Goal: Transaction & Acquisition: Purchase product/service

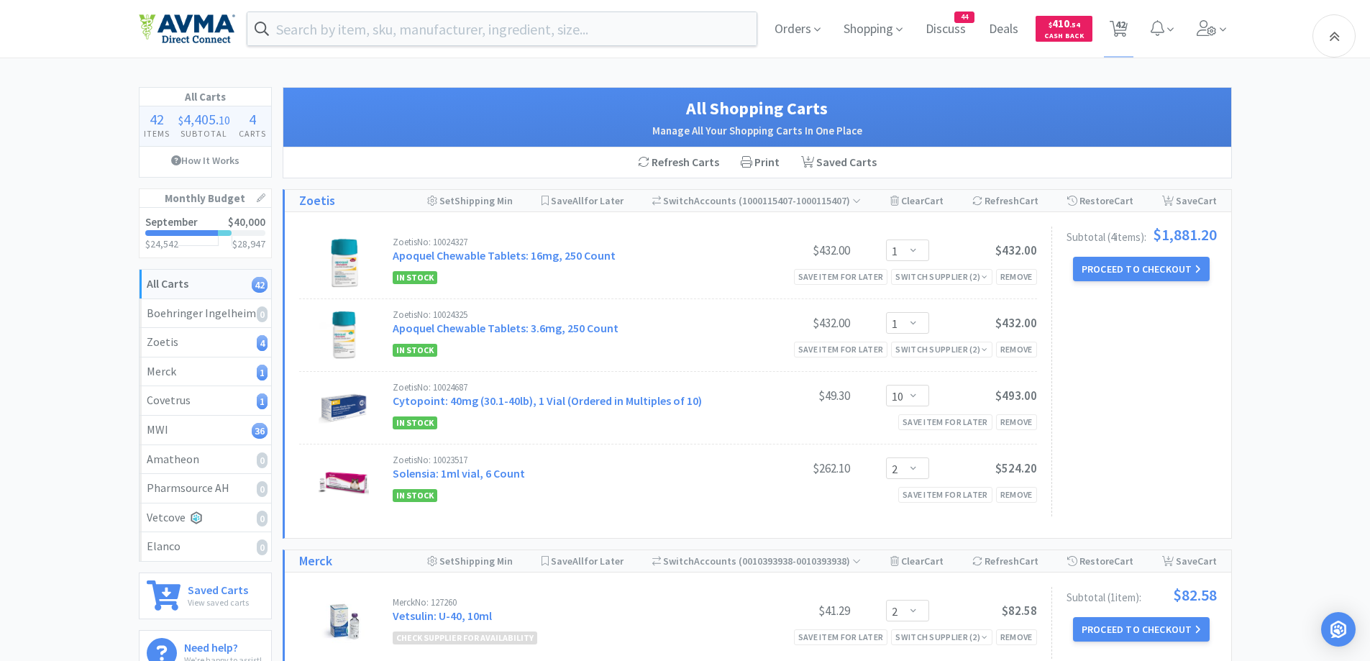
select select "1"
select select "10"
select select "2"
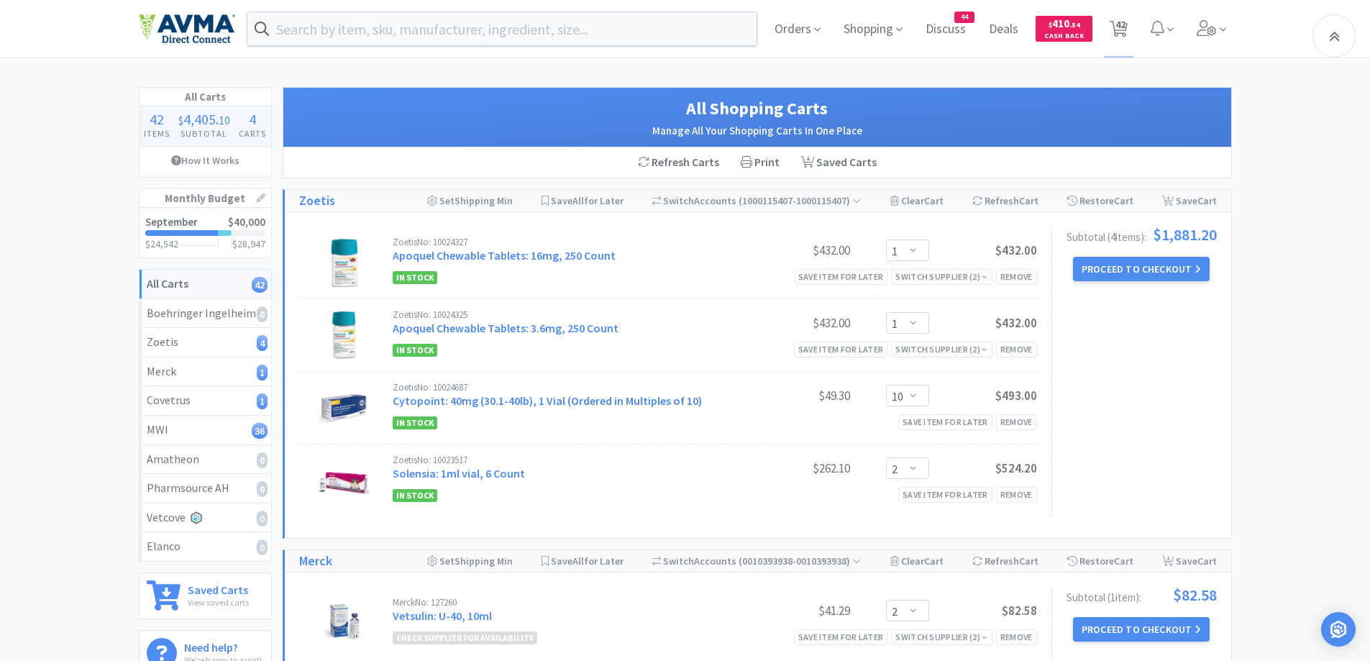
select select "1"
select select "3"
select select "1"
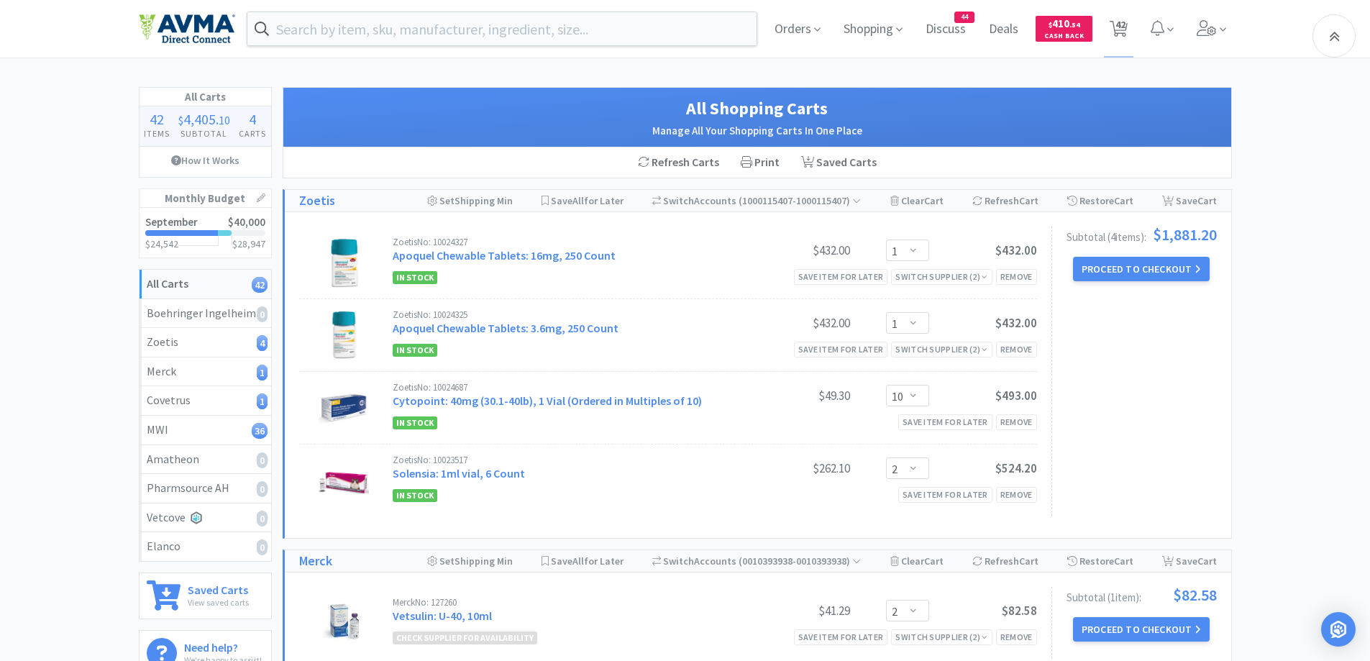
select select "25"
select select "1"
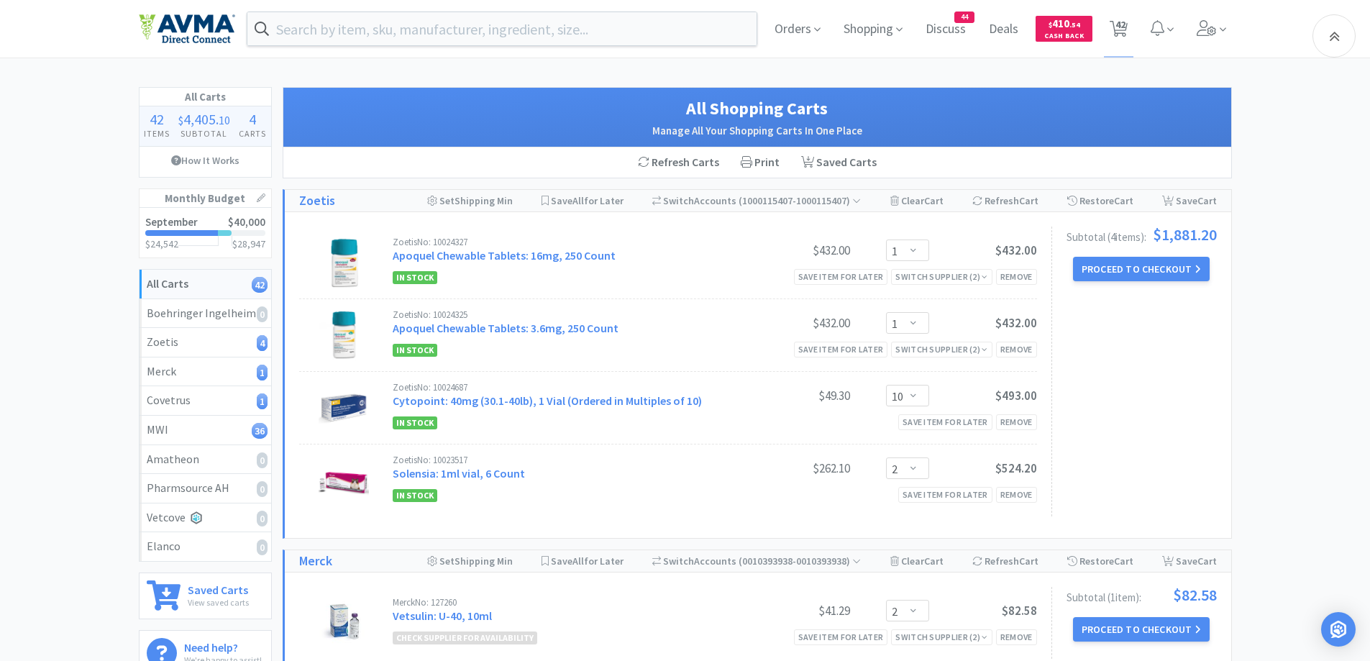
select select "1"
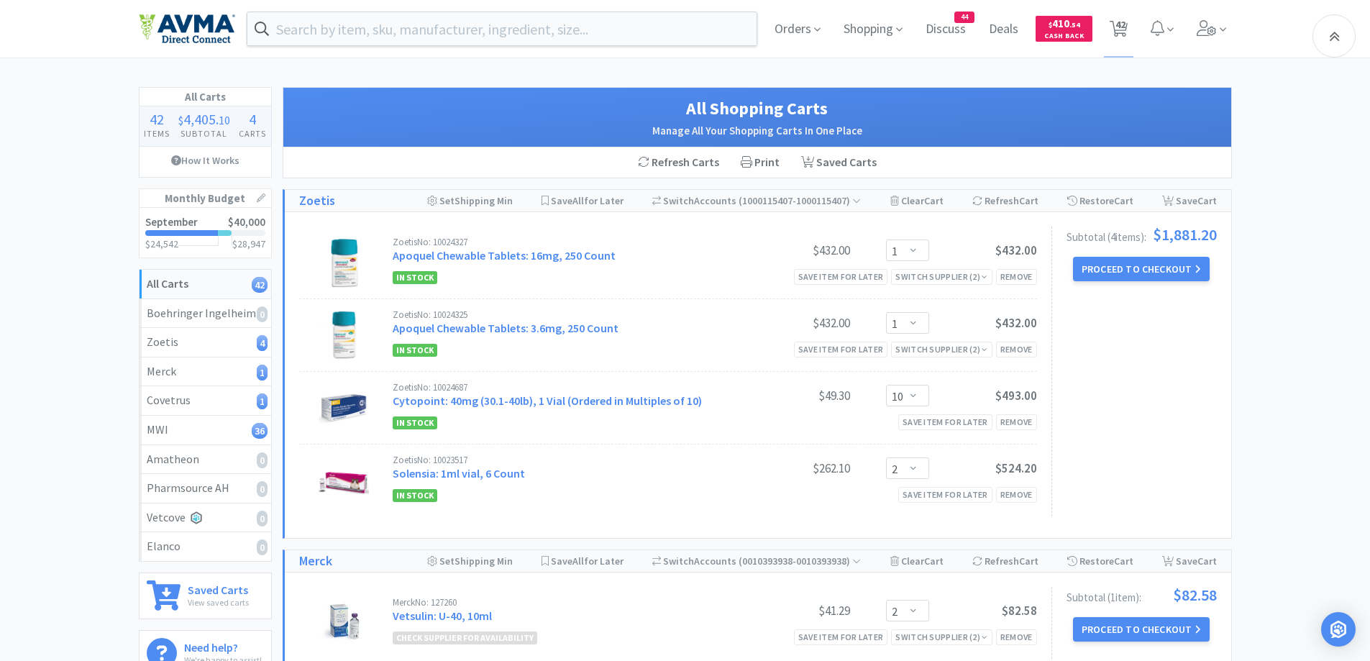
select select "20"
select select "1"
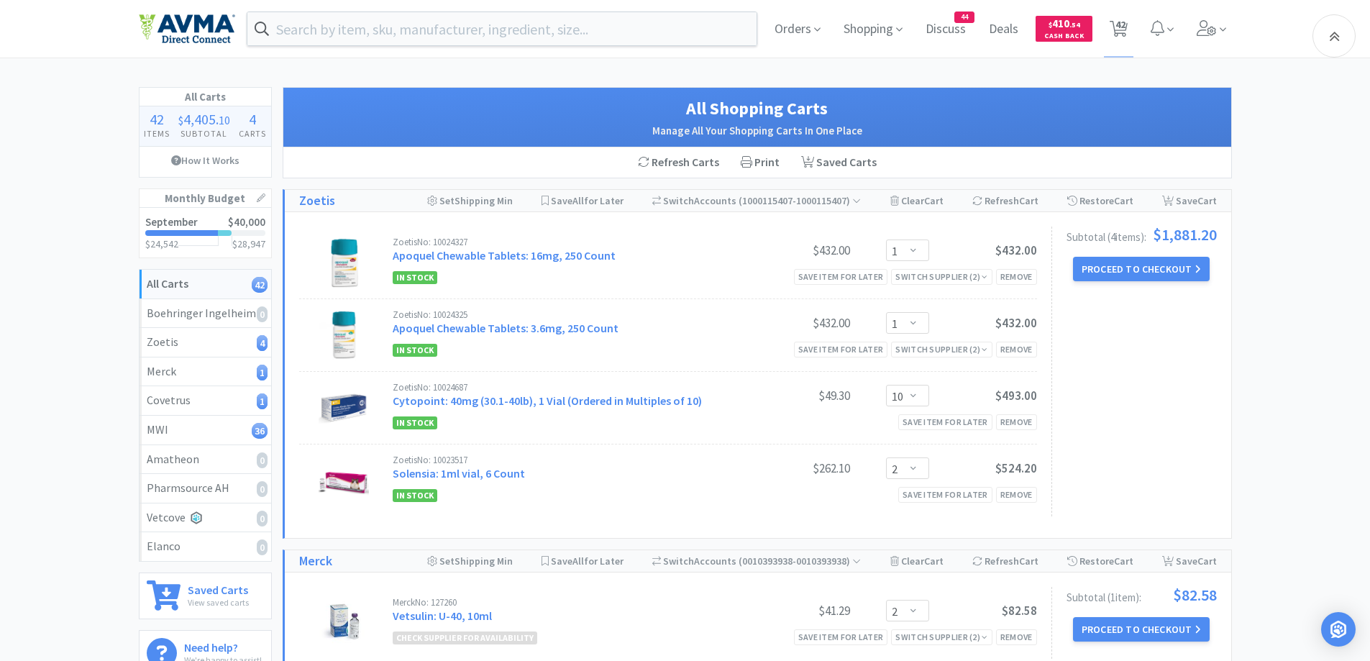
select select "1"
select select "10"
select select "1"
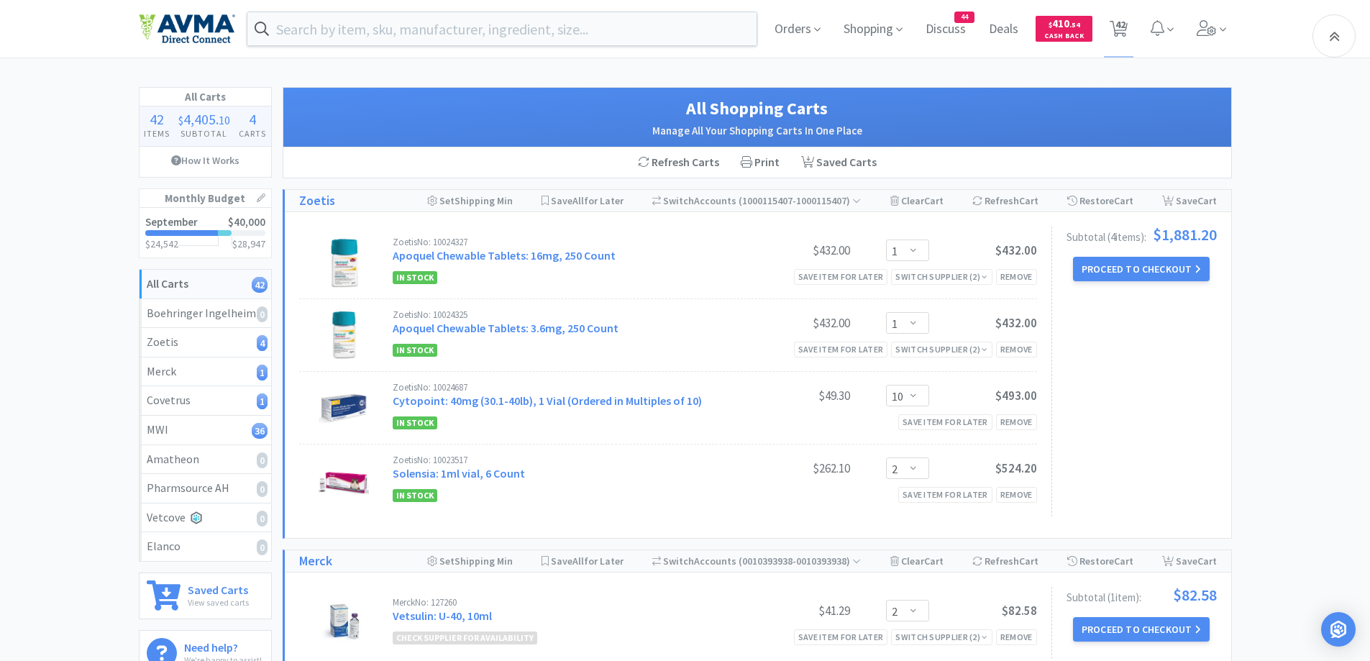
select select "1"
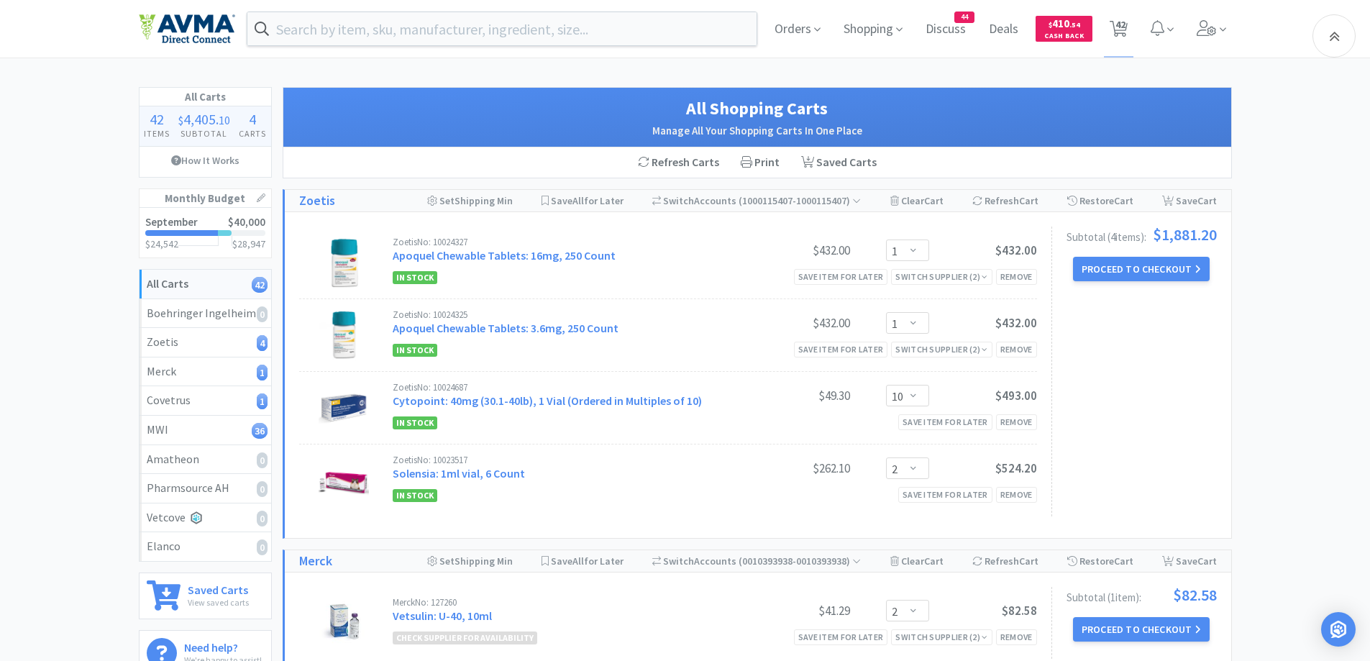
select select "5"
select select "1"
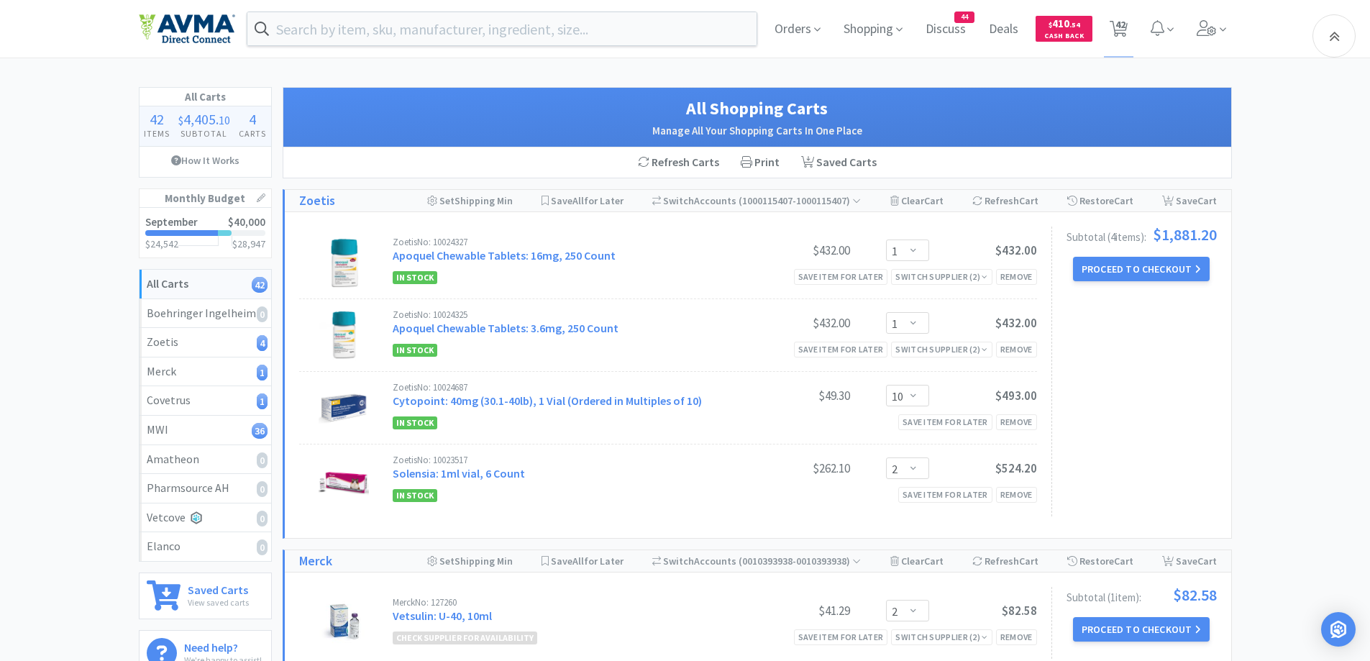
select select "1"
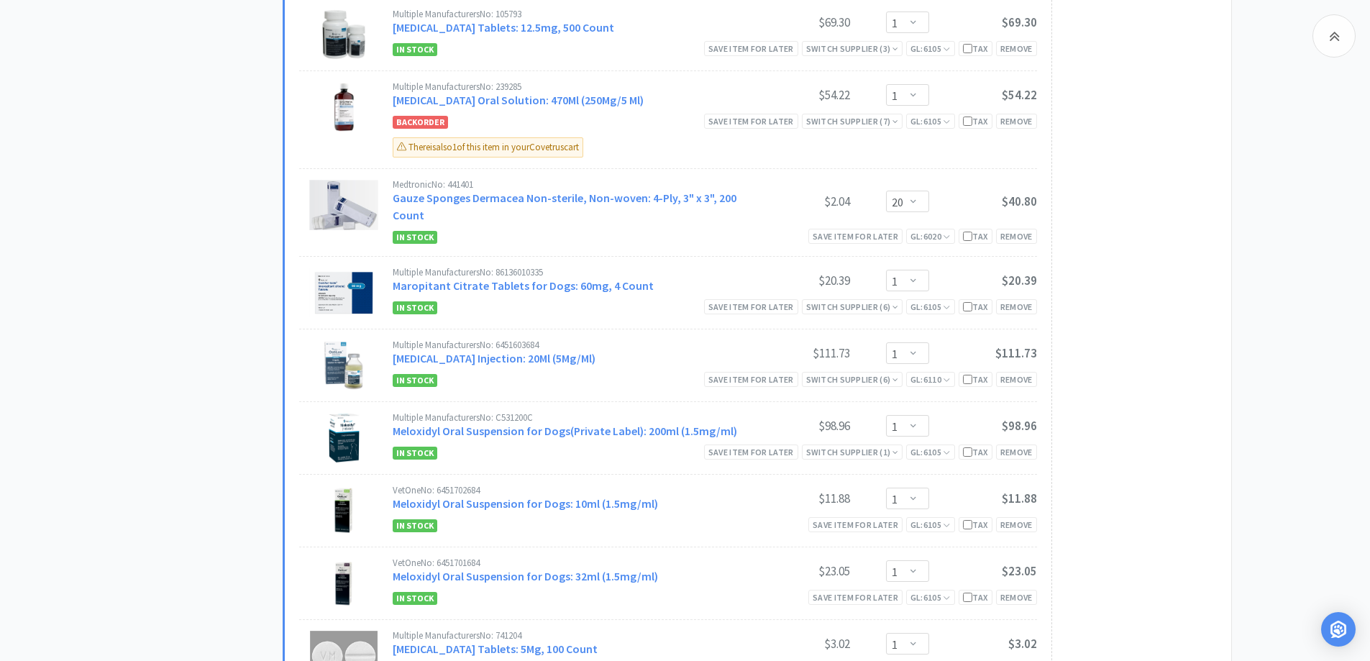
scroll to position [2014, 0]
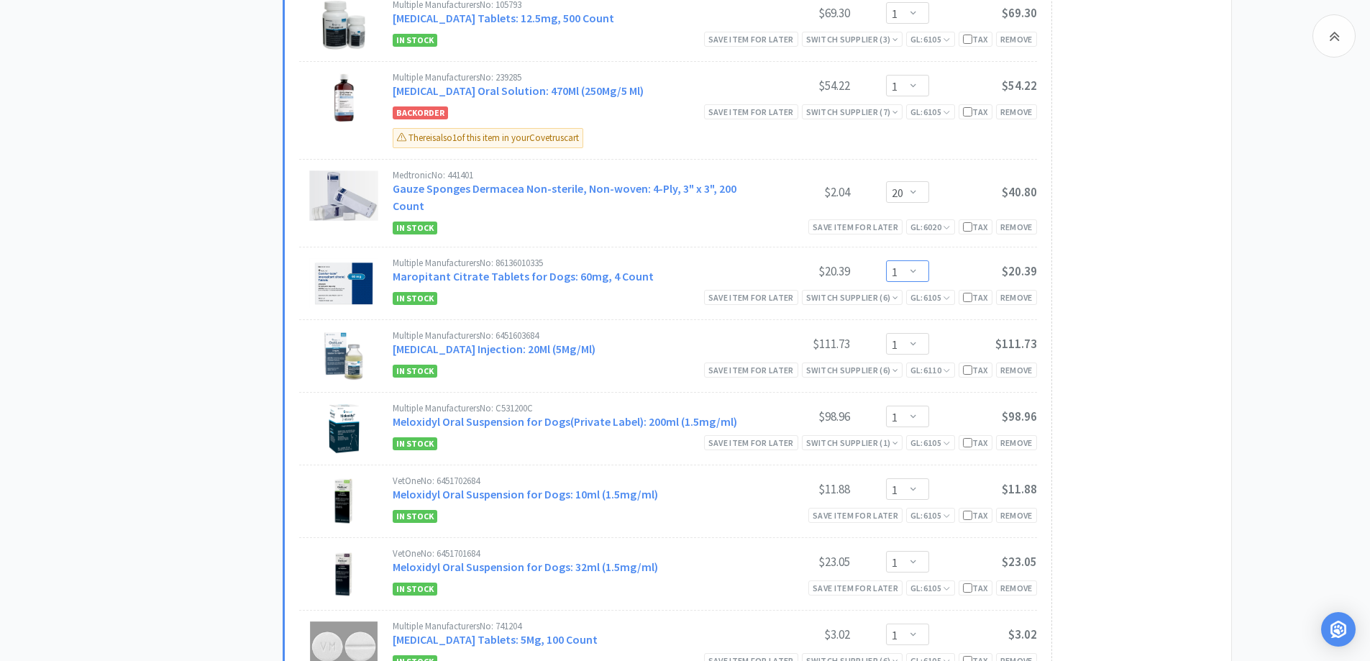
click at [907, 268] on select "Enter Quantity 1 2 3 4 5 6 7 8 9 10 11 12 13 14 15 16 17 18 19 20 Enter Quantity" at bounding box center [907, 271] width 43 height 22
click at [886, 260] on select "Enter Quantity 1 2 3 4 5 6 7 8 9 10 11 12 13 14 15 16 17 18 19 20 Enter Quantity" at bounding box center [907, 271] width 43 height 22
select select "2"
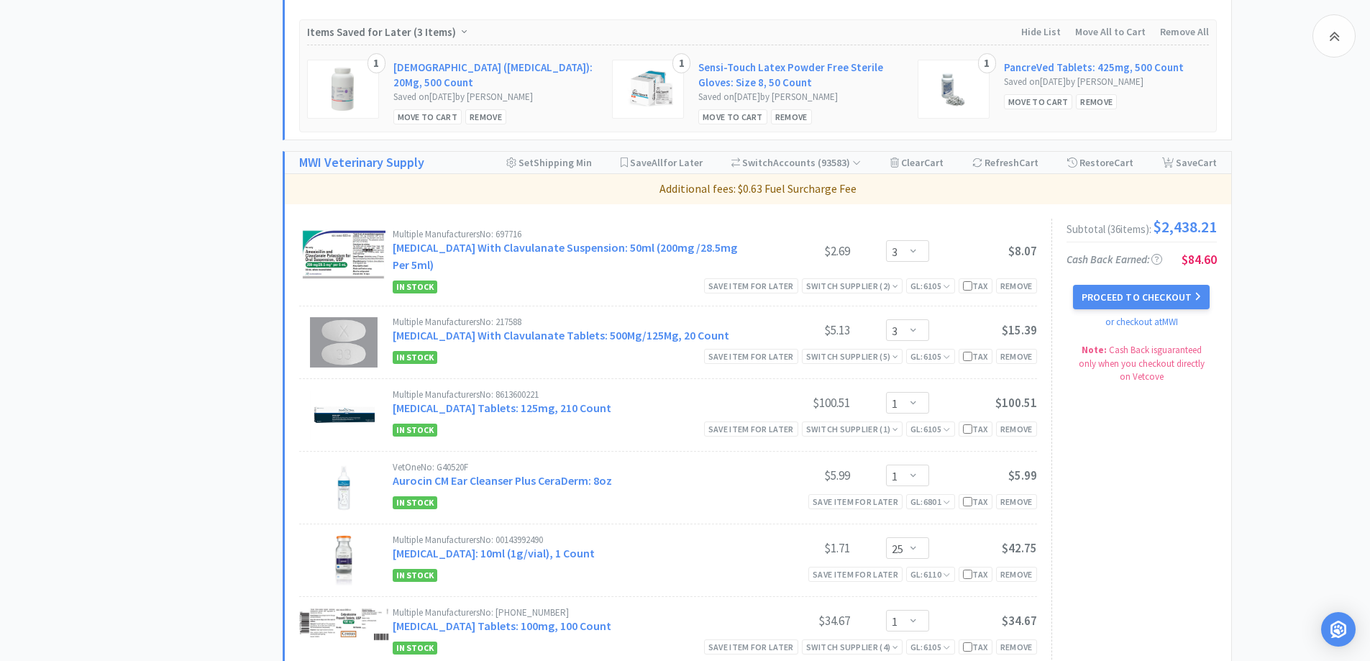
scroll to position [863, 0]
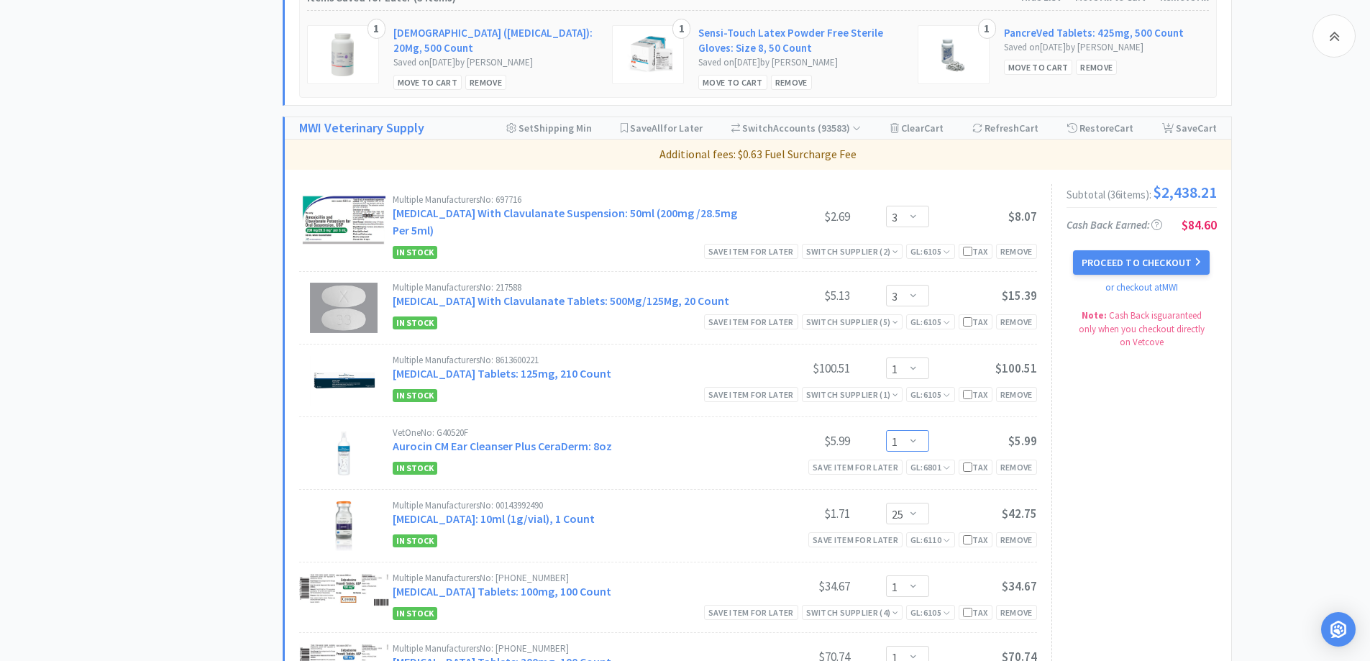
click at [914, 445] on select "Enter Quantity 1 2 3 4 5 6 7 8 9 10 11 12 13 14 15 16 17 18 19 20 Enter Quantity" at bounding box center [907, 441] width 43 height 22
click at [886, 430] on select "Enter Quantity 1 2 3 4 5 6 7 8 9 10 11 12 13 14 15 16 17 18 19 20 Enter Quantity" at bounding box center [907, 441] width 43 height 22
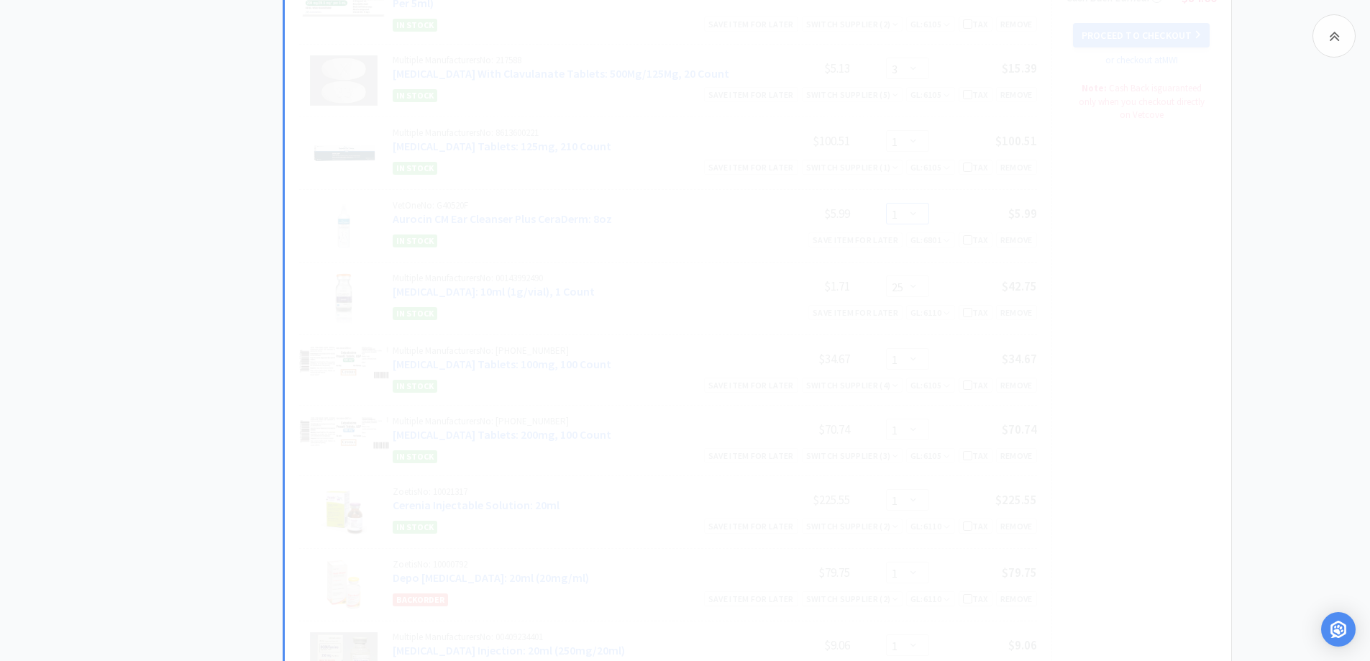
scroll to position [1151, 0]
select select "3"
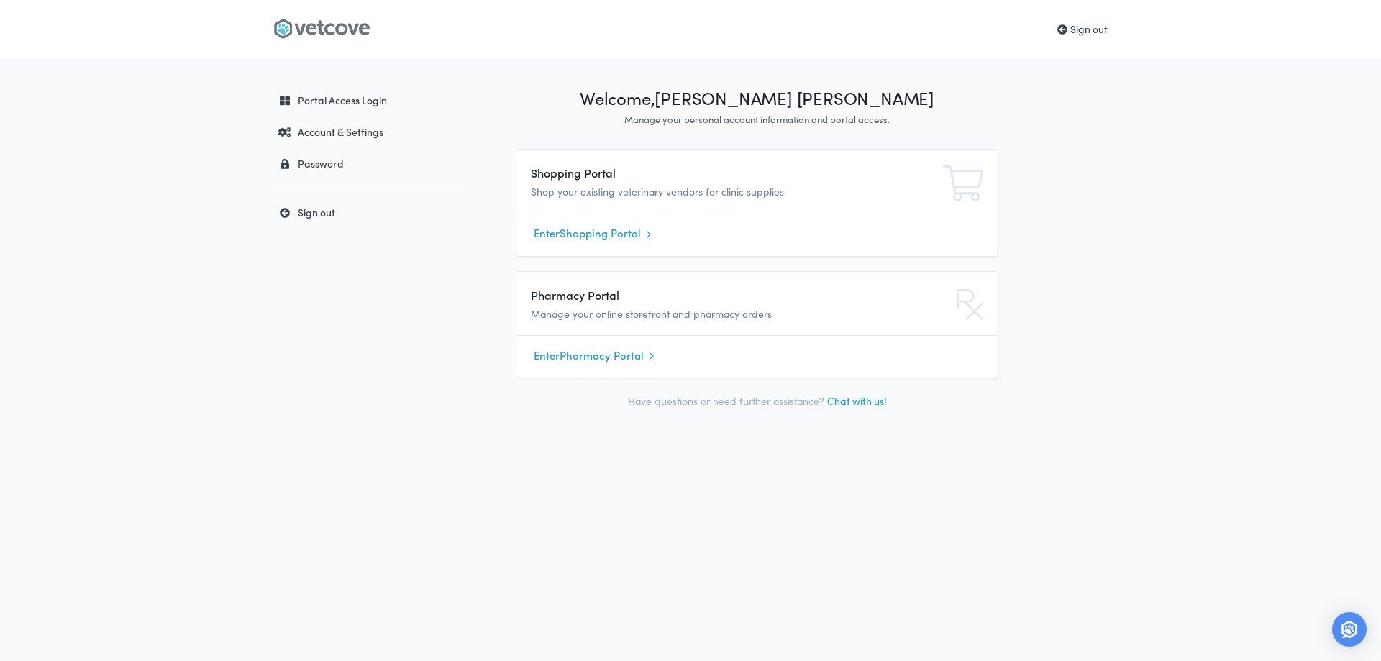
click at [611, 241] on link "Enter Shopping Portal" at bounding box center [757, 234] width 447 height 22
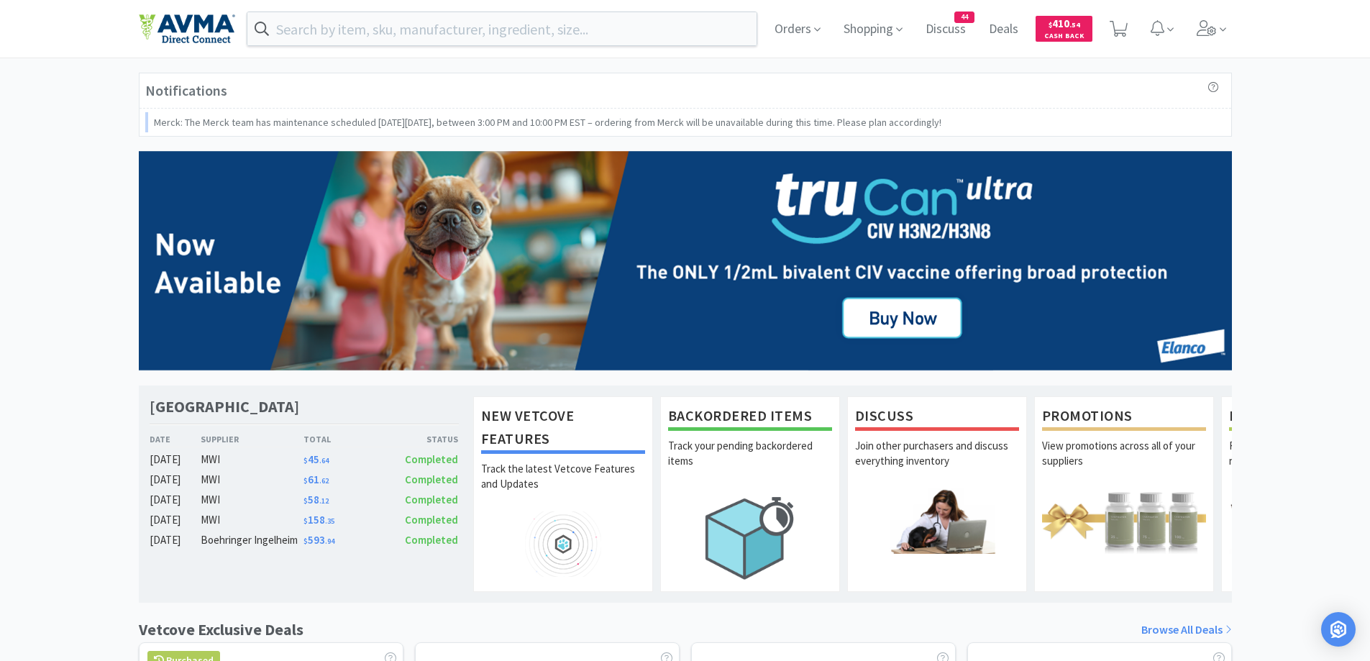
click at [873, 76] on div "Notifications" at bounding box center [686, 90] width 1092 height 35
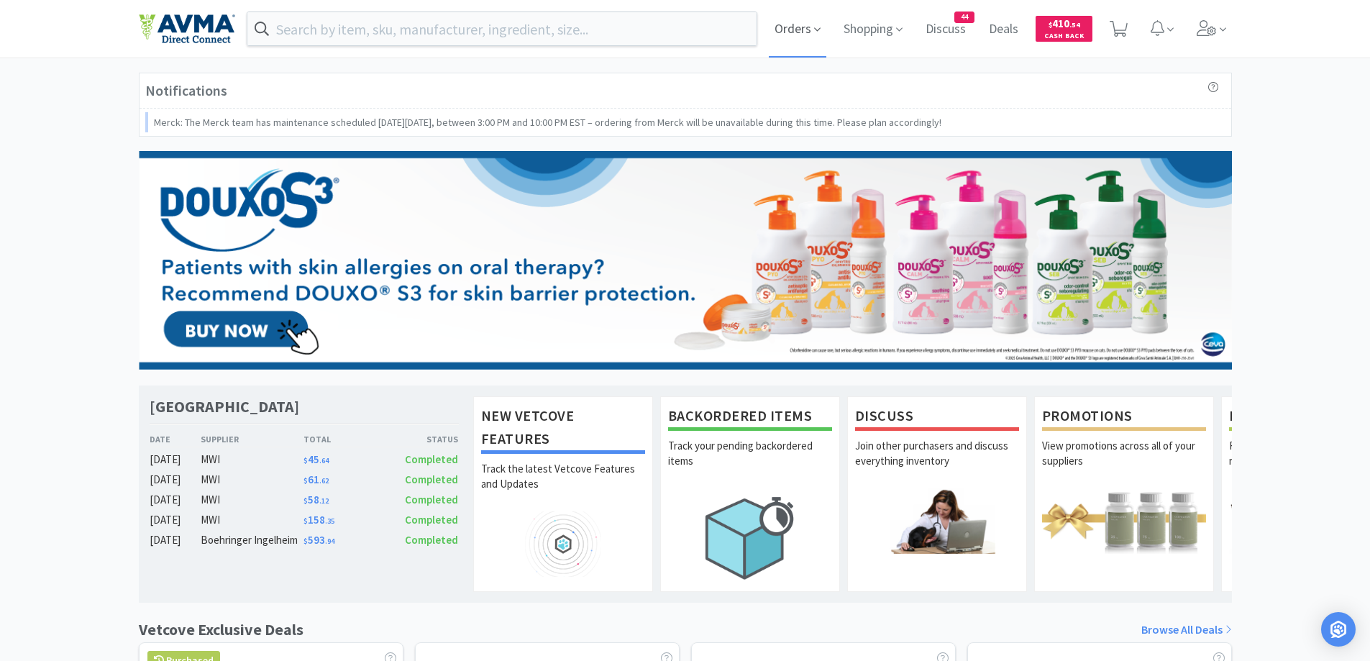
click at [794, 32] on span "Orders" at bounding box center [798, 29] width 58 height 58
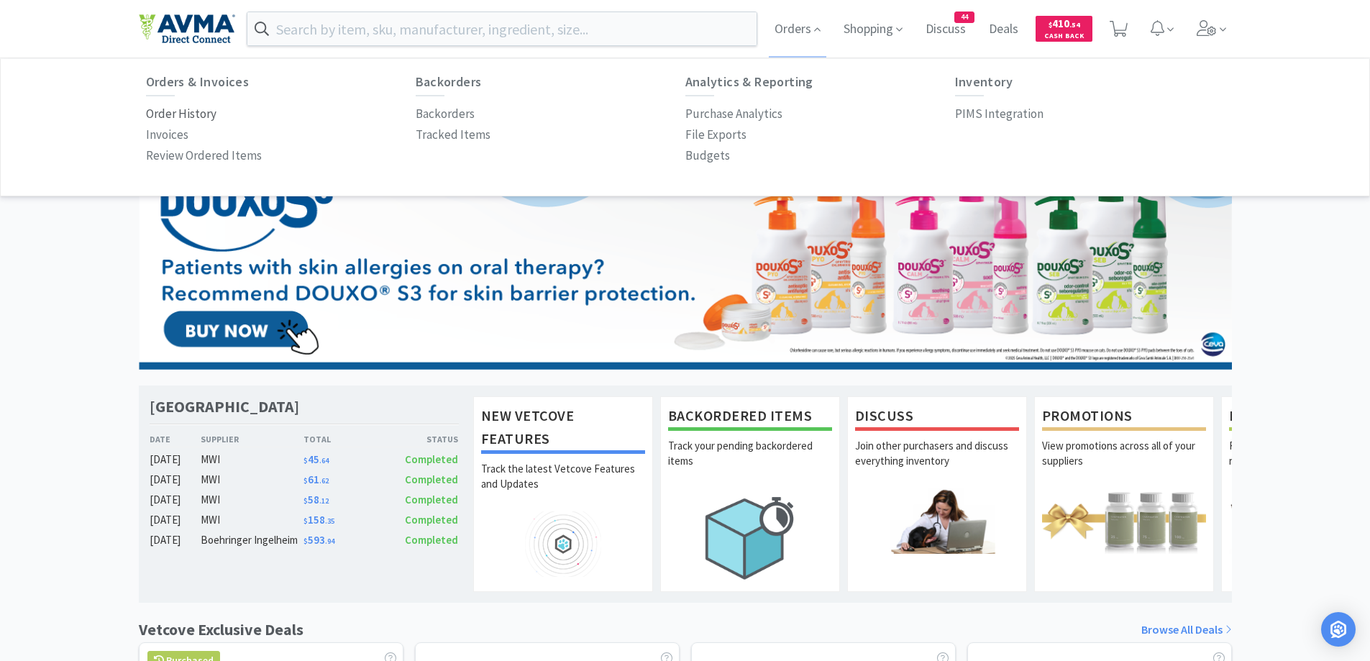
click at [198, 109] on p "Order History" at bounding box center [181, 113] width 70 height 19
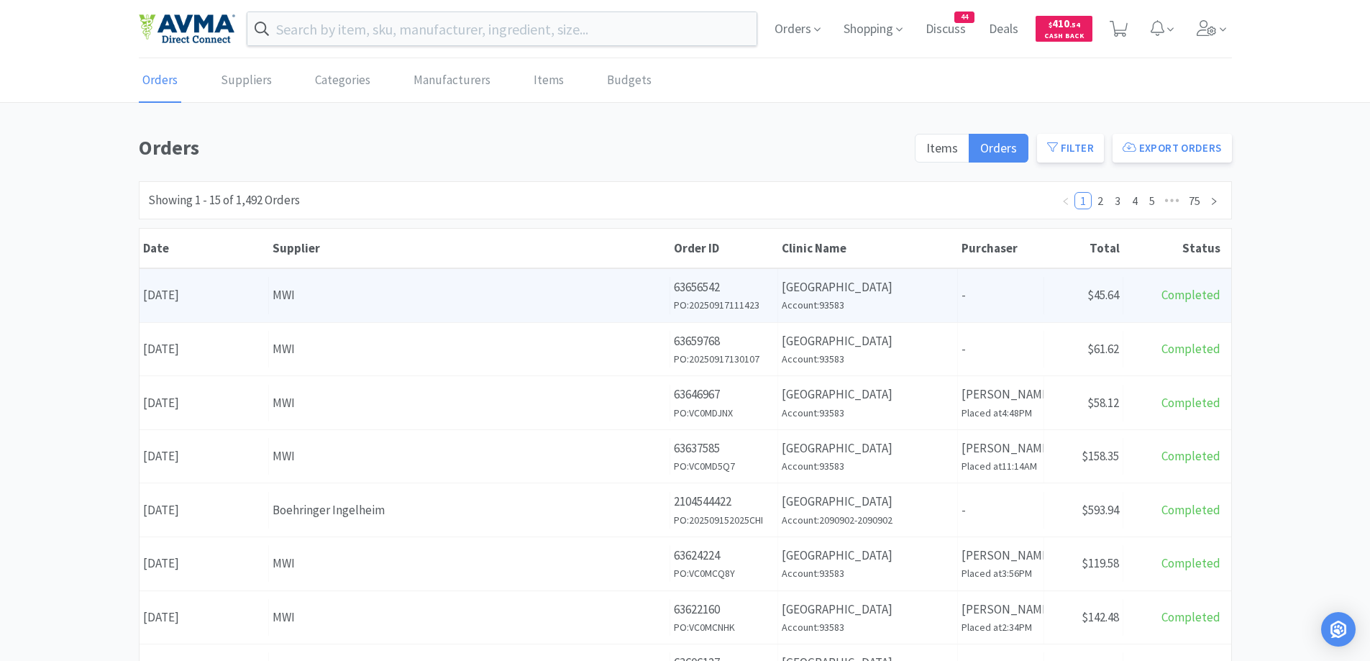
click at [742, 298] on h6 "PO: 20250917111423" at bounding box center [724, 305] width 100 height 16
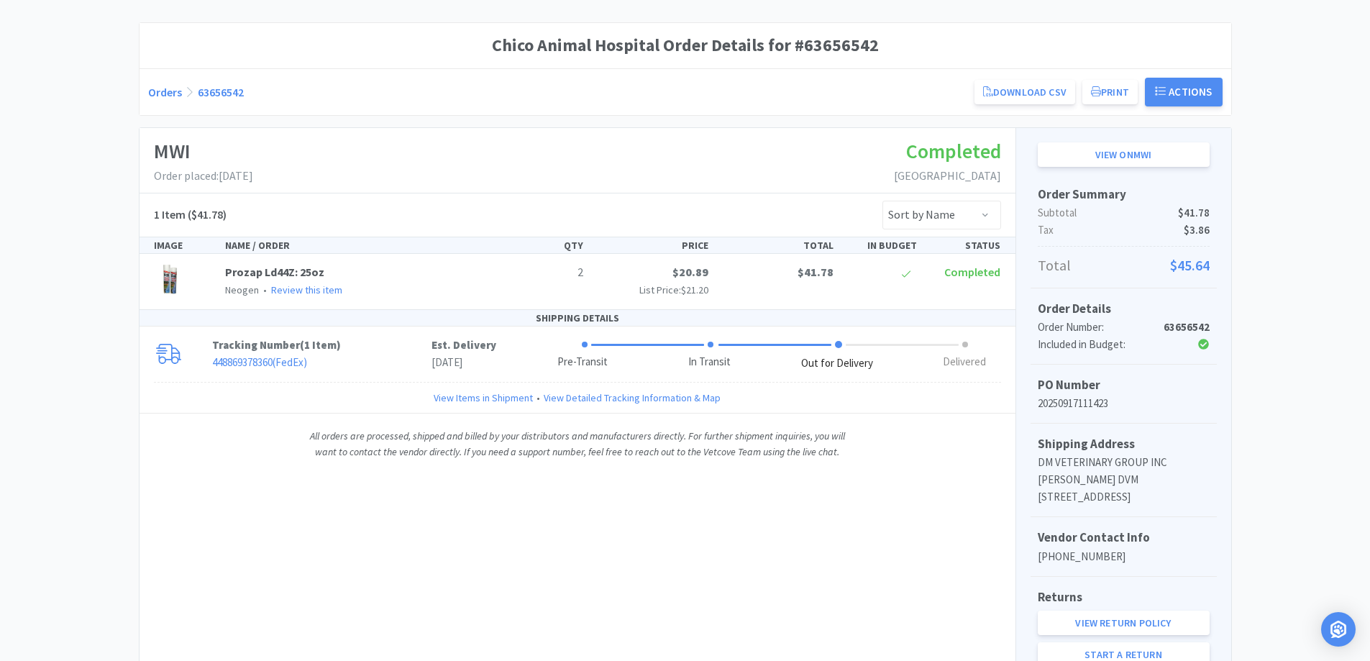
scroll to position [144, 0]
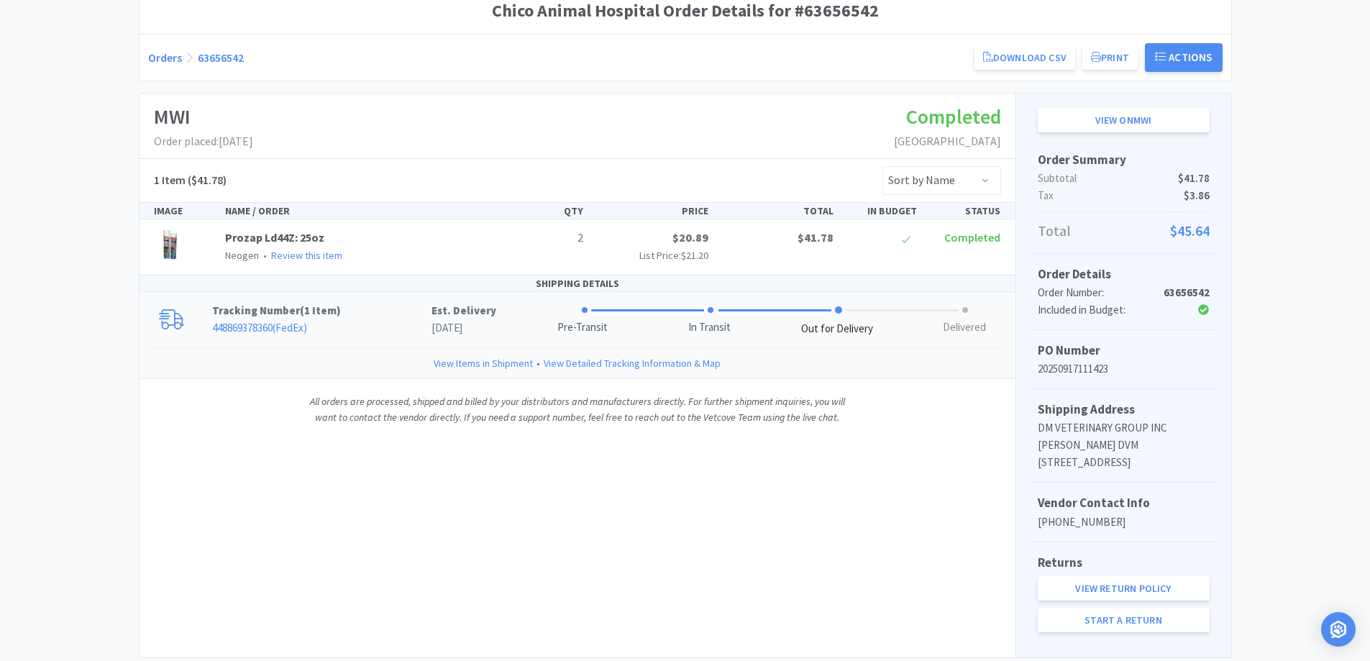
click at [403, 319] on p "448869378360 ( FedEx )" at bounding box center [321, 327] width 219 height 17
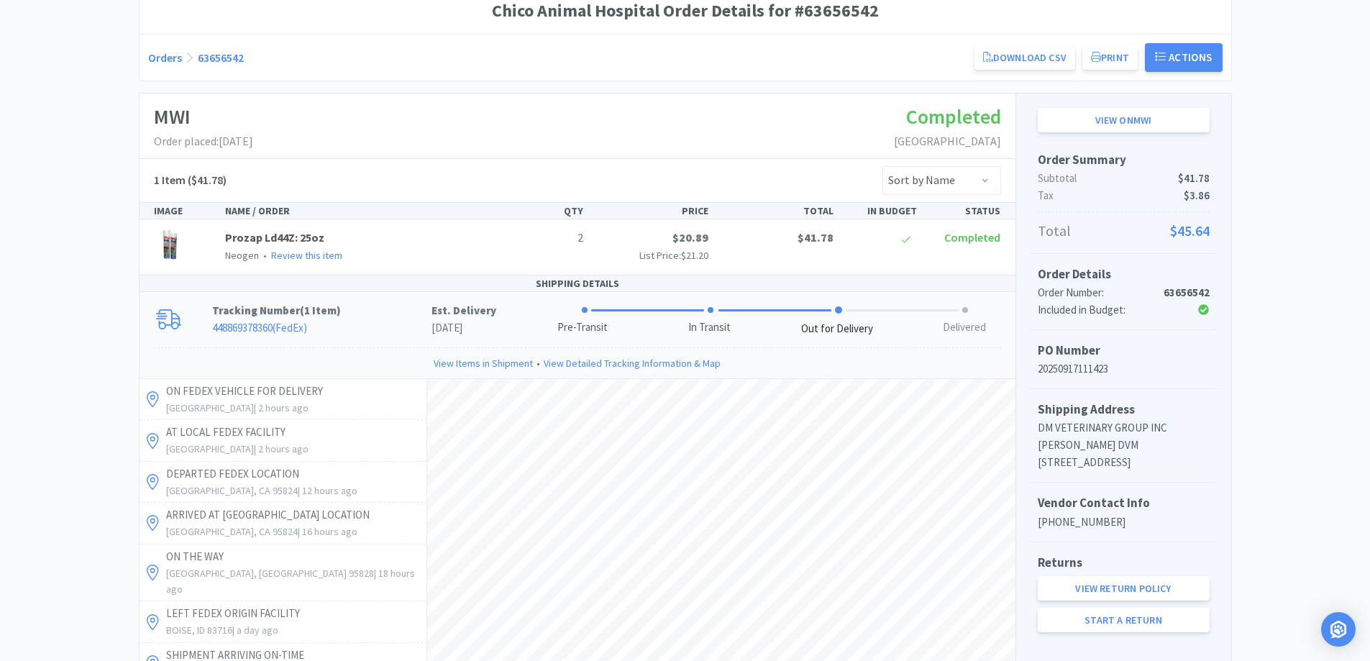
scroll to position [0, 0]
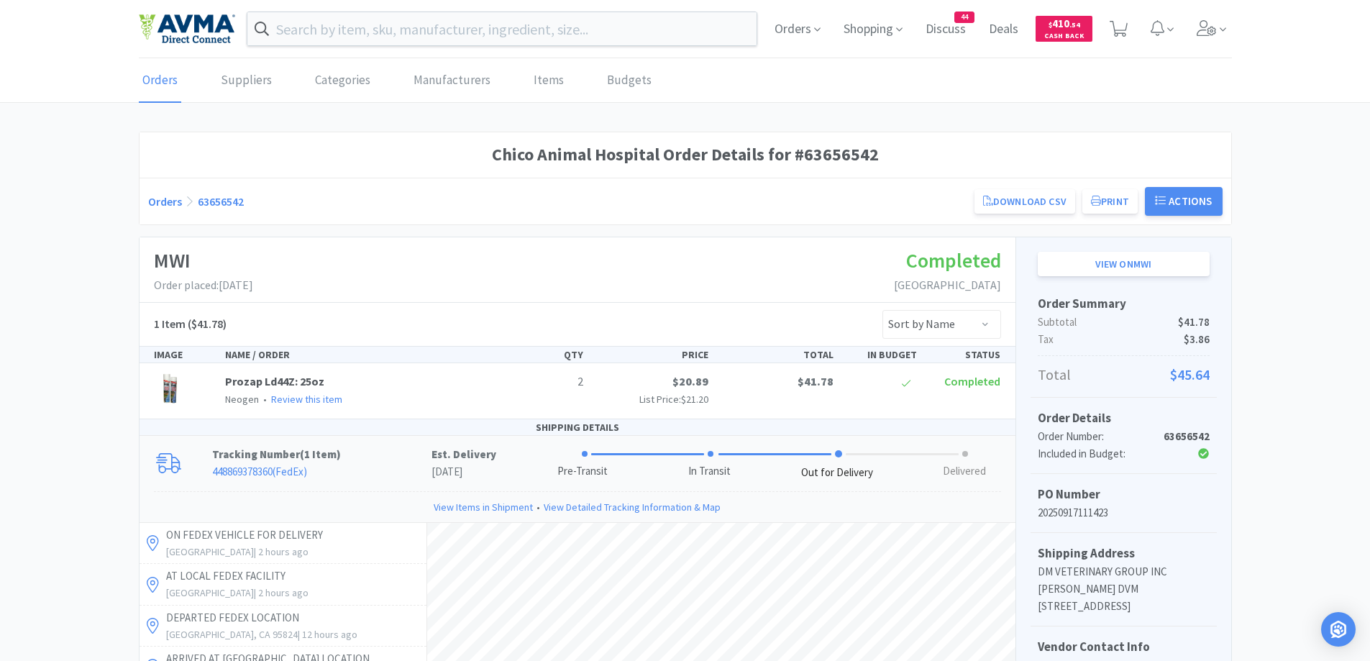
click at [174, 203] on link "Orders" at bounding box center [165, 201] width 34 height 14
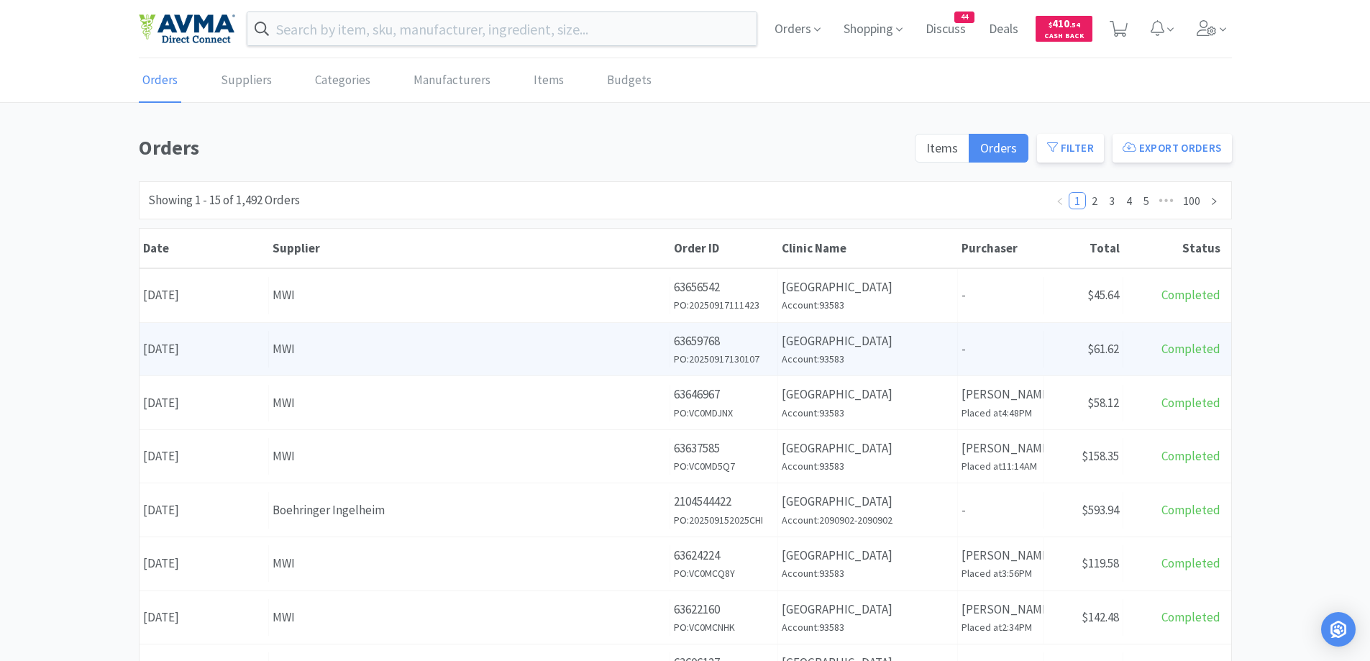
click at [352, 360] on div "Supplier MWI" at bounding box center [469, 349] width 401 height 37
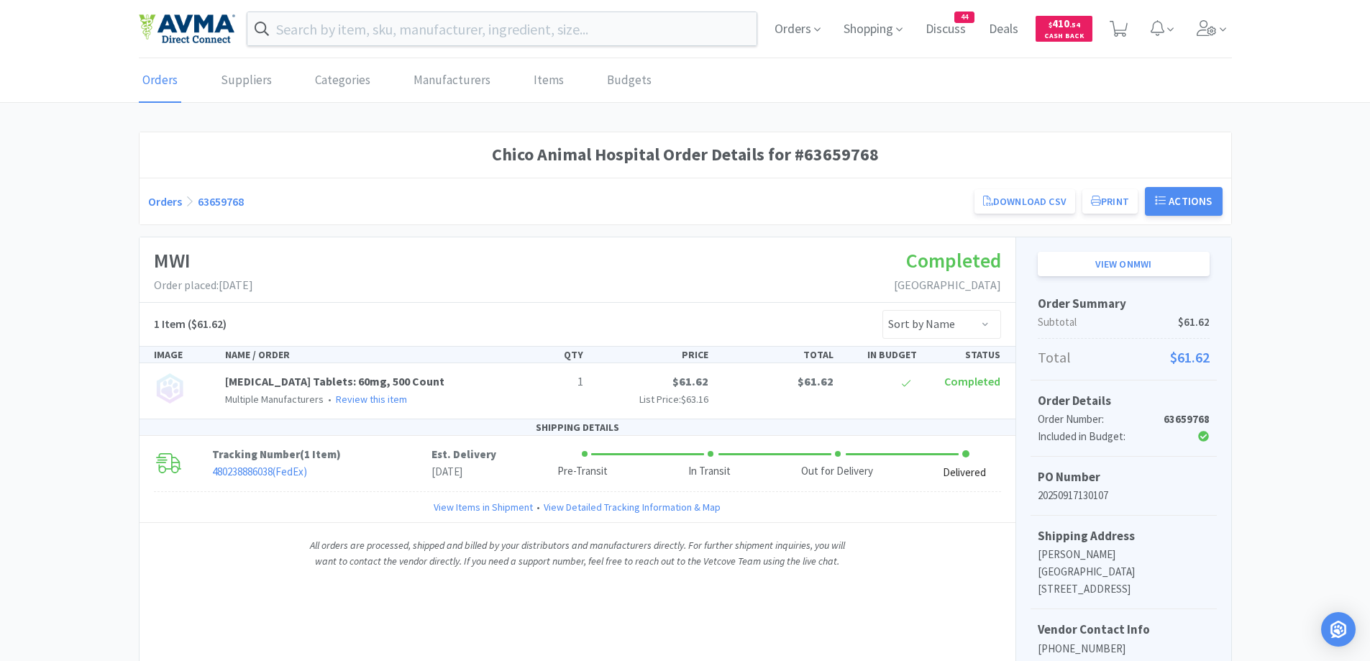
click at [165, 201] on link "Orders" at bounding box center [165, 201] width 34 height 14
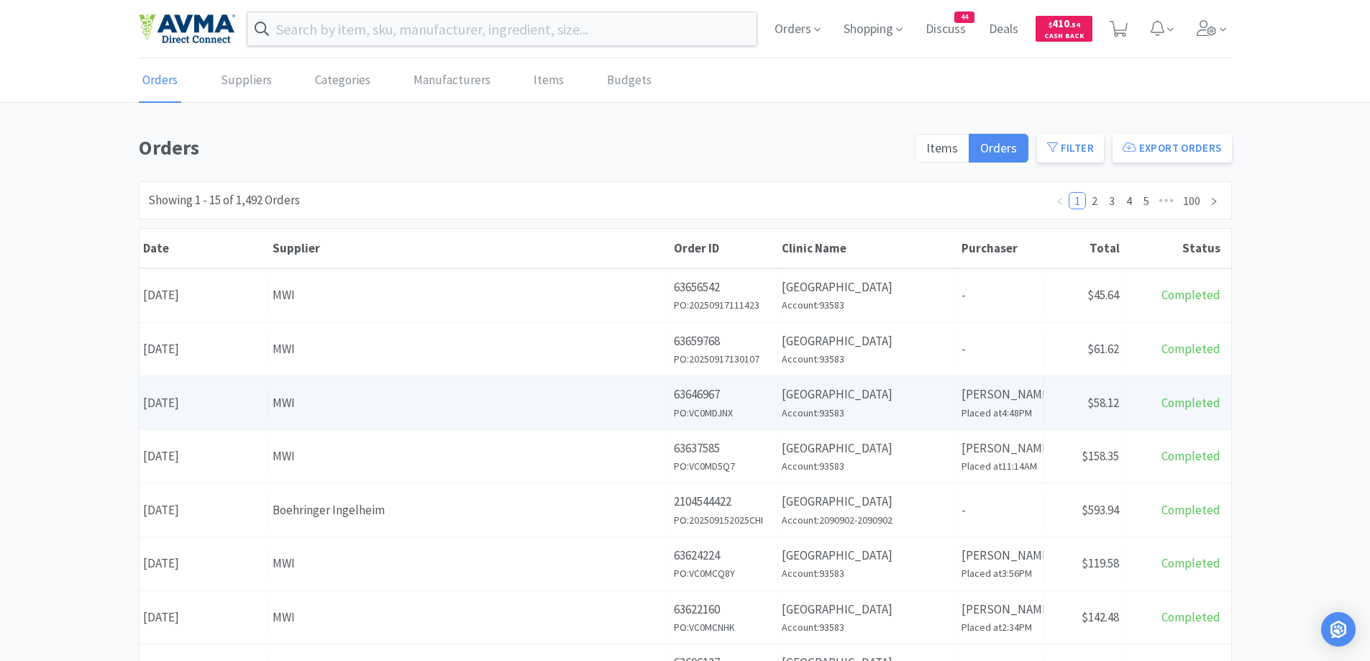
click at [334, 404] on div "MWI" at bounding box center [469, 402] width 393 height 19
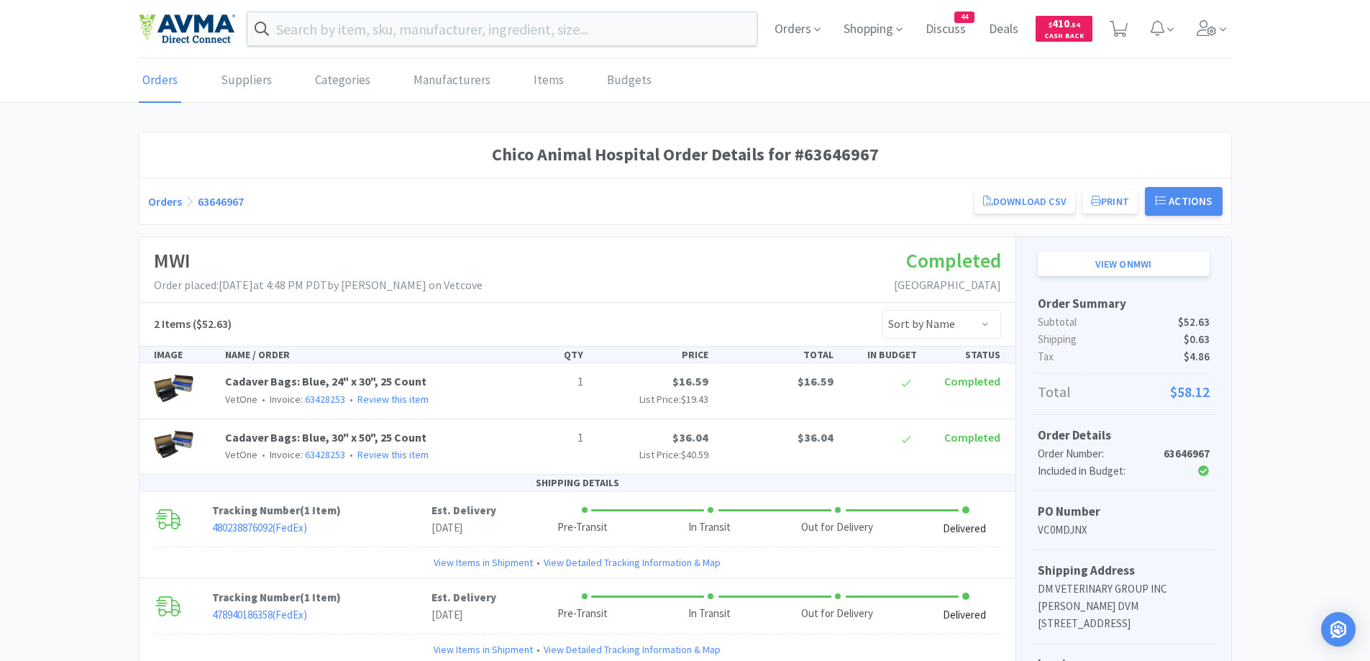
click at [168, 209] on div "Orders 63646967 Download CSV Print Chico Animal Hospital Order for MWI PO Numbe…" at bounding box center [685, 201] width 1075 height 29
click at [171, 204] on link "Orders" at bounding box center [165, 201] width 34 height 14
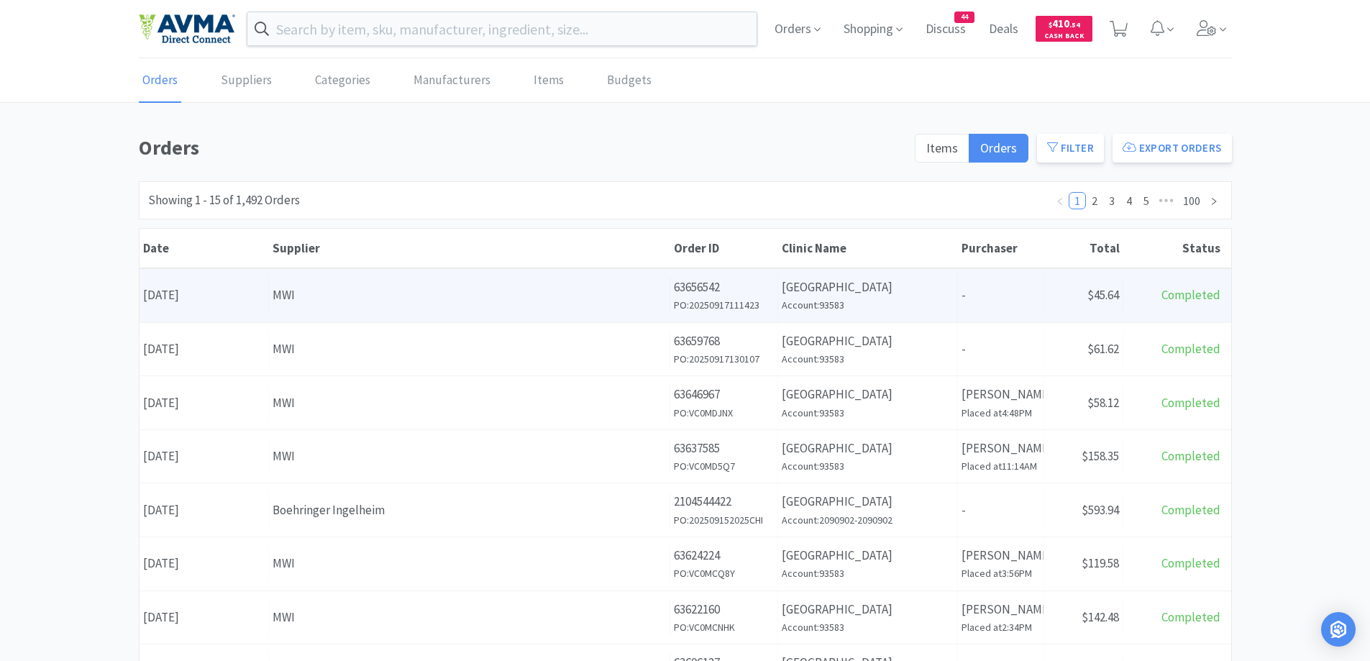
click at [365, 284] on div "Supplier MWI" at bounding box center [469, 295] width 401 height 37
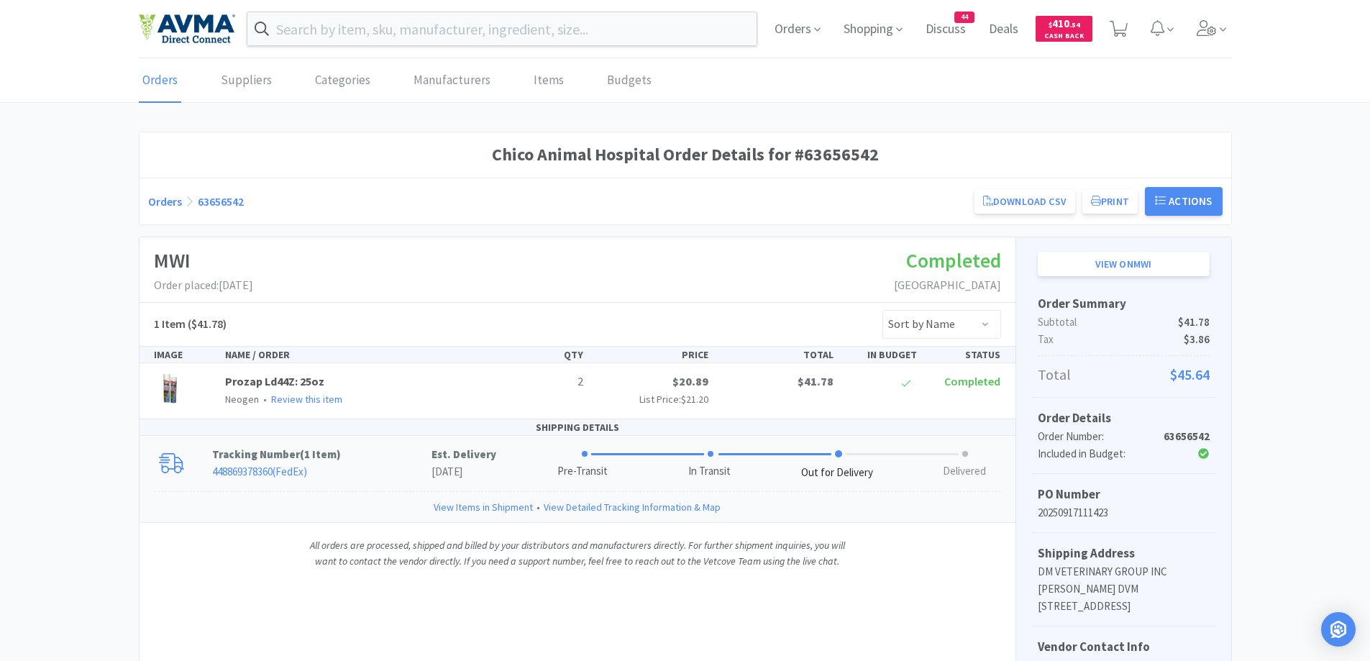
click at [371, 457] on p "Tracking Number ( 1 Item )" at bounding box center [321, 454] width 219 height 17
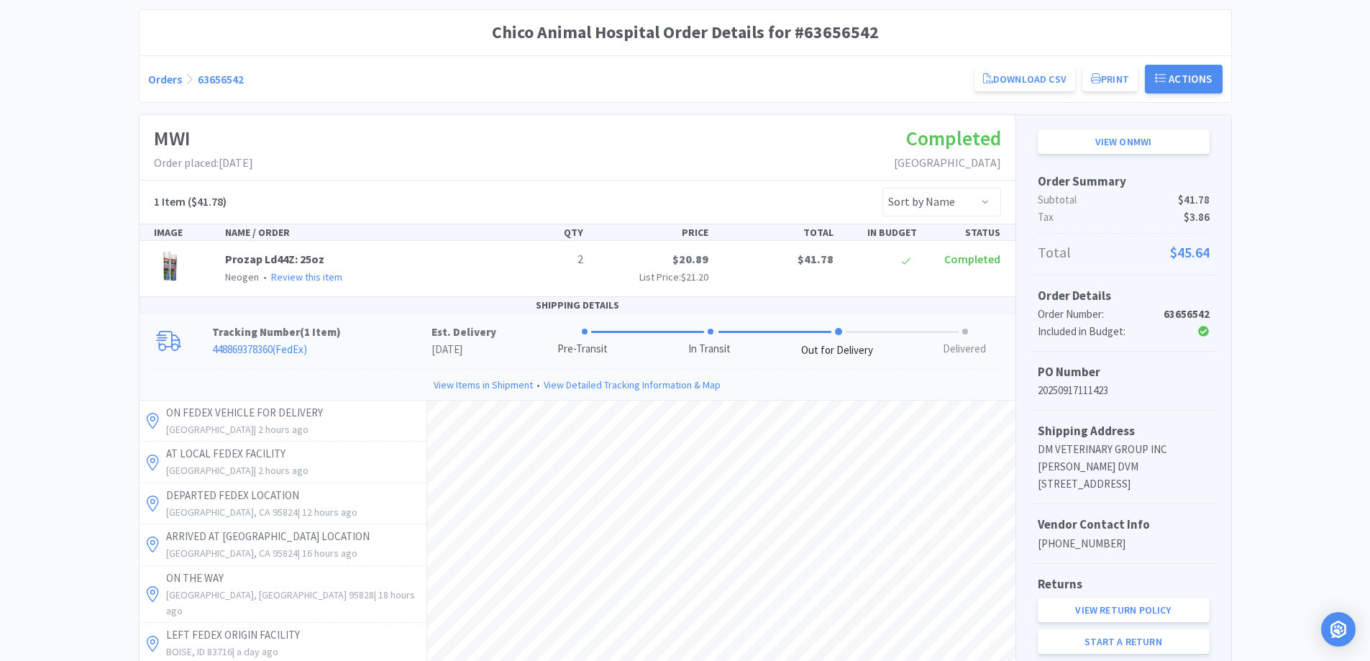
scroll to position [288, 0]
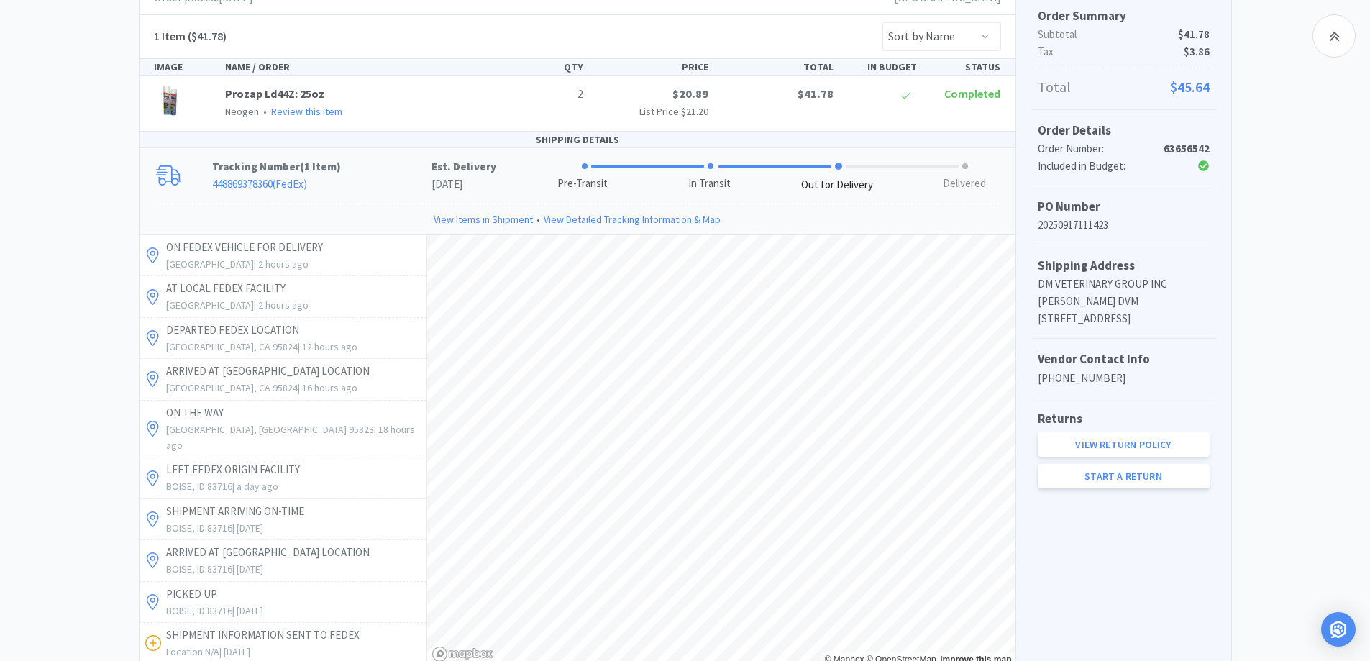
click at [40, 227] on div "Chico Animal Hospital Order Details for #63656542 Orders 63656542 Download CSV …" at bounding box center [685, 347] width 1370 height 1007
click at [58, 148] on div "Chico Animal Hospital Order Details for #63656542 Orders 63656542 Download CSV …" at bounding box center [685, 347] width 1370 height 1007
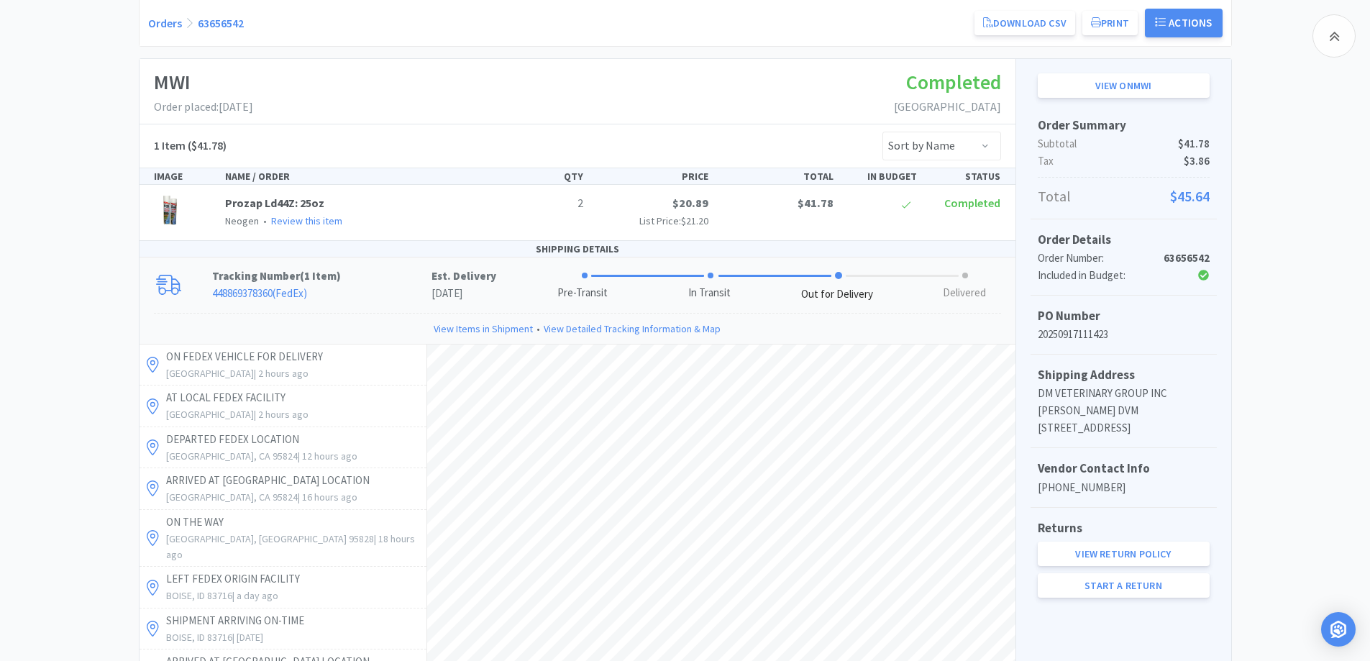
scroll to position [144, 0]
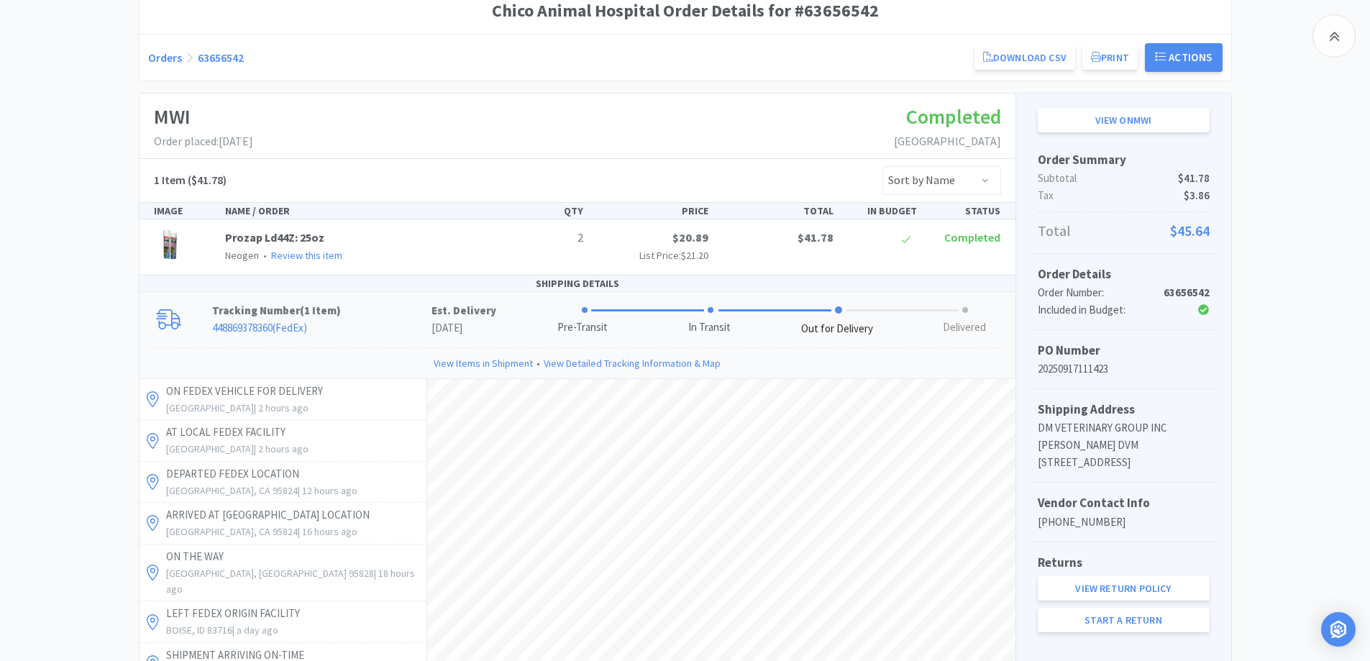
click at [56, 186] on div "Chico Animal Hospital Order Details for #63656542 Orders 63656542 Download CSV …" at bounding box center [685, 491] width 1370 height 1007
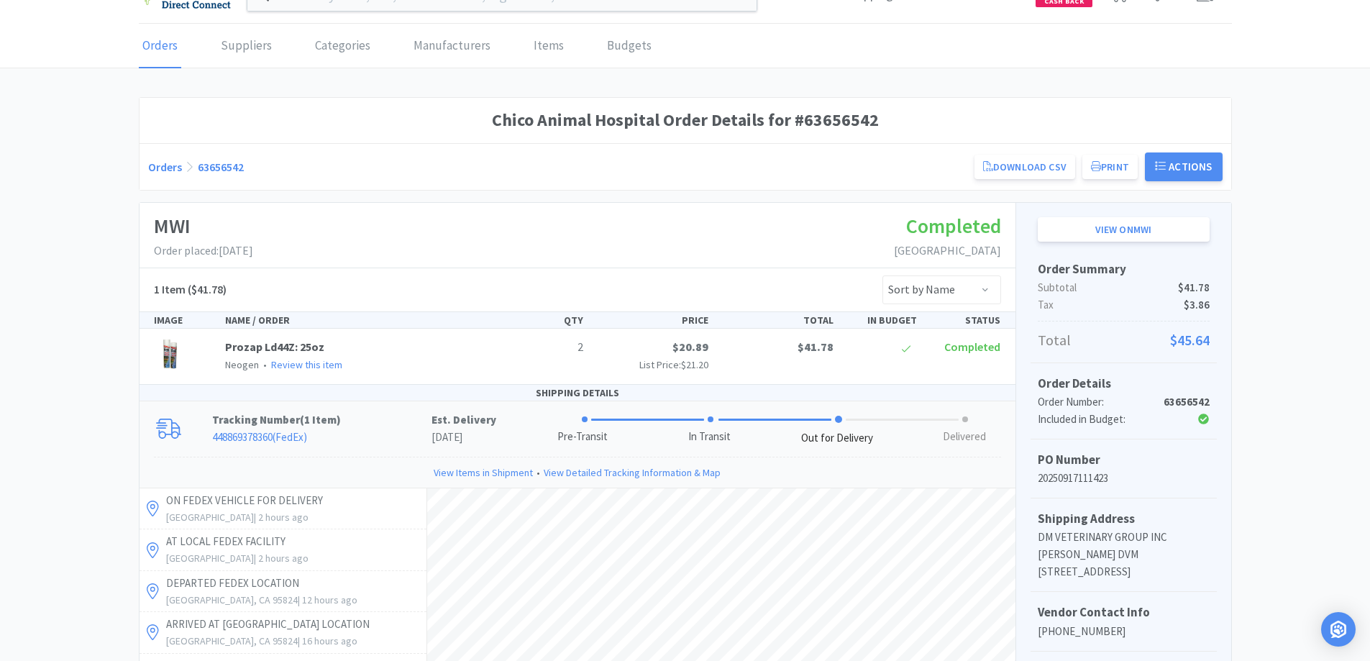
scroll to position [0, 0]
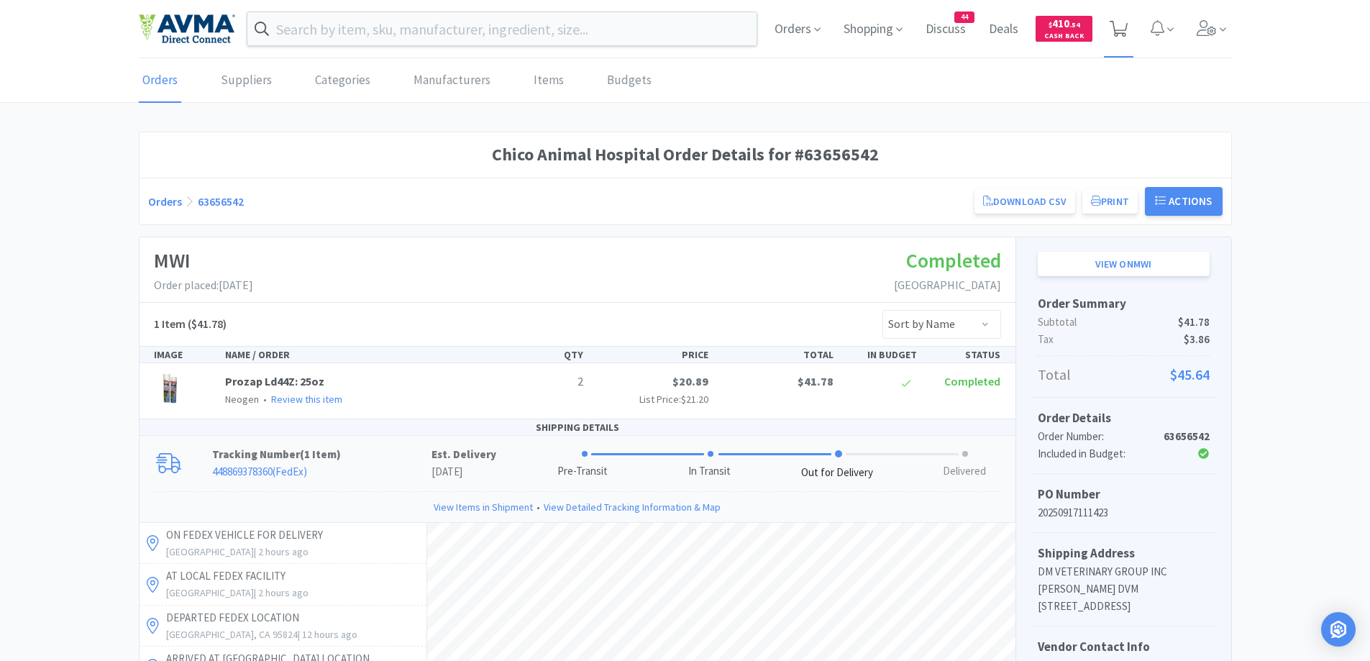
click at [1124, 29] on icon at bounding box center [1119, 29] width 18 height 16
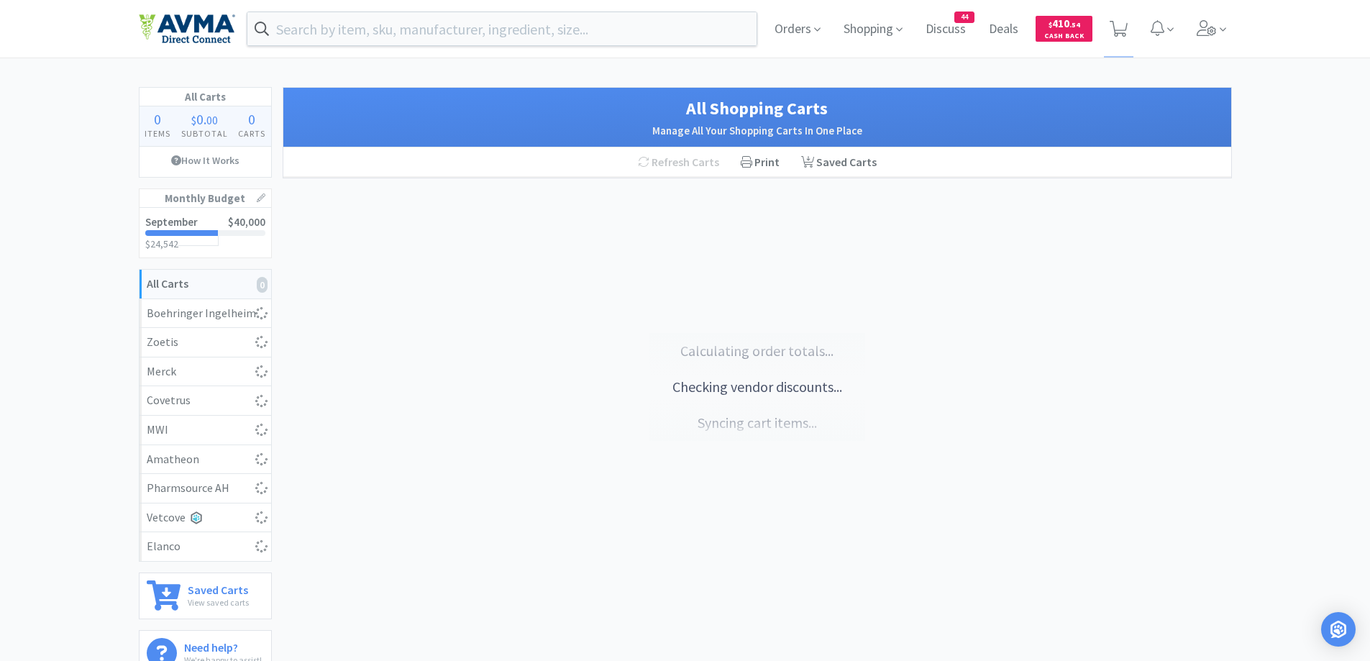
select select "1"
select select "10"
select select "2"
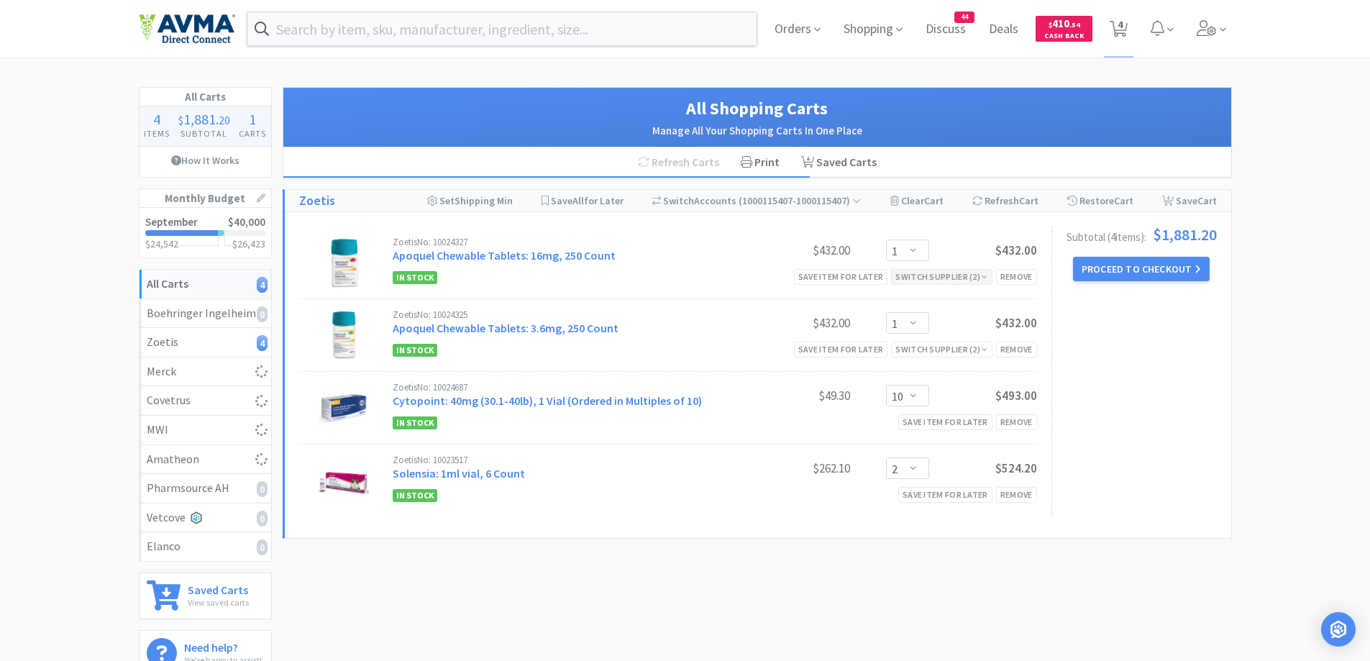
scroll to position [149, 0]
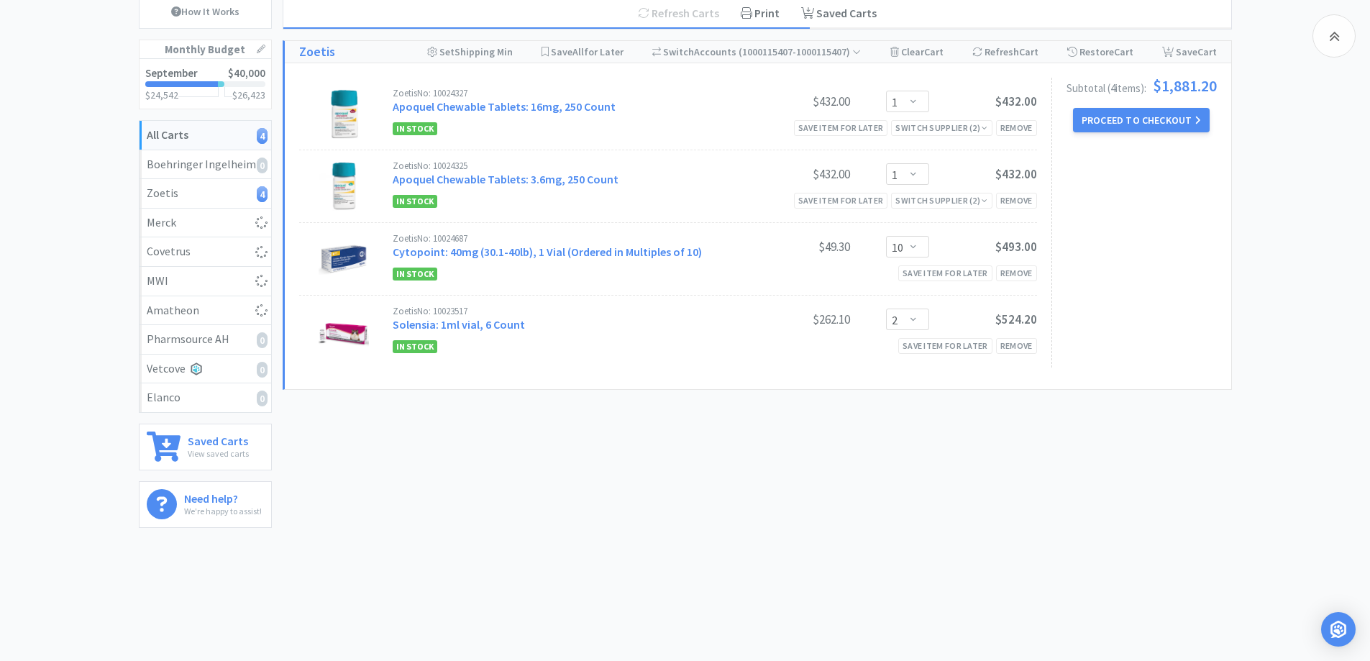
click at [78, 260] on div "All Carts 4 Items $ 1,881 . 20 Subtotal 1 Carts How It Works Monthly Budget Sep…" at bounding box center [685, 238] width 1370 height 601
select select "1"
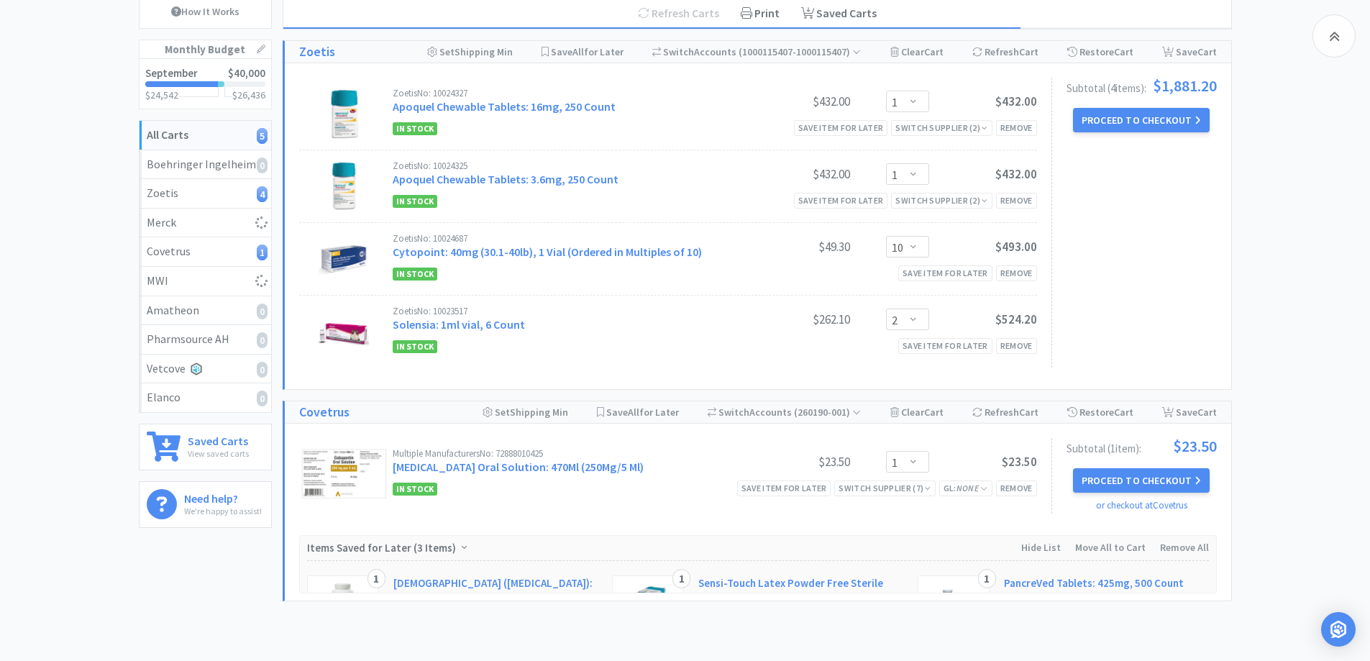
select select "3"
select select "1"
select select "3"
select select "25"
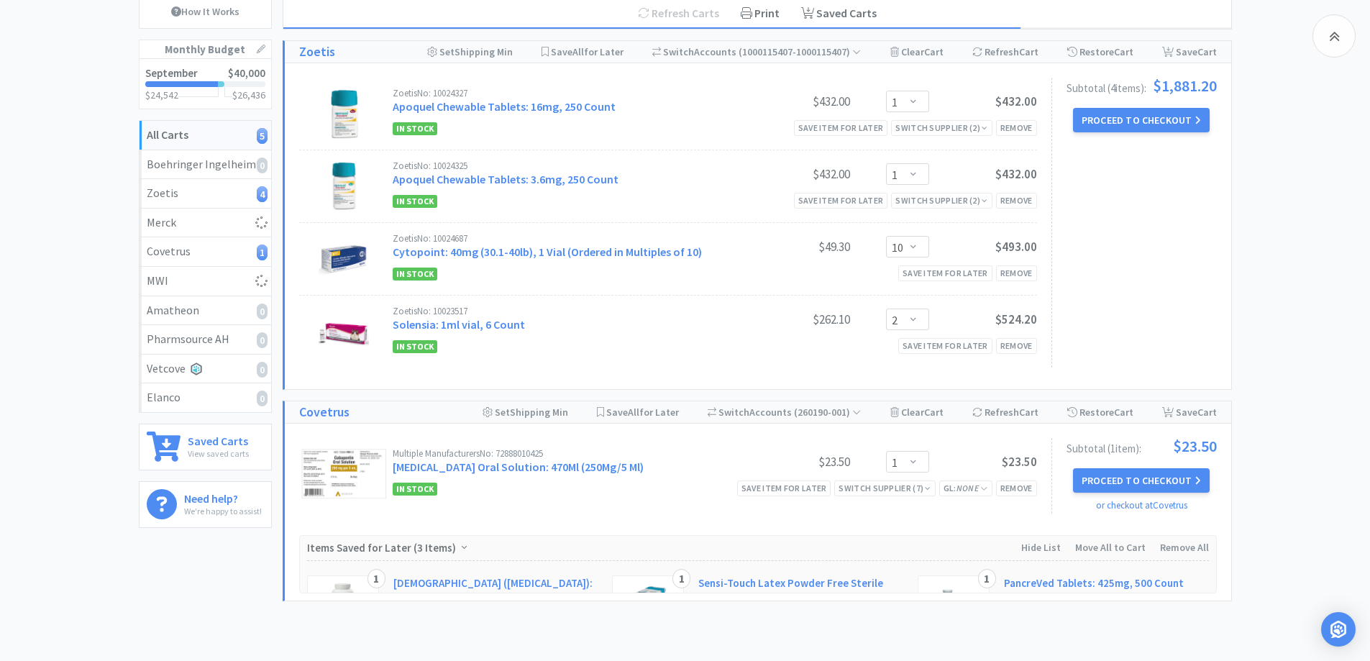
select select "1"
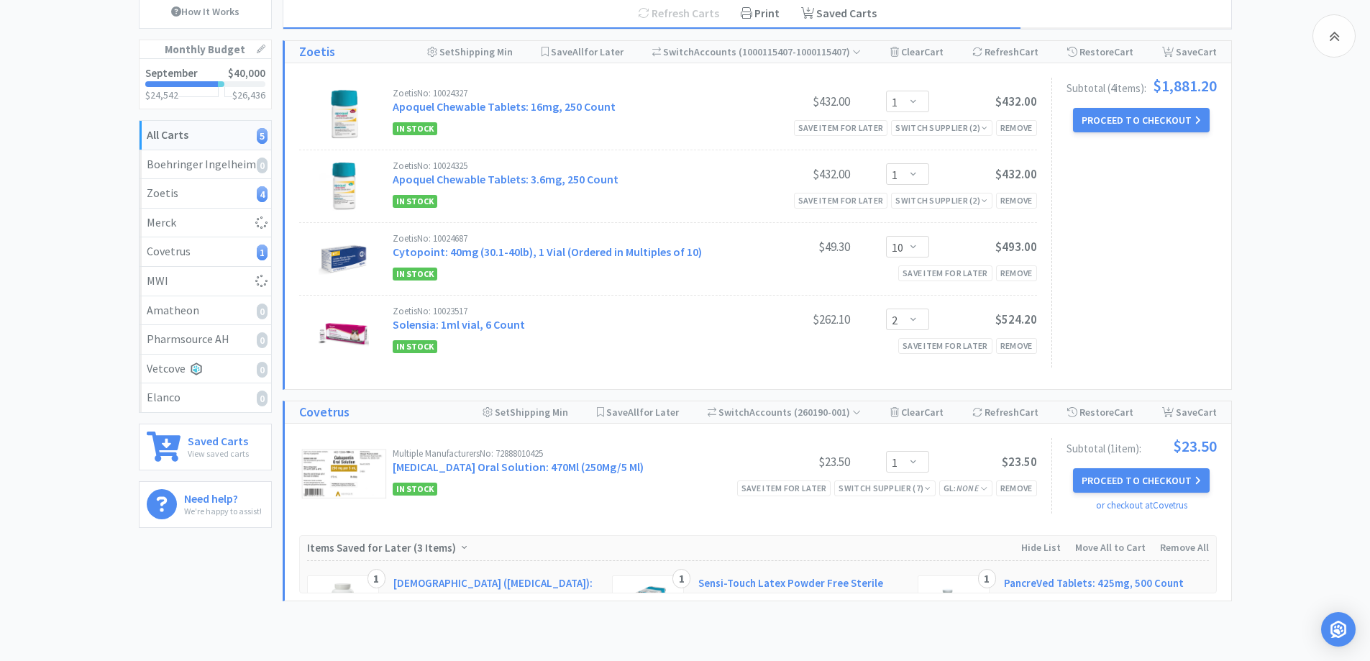
select select "1"
select select "20"
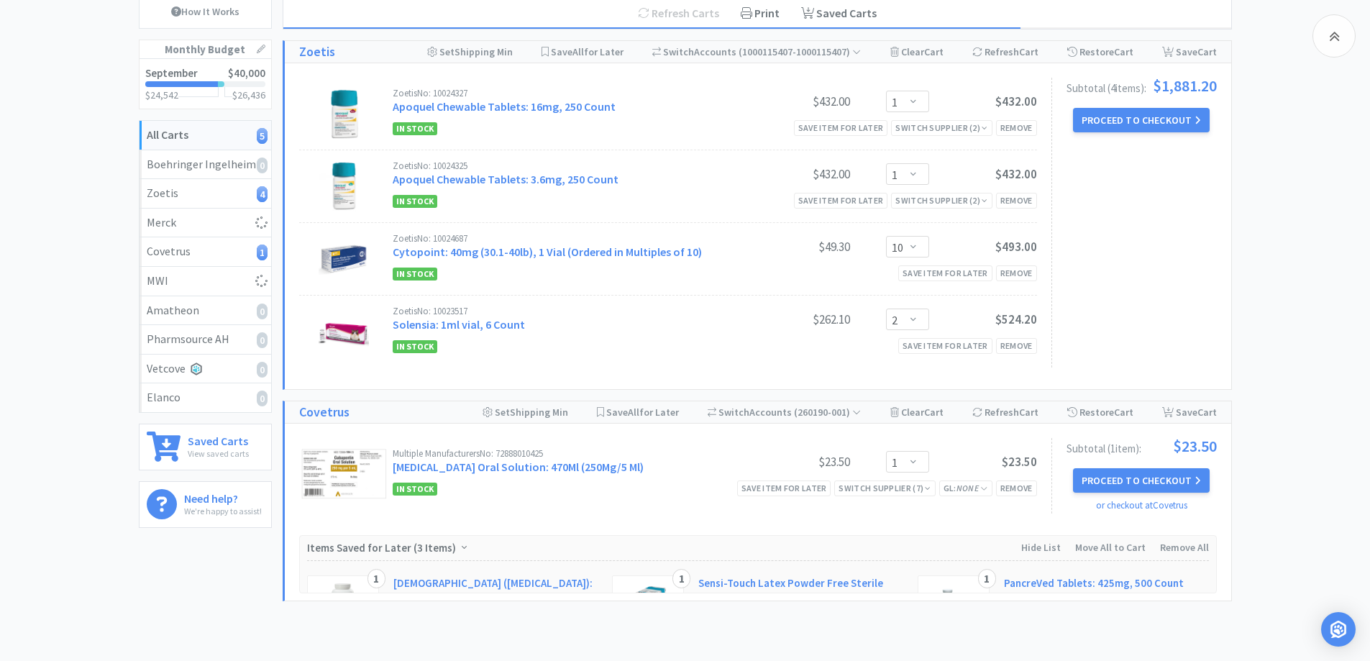
select select "2"
select select "1"
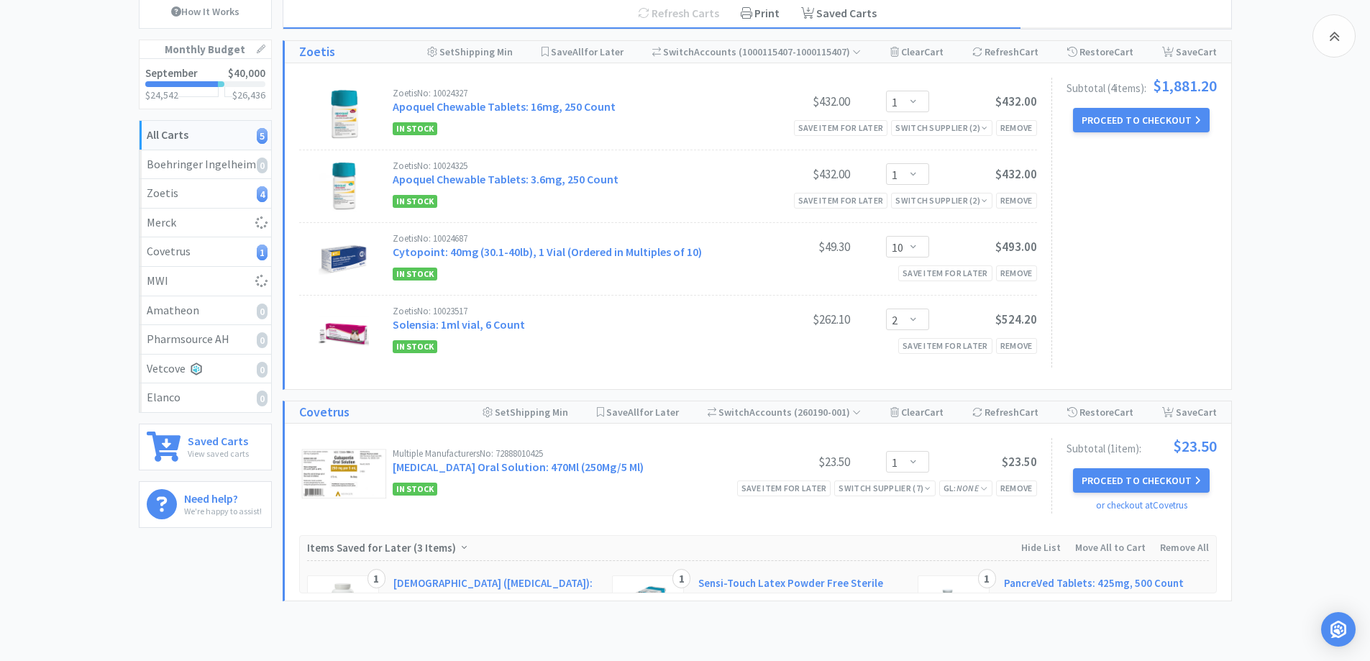
select select "1"
select select "10"
select select "1"
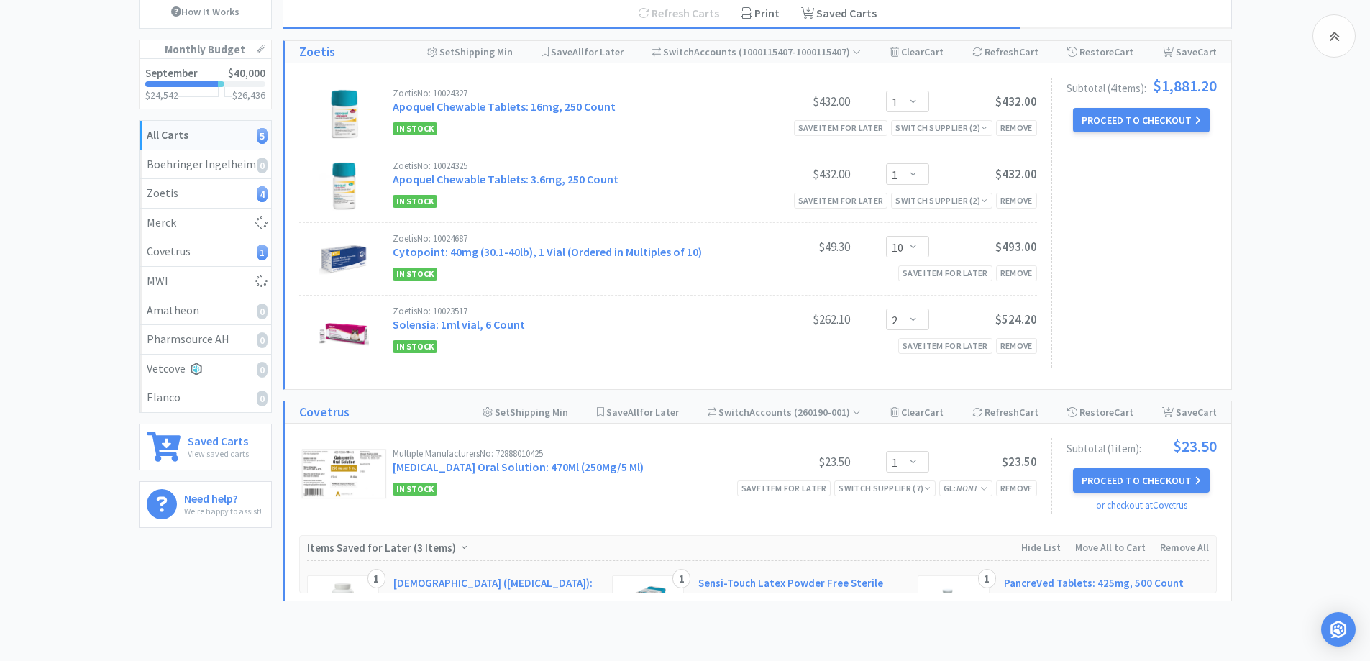
select select "1"
select select "5"
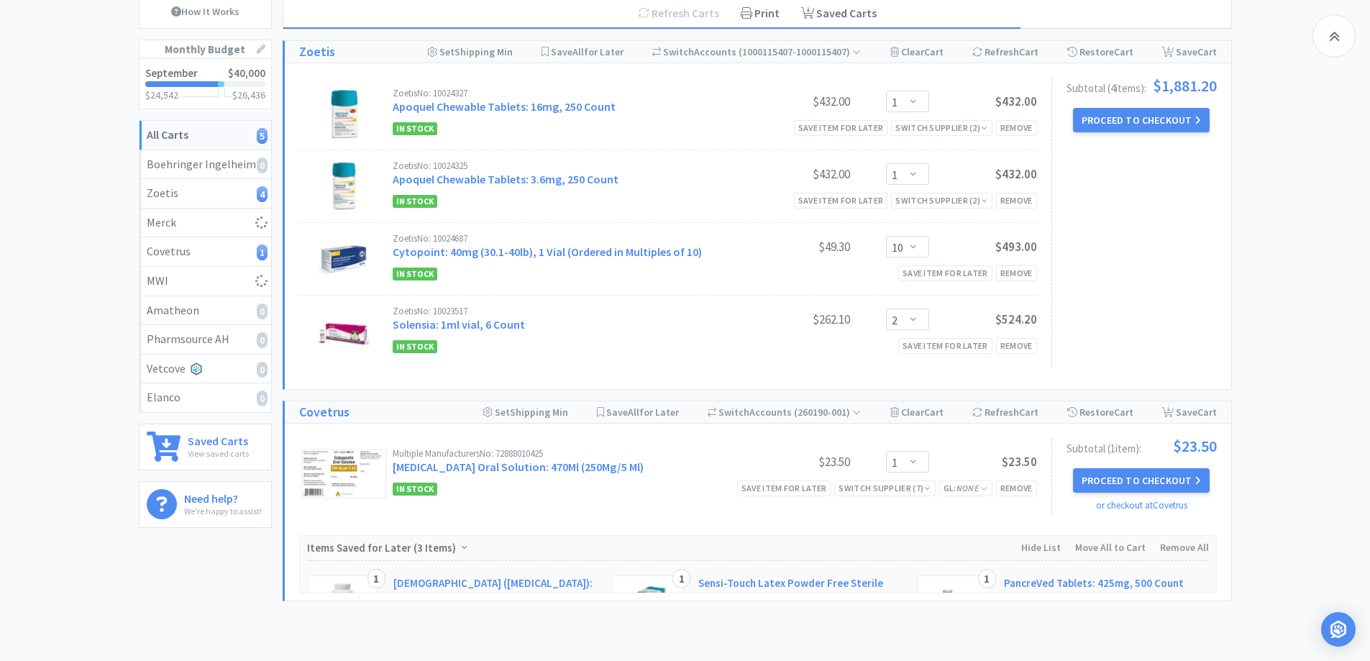
select select "1"
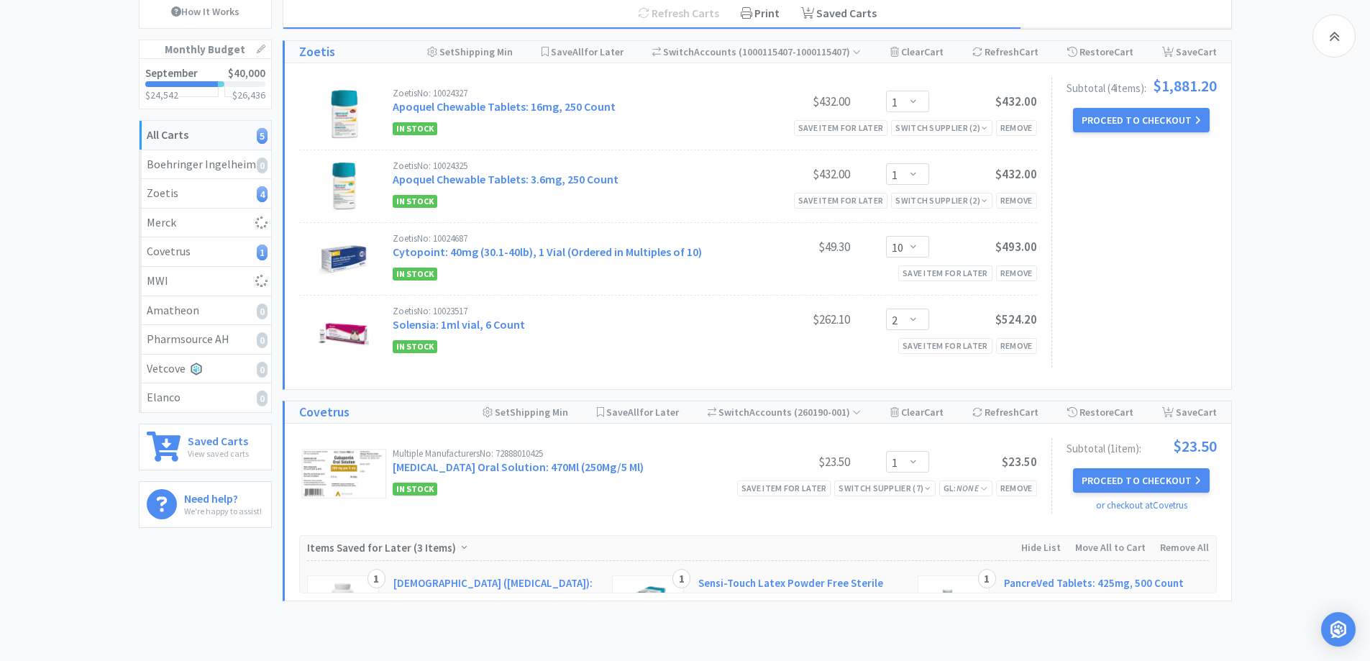
select select "1"
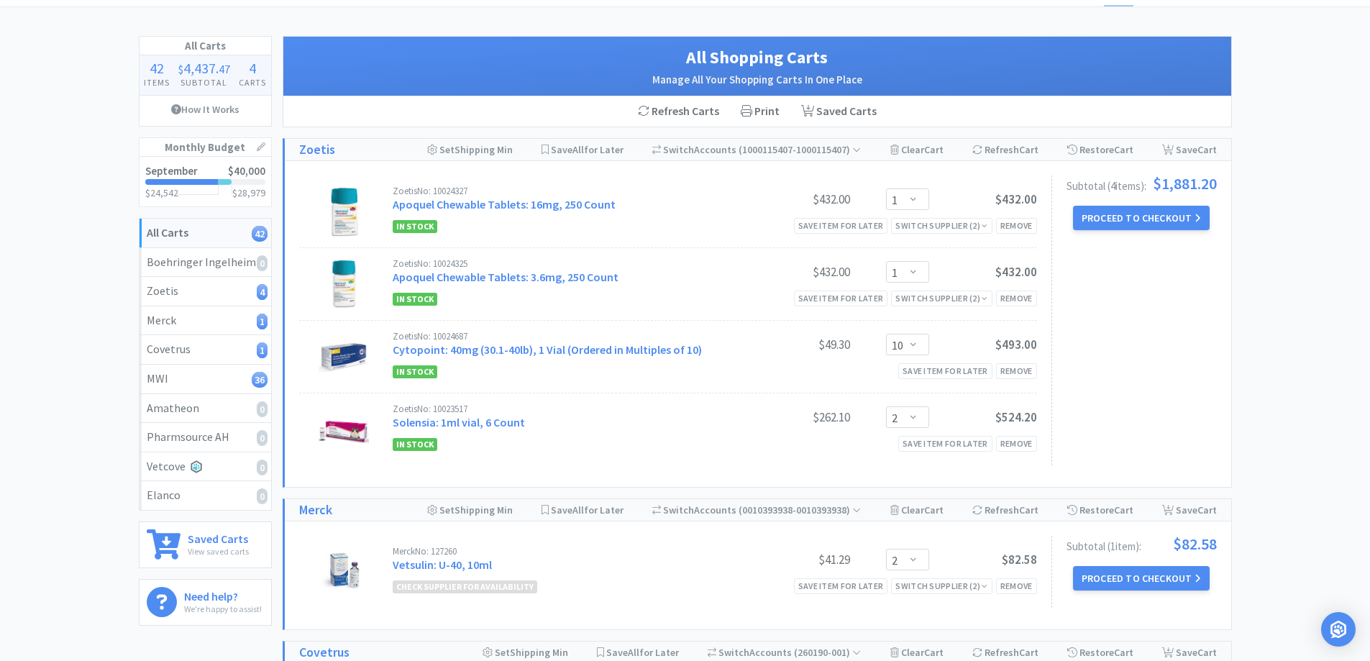
scroll to position [195, 0]
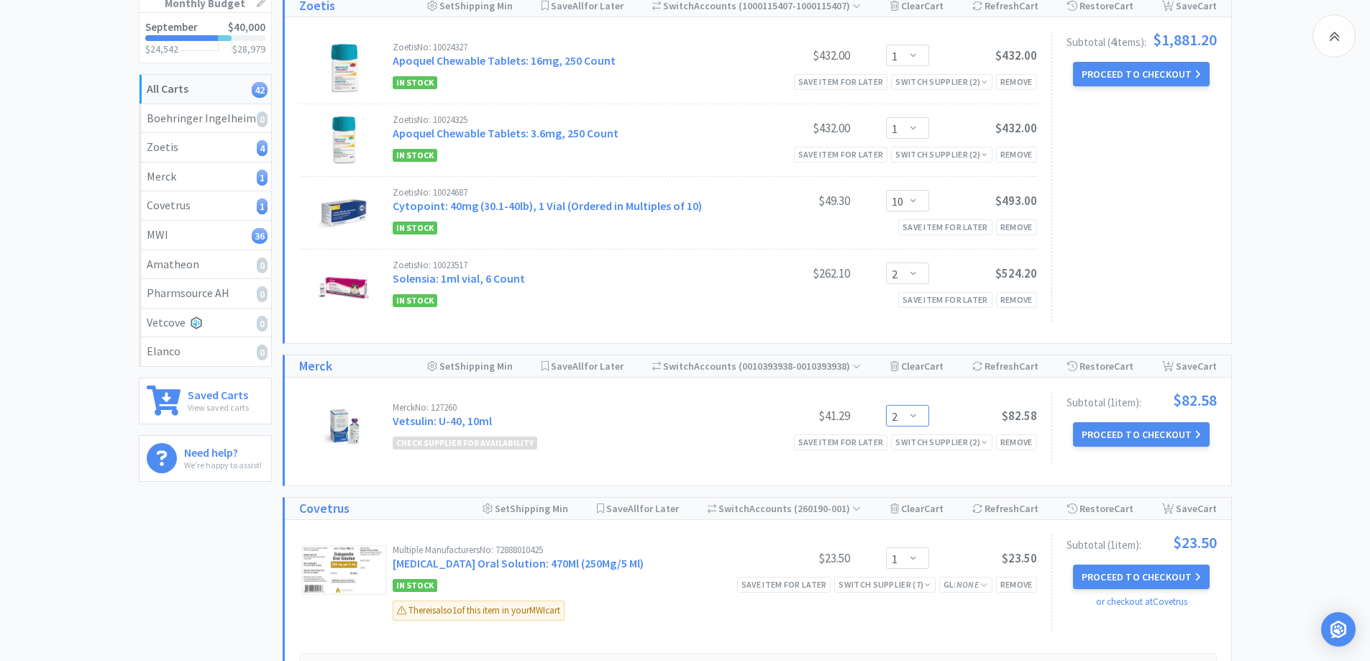
click at [921, 418] on select "Enter Quantity 2 3 4 5 6 7 8 9 10 11 12 13 14 15 16 17 18 19 20 21 Enter Quanti…" at bounding box center [907, 416] width 43 height 22
click at [886, 405] on select "Enter Quantity 2 3 4 5 6 7 8 9 10 11 12 13 14 15 16 17 18 19 20 21 Enter Quanti…" at bounding box center [907, 416] width 43 height 22
select select "3"
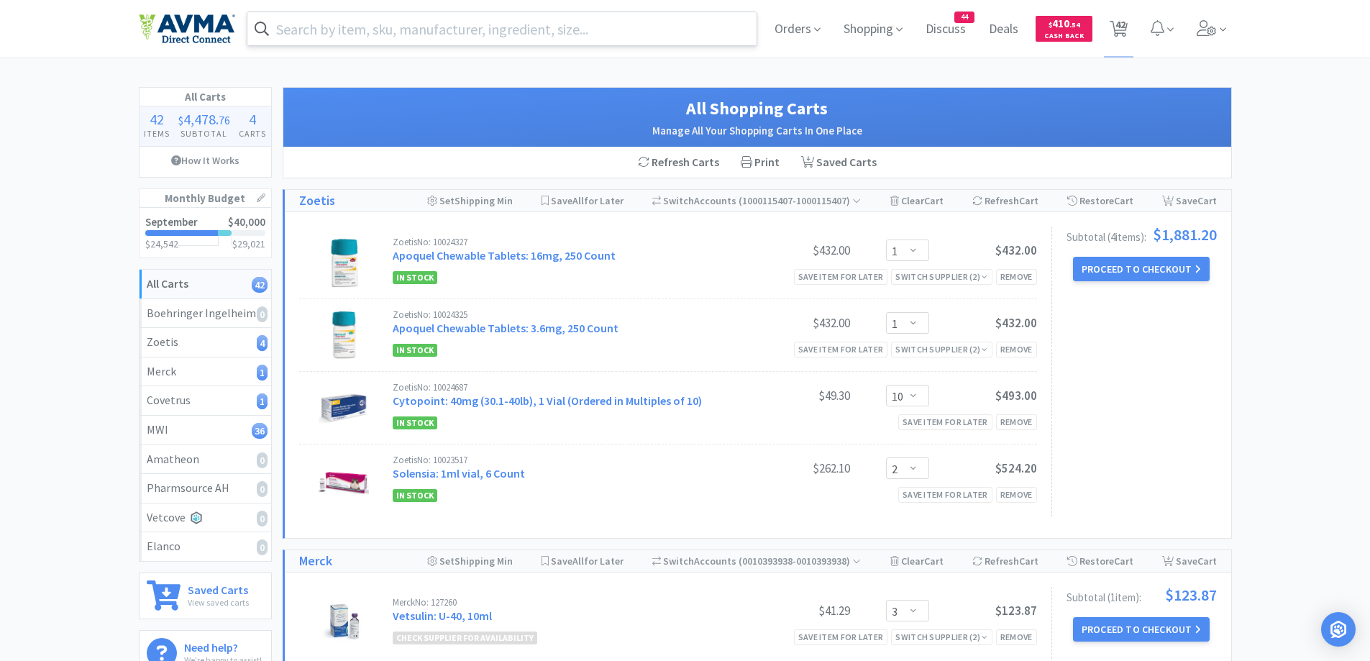
click at [383, 36] on input "text" at bounding box center [502, 28] width 510 height 33
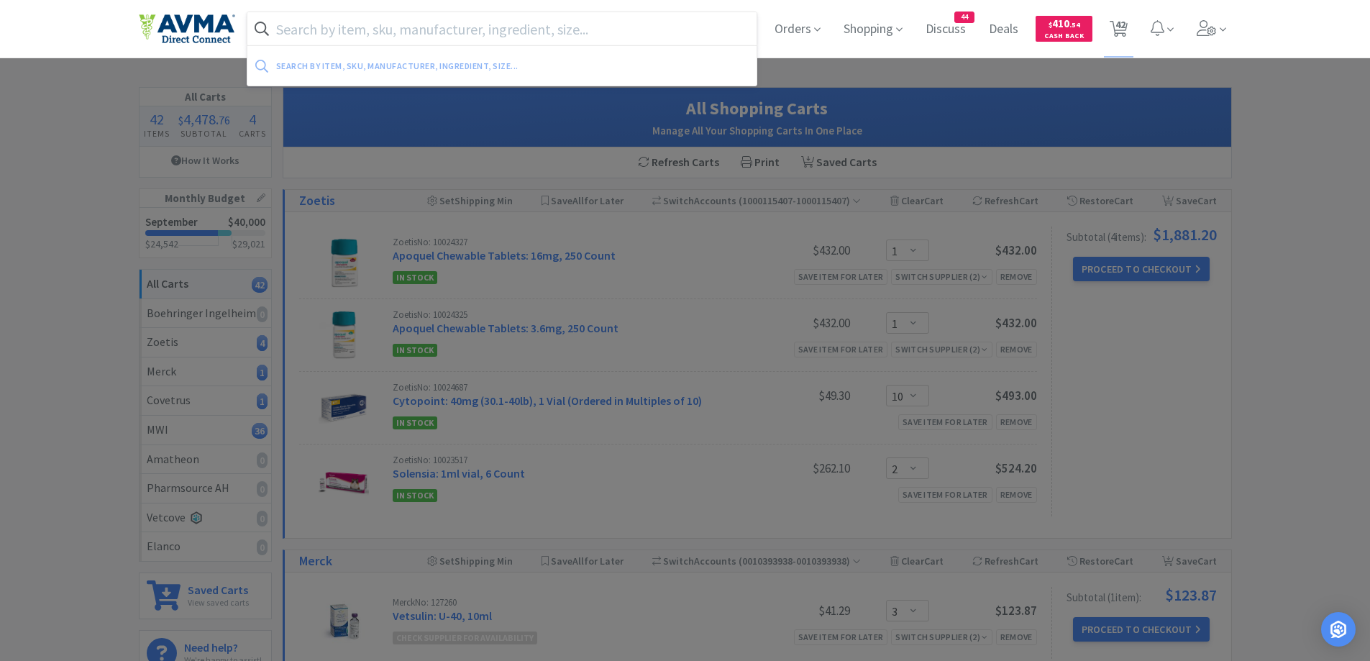
paste input "Mycophenolate 500mg"
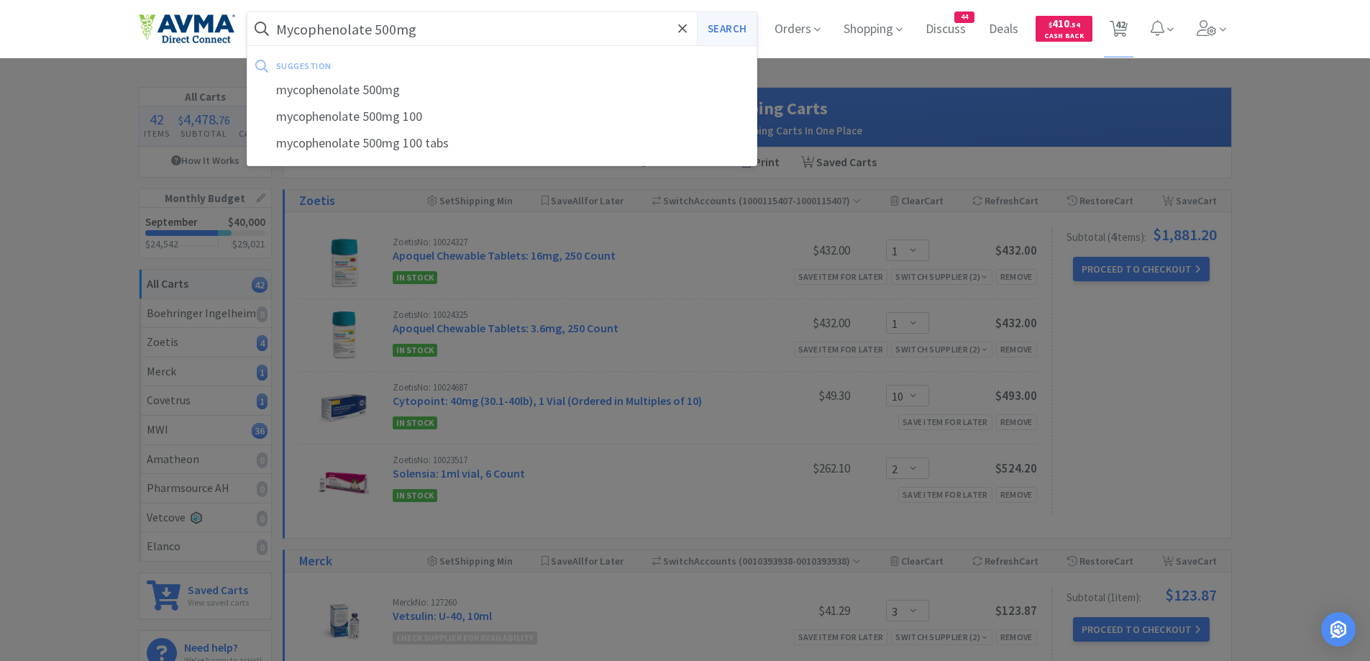
type input "Mycophenolate 500mg"
click at [712, 19] on button "Search" at bounding box center [727, 28] width 60 height 33
select select "1"
select select "3"
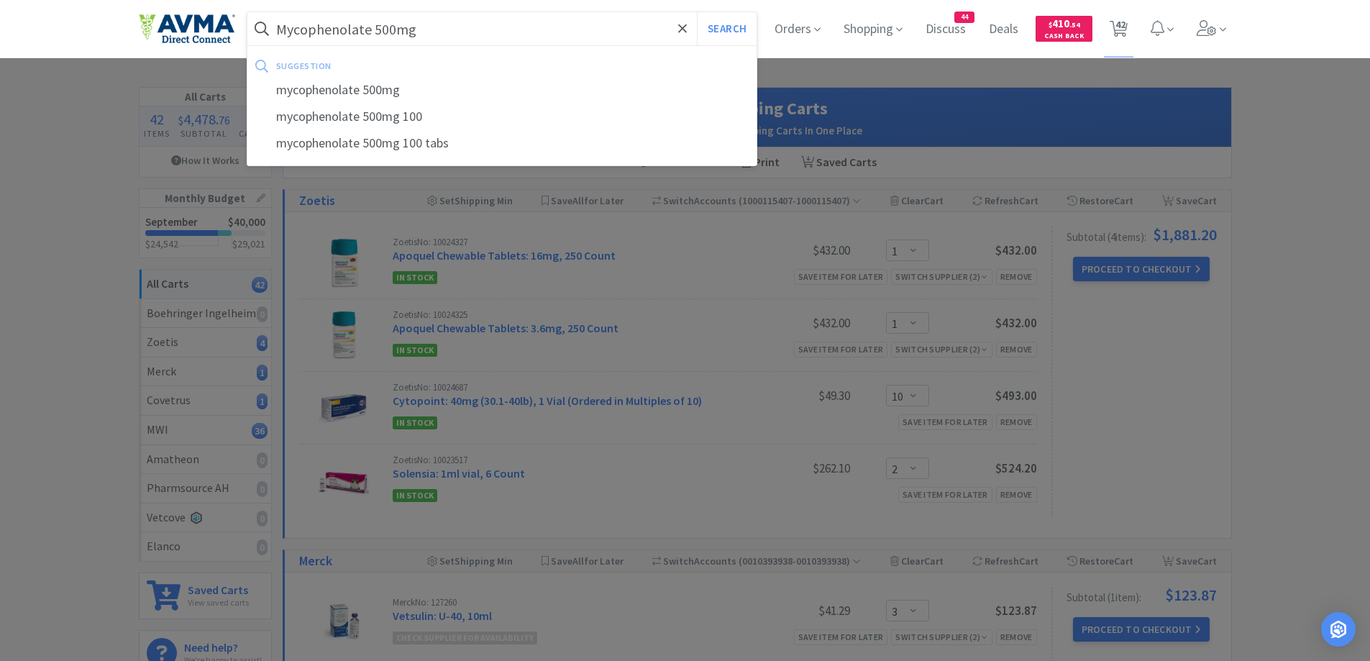
select select "1"
select select "3"
select select "25"
select select "1"
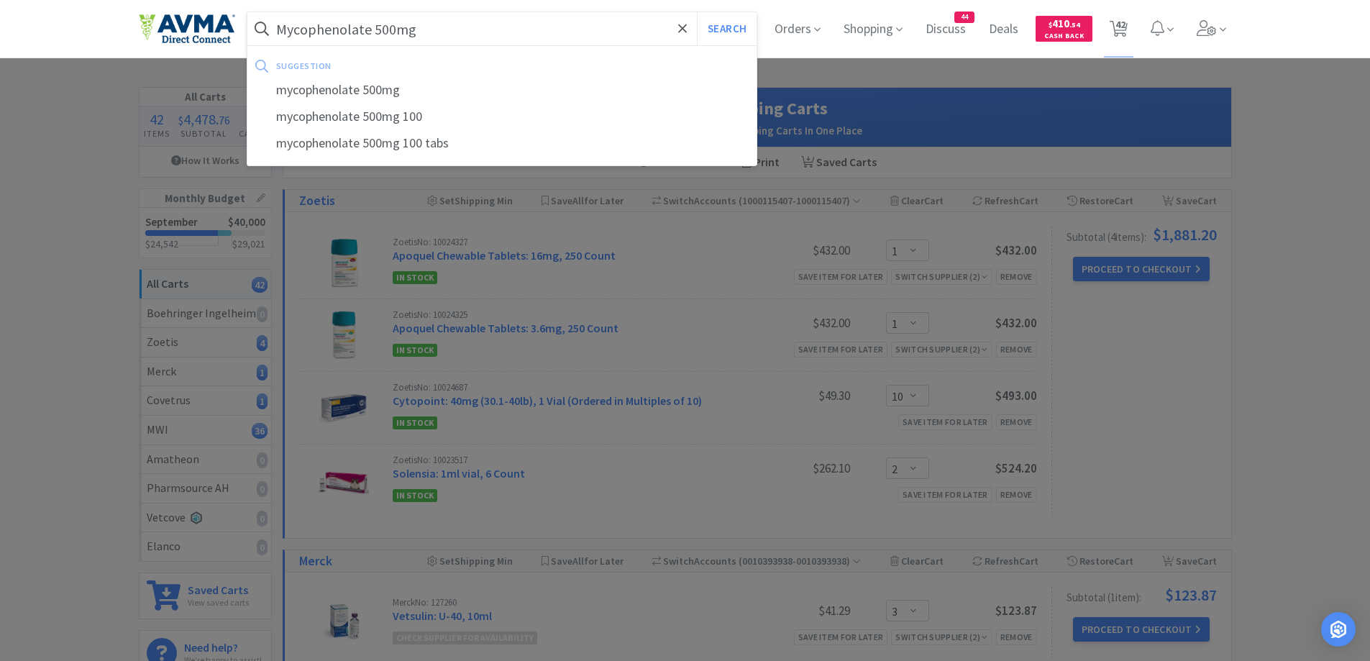
select select "1"
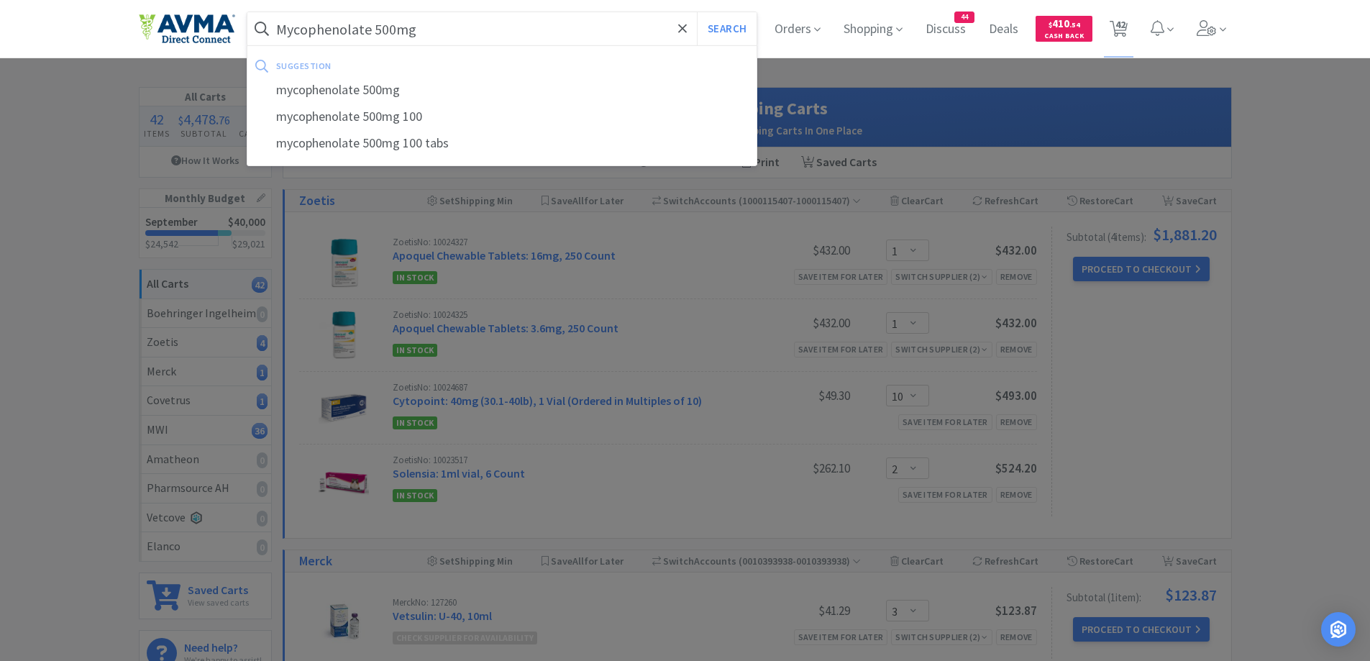
select select "1"
select select "20"
select select "2"
select select "1"
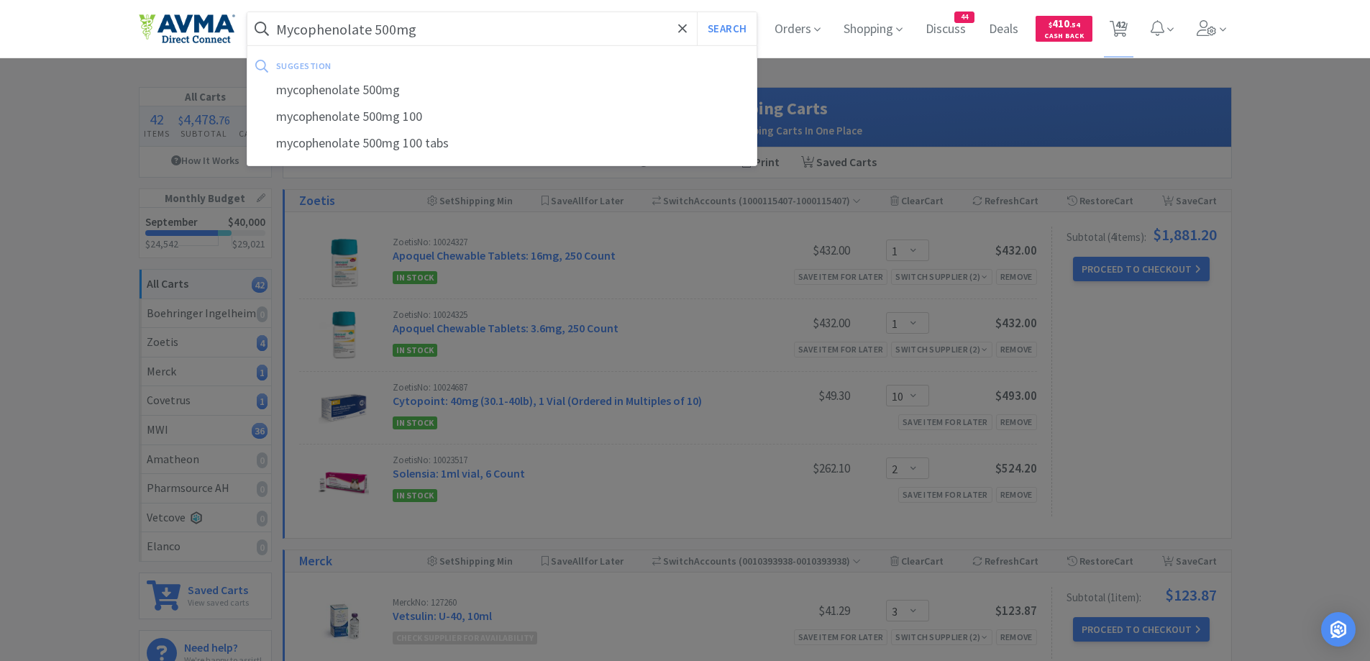
select select "1"
select select "10"
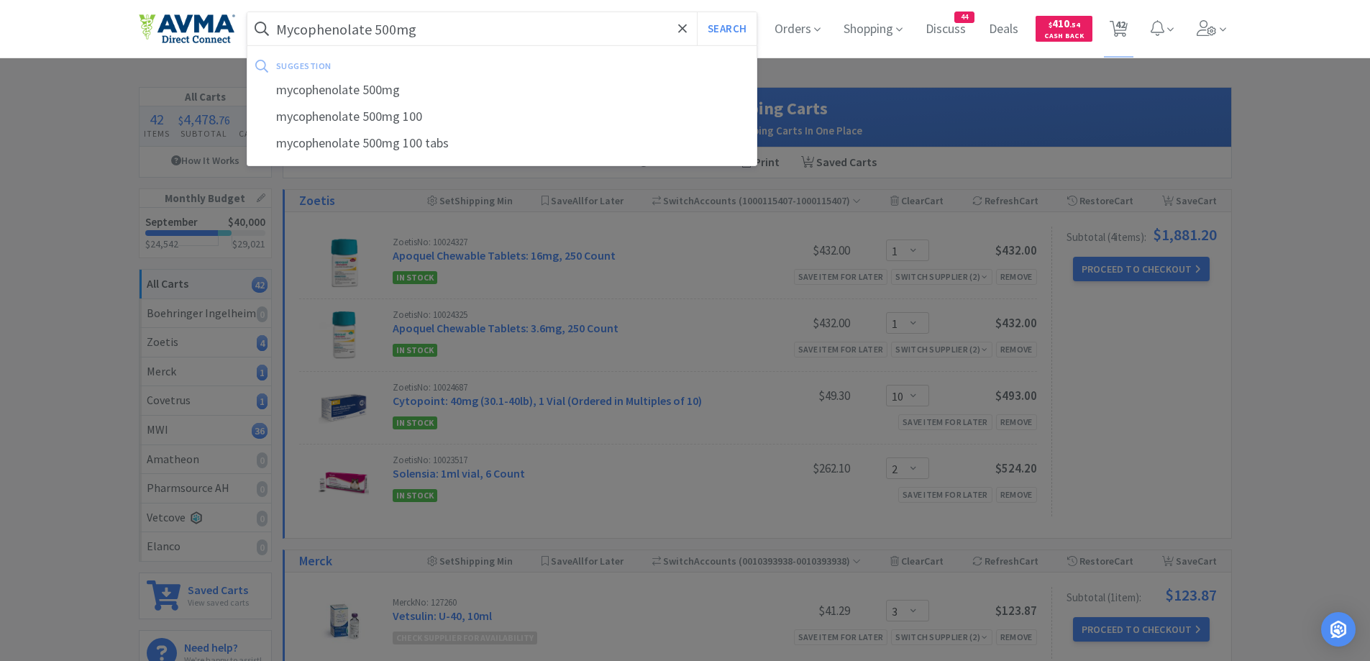
select select "1"
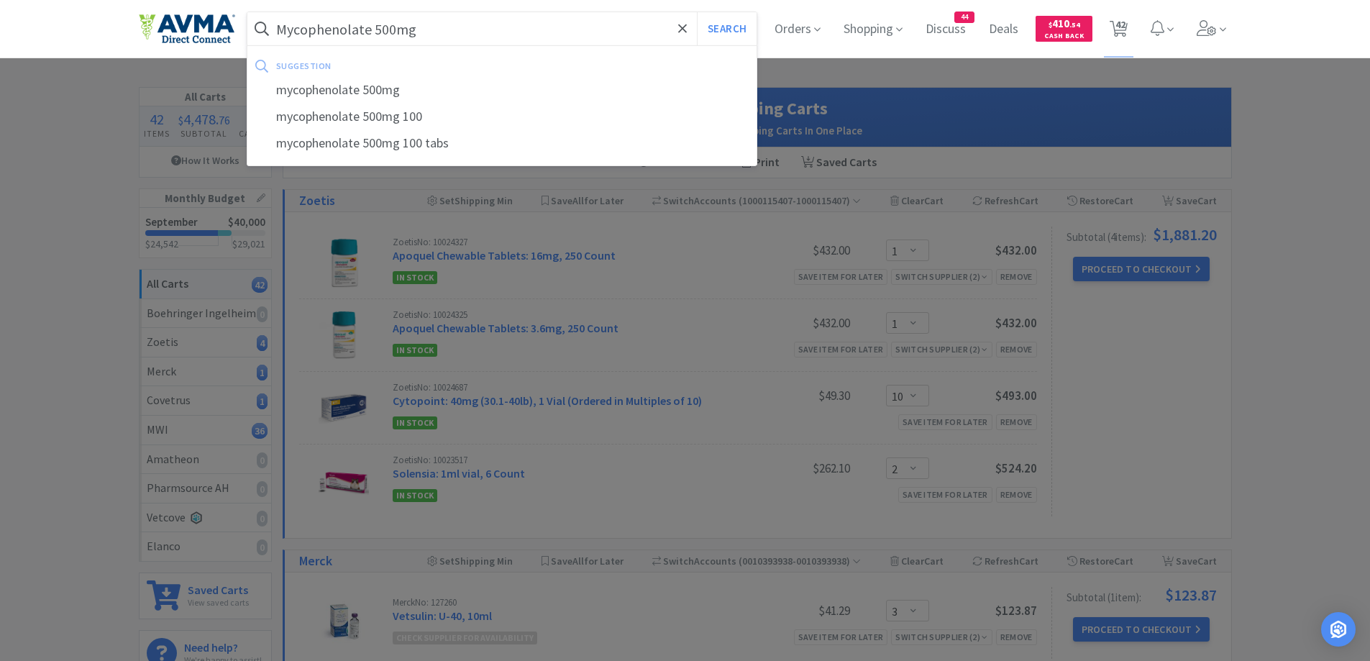
select select "1"
select select "5"
select select "1"
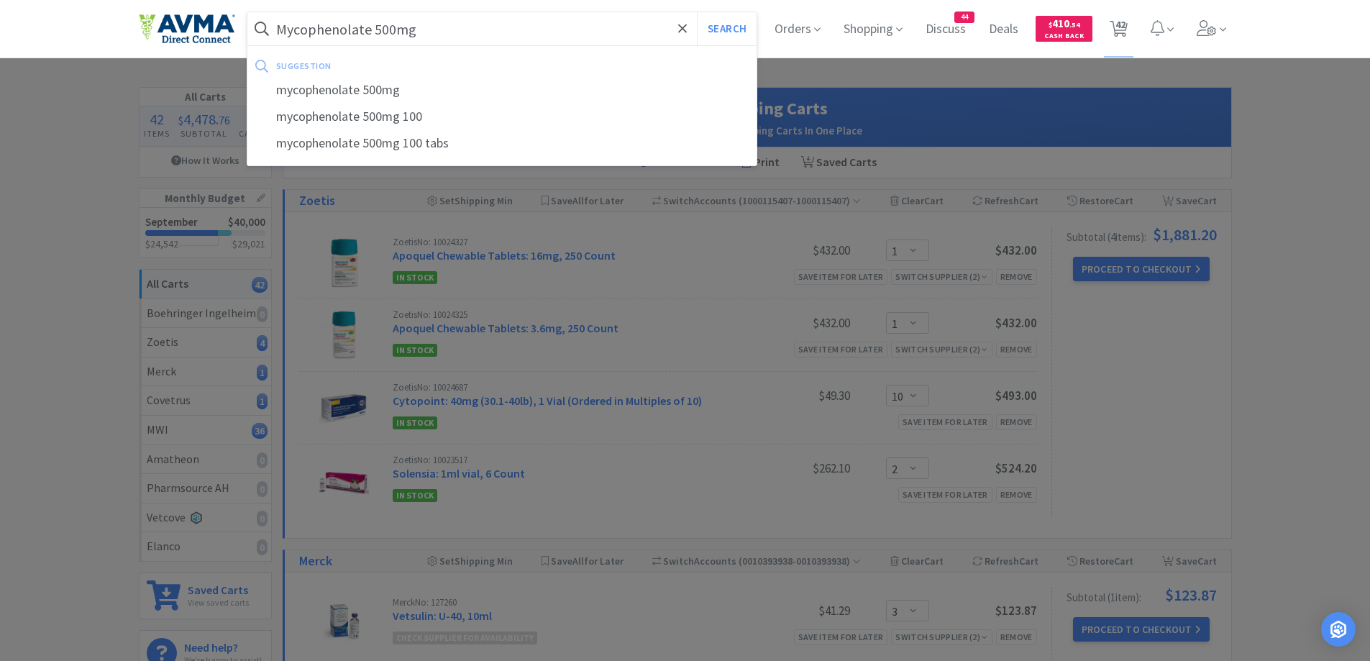
select select "1"
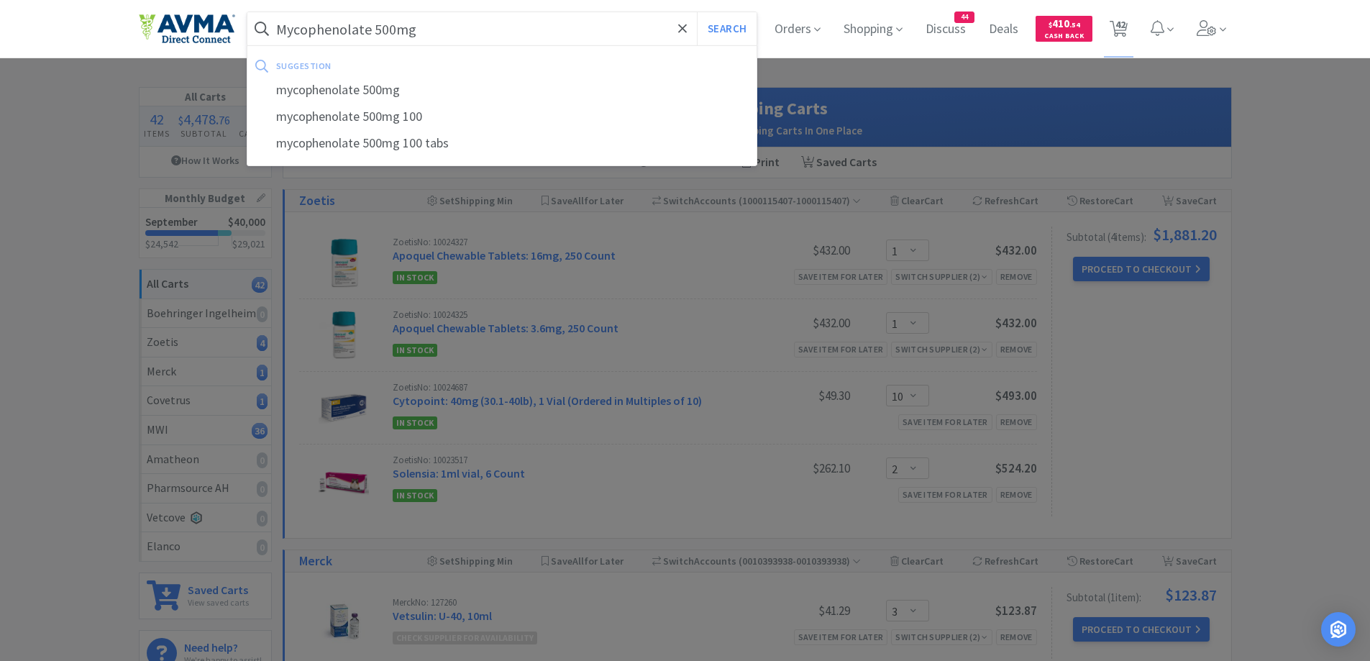
select select "1"
select select "10"
select select "2"
select select "3"
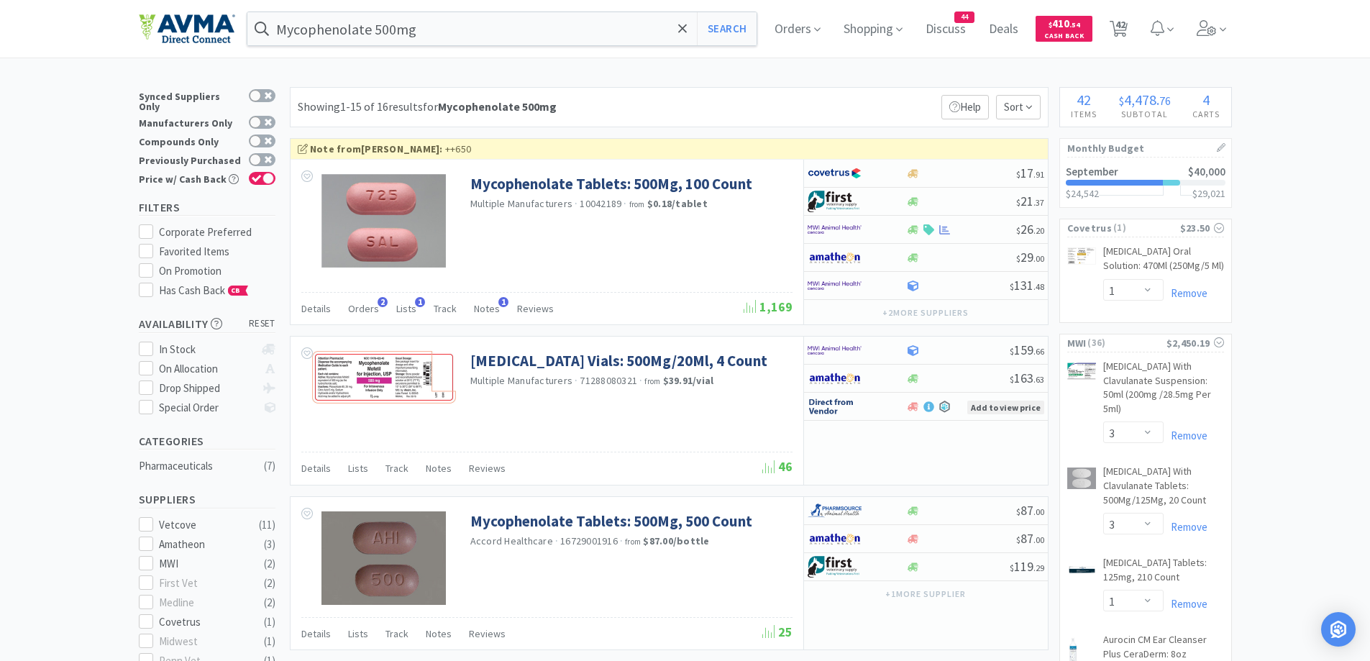
click at [729, 96] on div "Showing 1-15 of 16 results for Mycophenolate 500mg Filters Help Sort" at bounding box center [669, 107] width 759 height 40
click at [902, 232] on div at bounding box center [857, 229] width 99 height 24
select select "1"
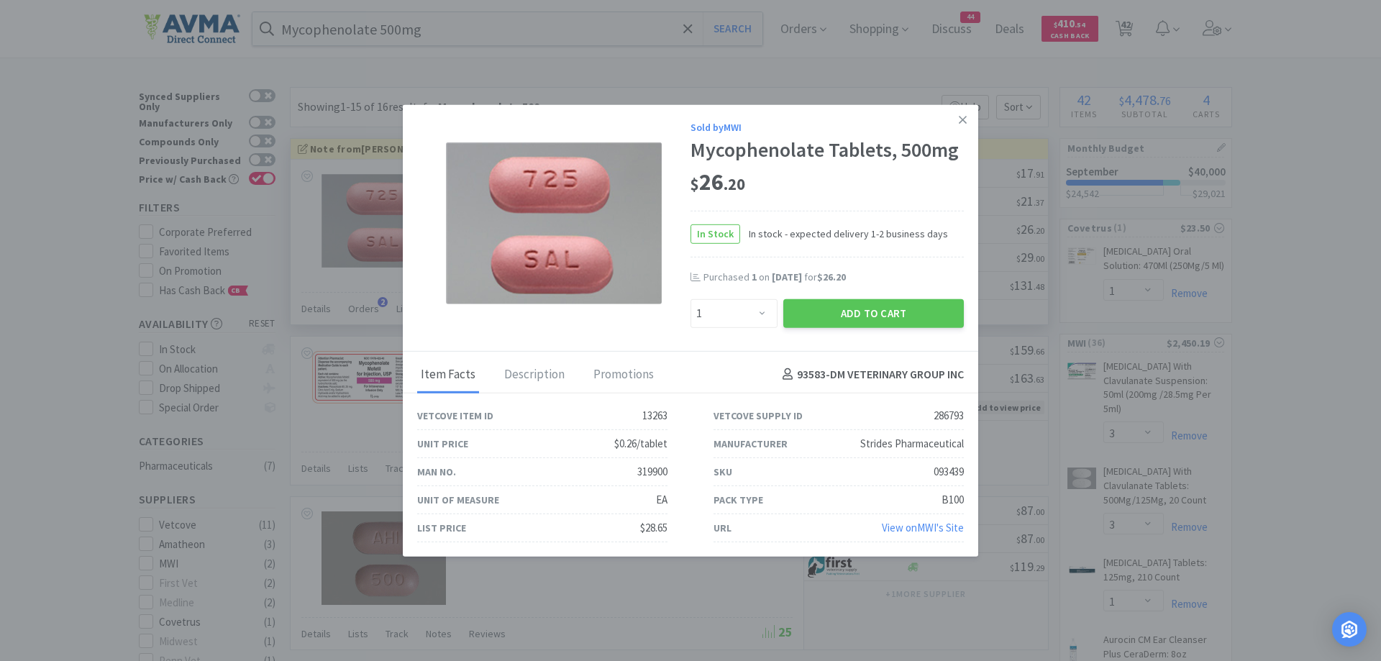
click at [883, 205] on div "$ 26 . 20" at bounding box center [827, 186] width 273 height 49
click at [826, 255] on div "In Stock In stock - expected delivery 1-2 business days" at bounding box center [827, 234] width 273 height 47
click at [804, 315] on button "Add to Cart" at bounding box center [873, 313] width 181 height 29
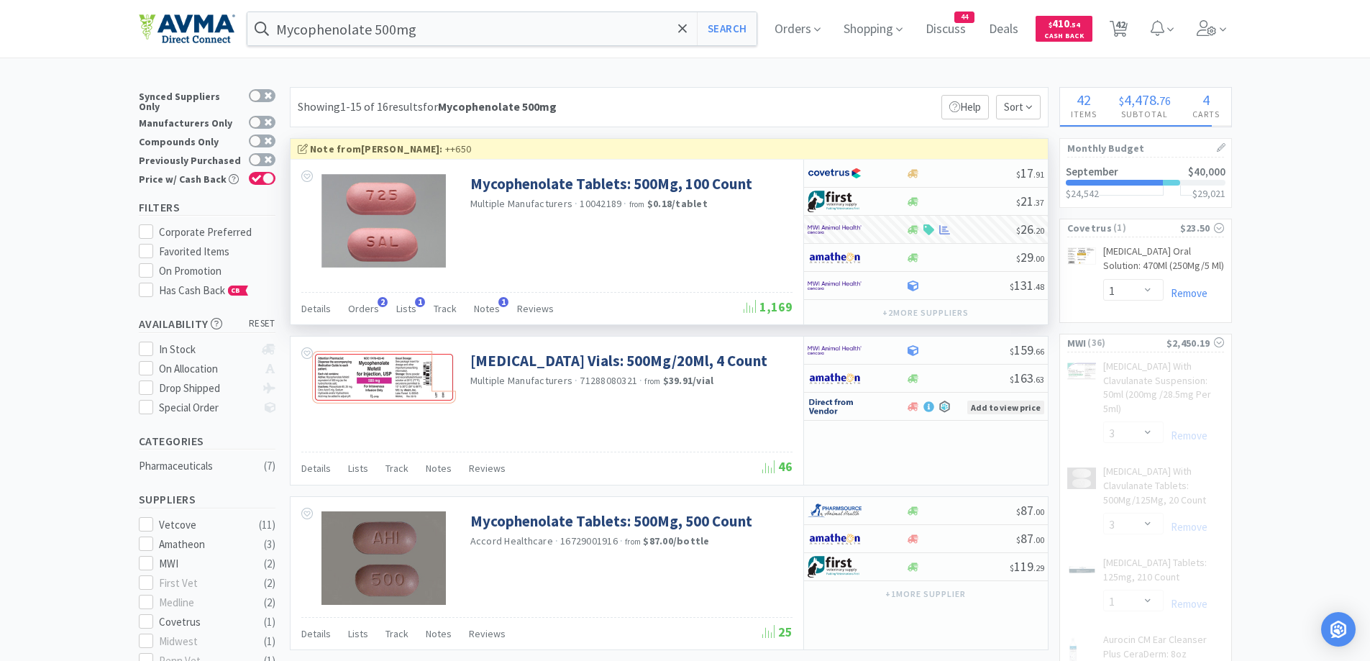
select select "1"
select select "5"
select select "1"
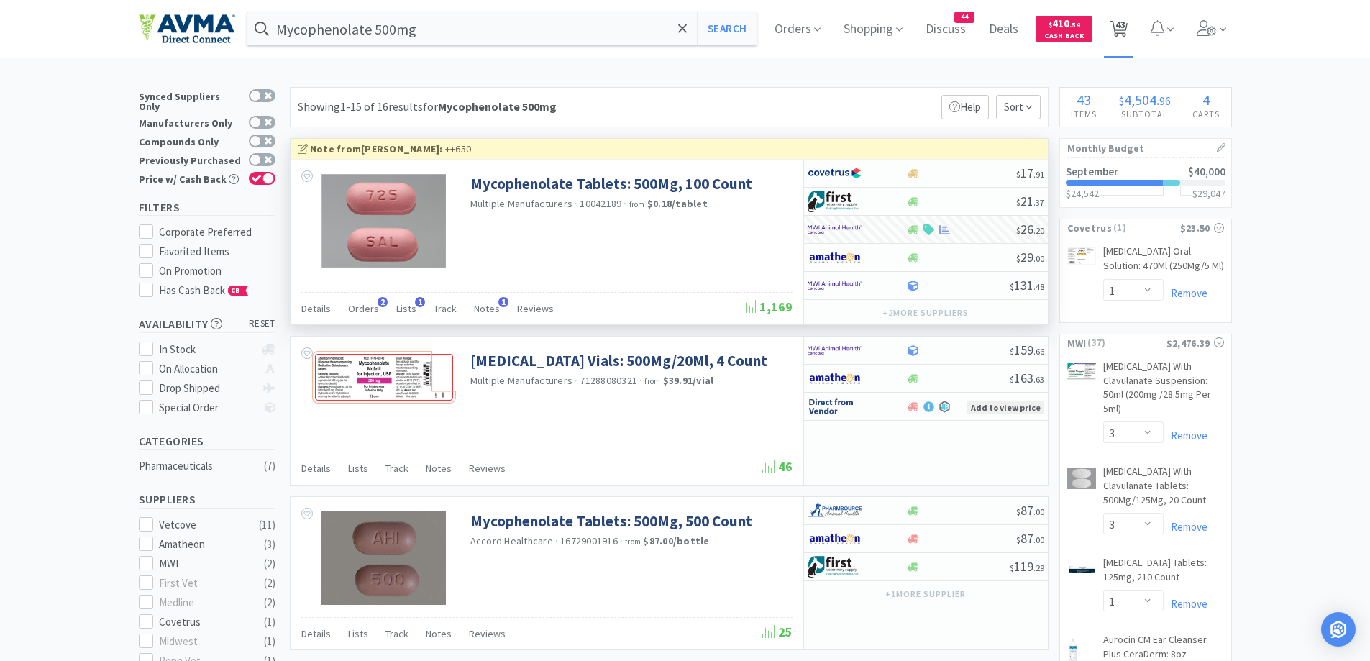
click at [1124, 34] on span "43" at bounding box center [1121, 25] width 10 height 58
select select "1"
select select "10"
select select "2"
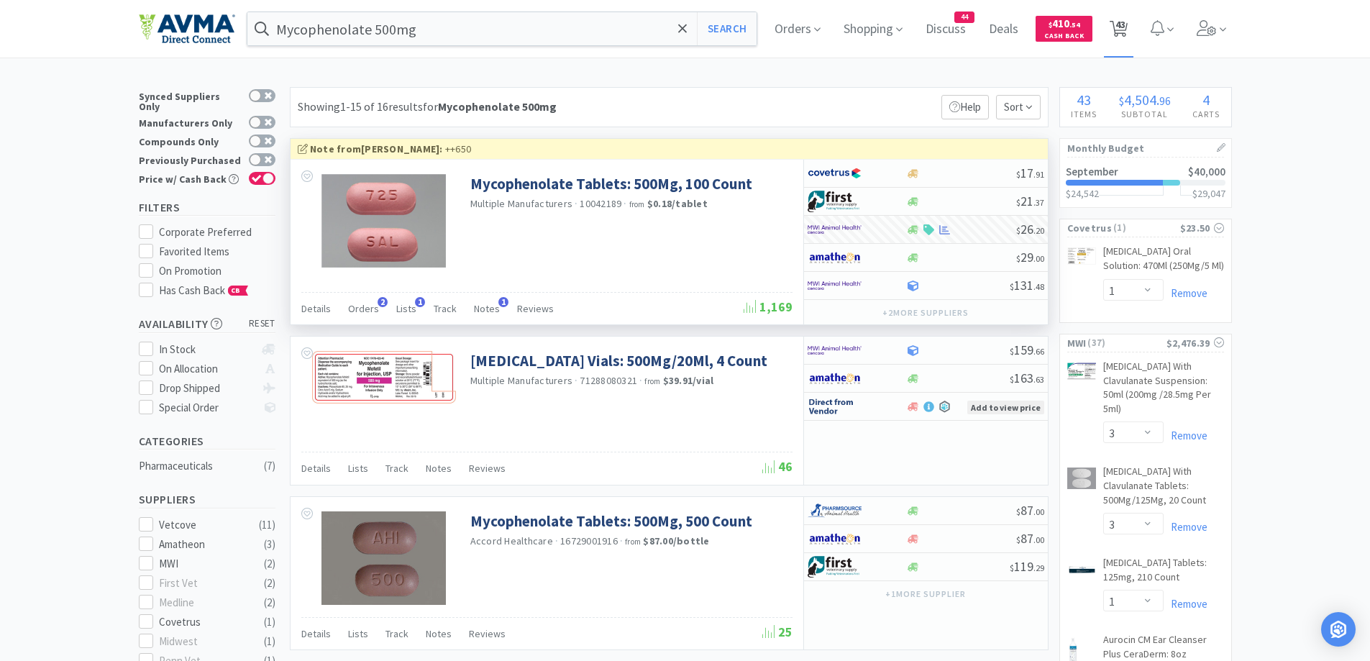
select select "3"
select select "1"
select select "3"
select select "1"
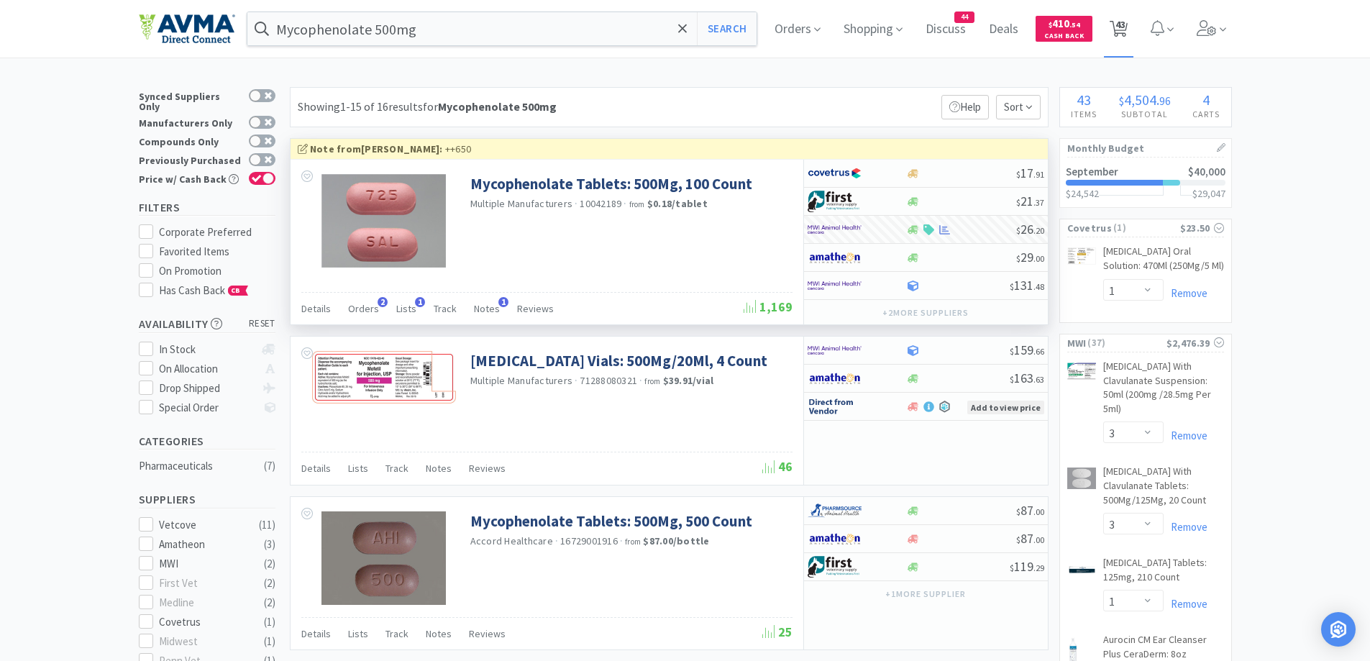
select select "3"
select select "25"
select select "1"
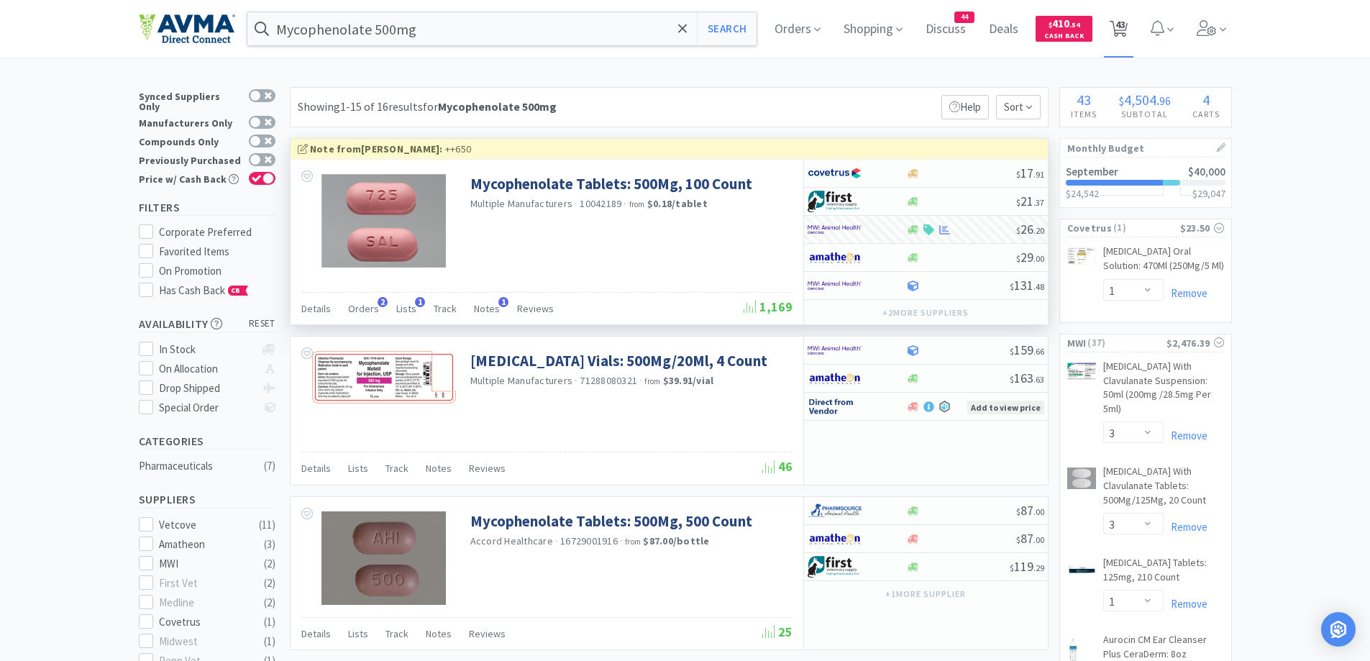
select select "1"
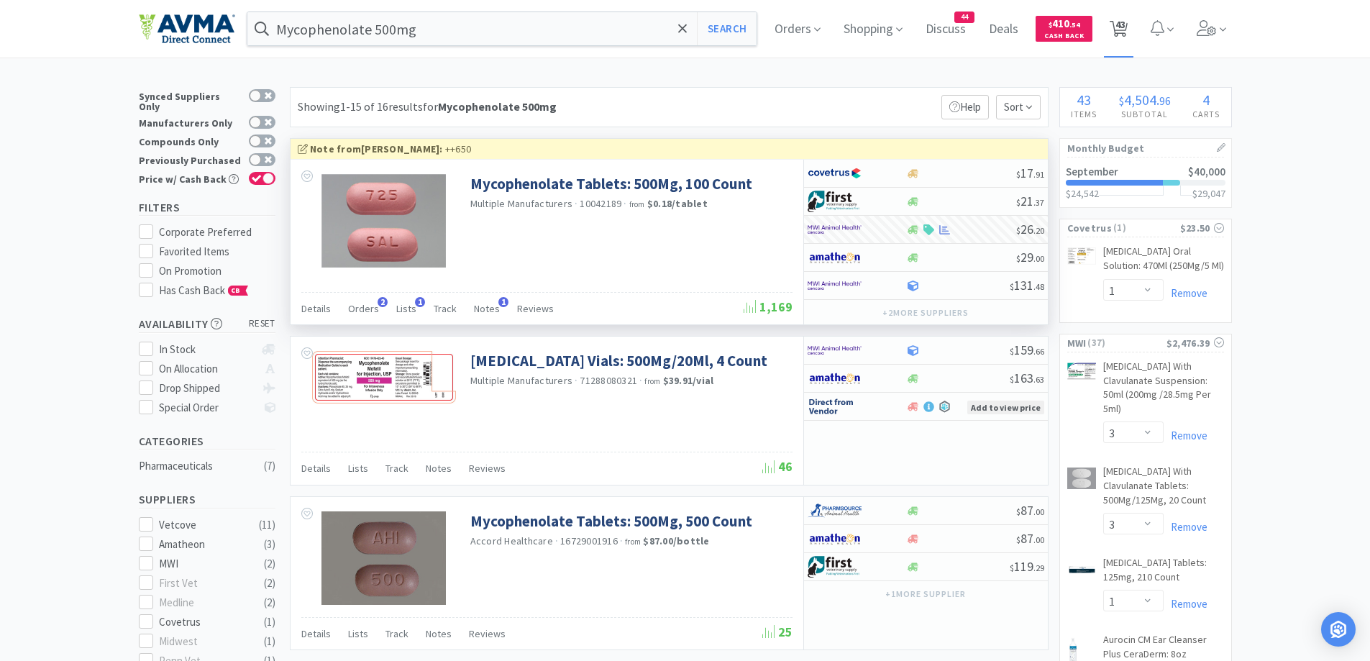
select select "1"
select select "20"
select select "2"
select select "1"
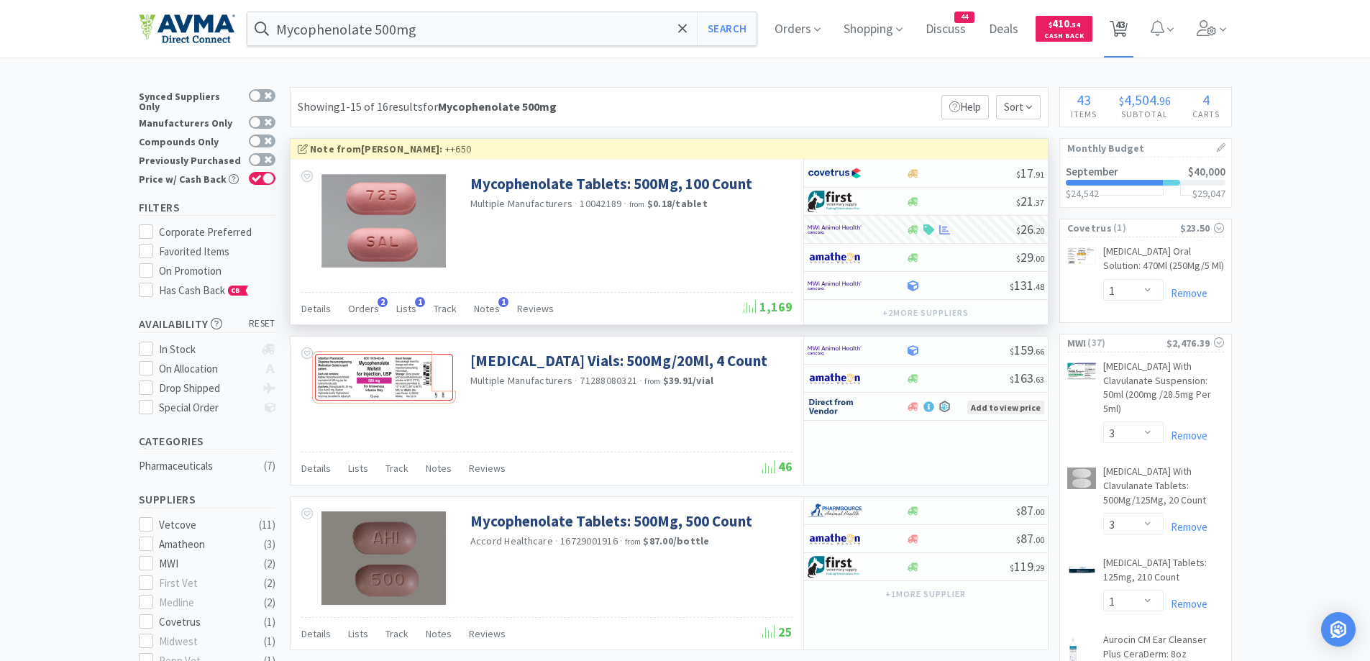
select select "1"
select select "10"
select select "1"
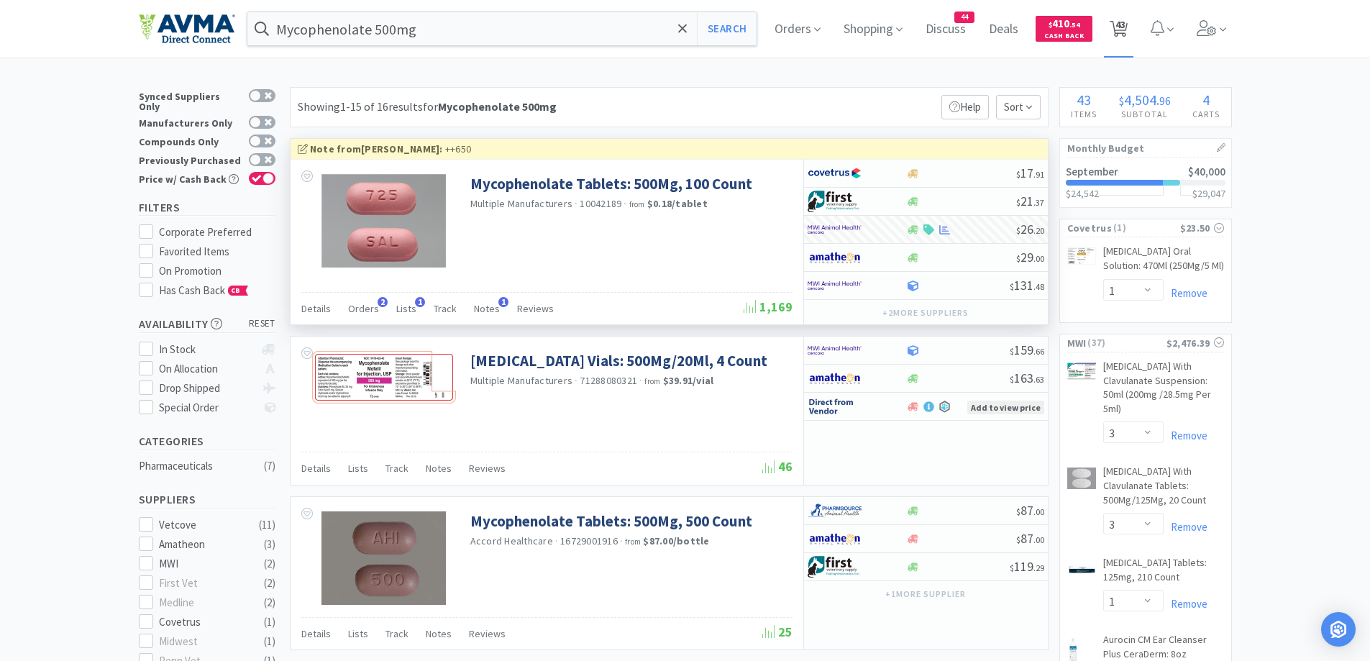
select select "1"
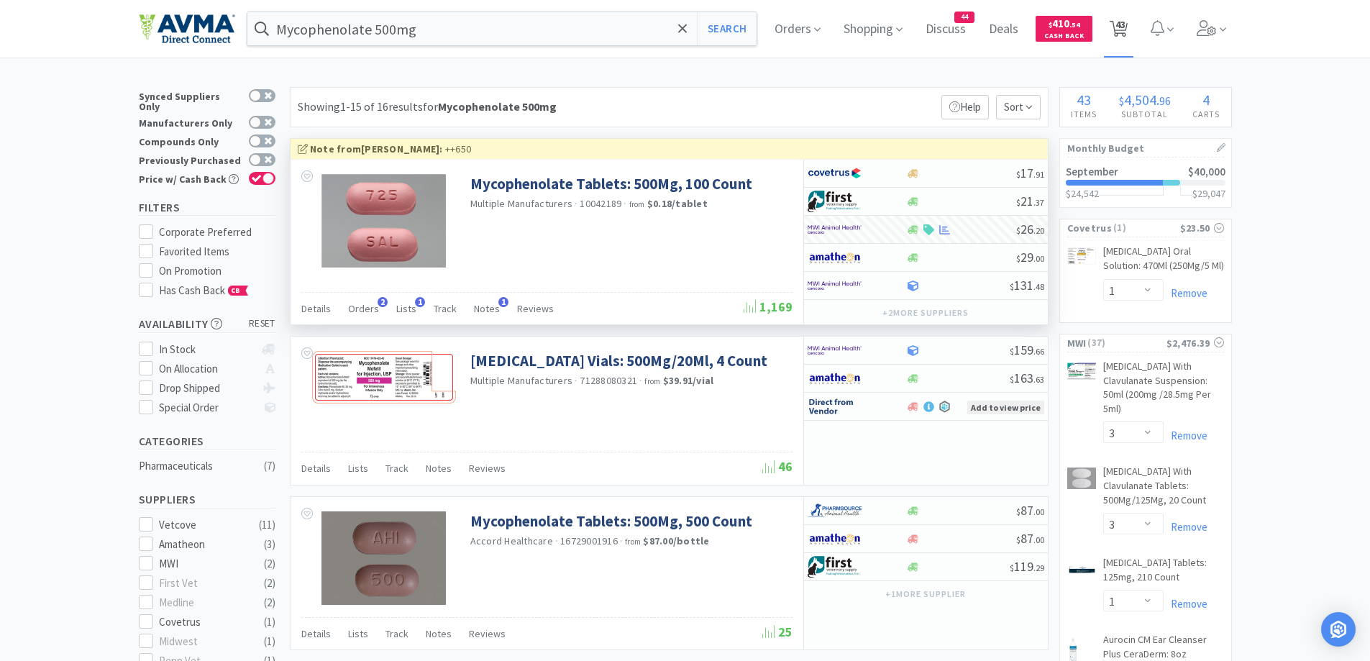
select select "1"
select select "5"
select select "1"
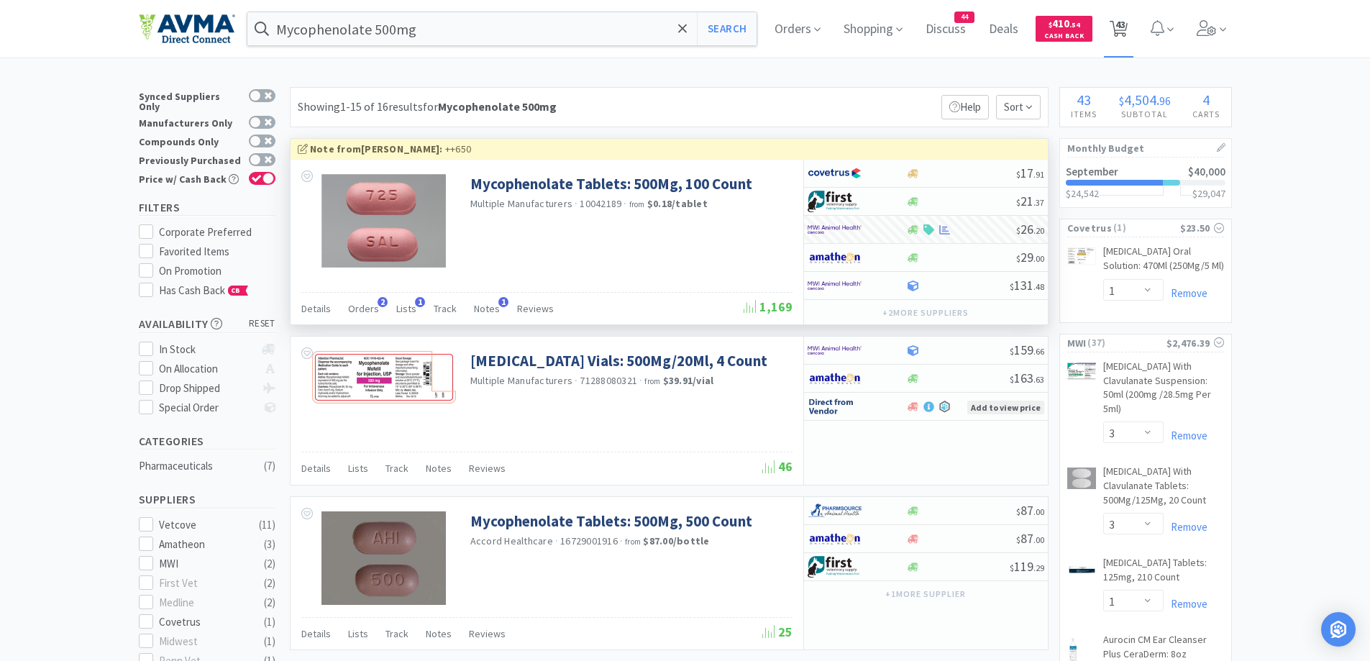
select select "1"
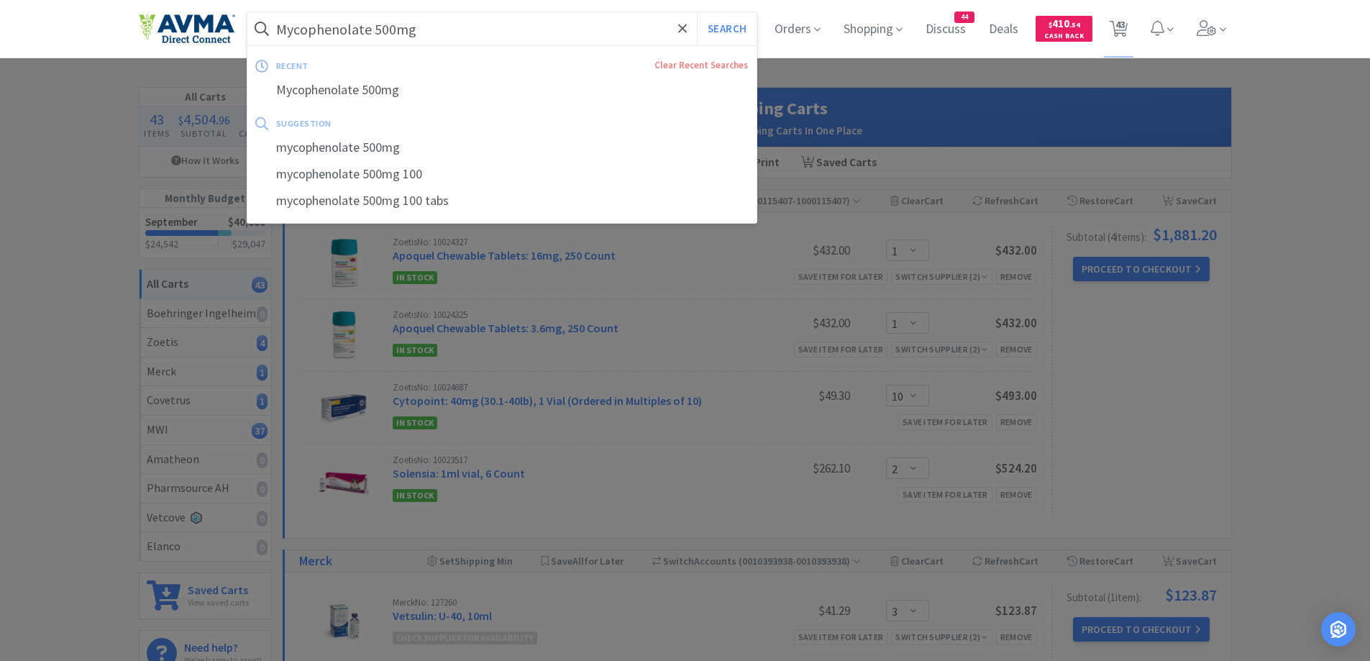
click at [461, 18] on input "Mycophenolate 500mg" at bounding box center [502, 28] width 510 height 33
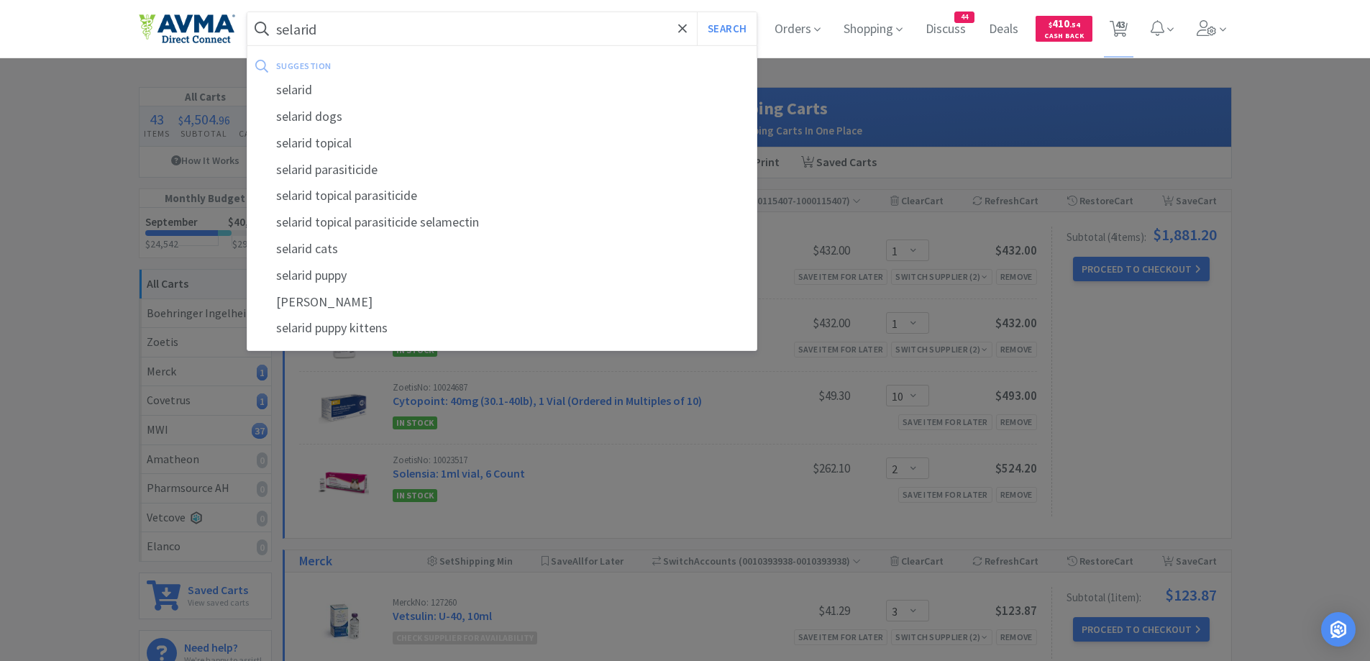
type input "selarid"
click at [697, 12] on button "Search" at bounding box center [727, 28] width 60 height 33
select select "1"
select select "3"
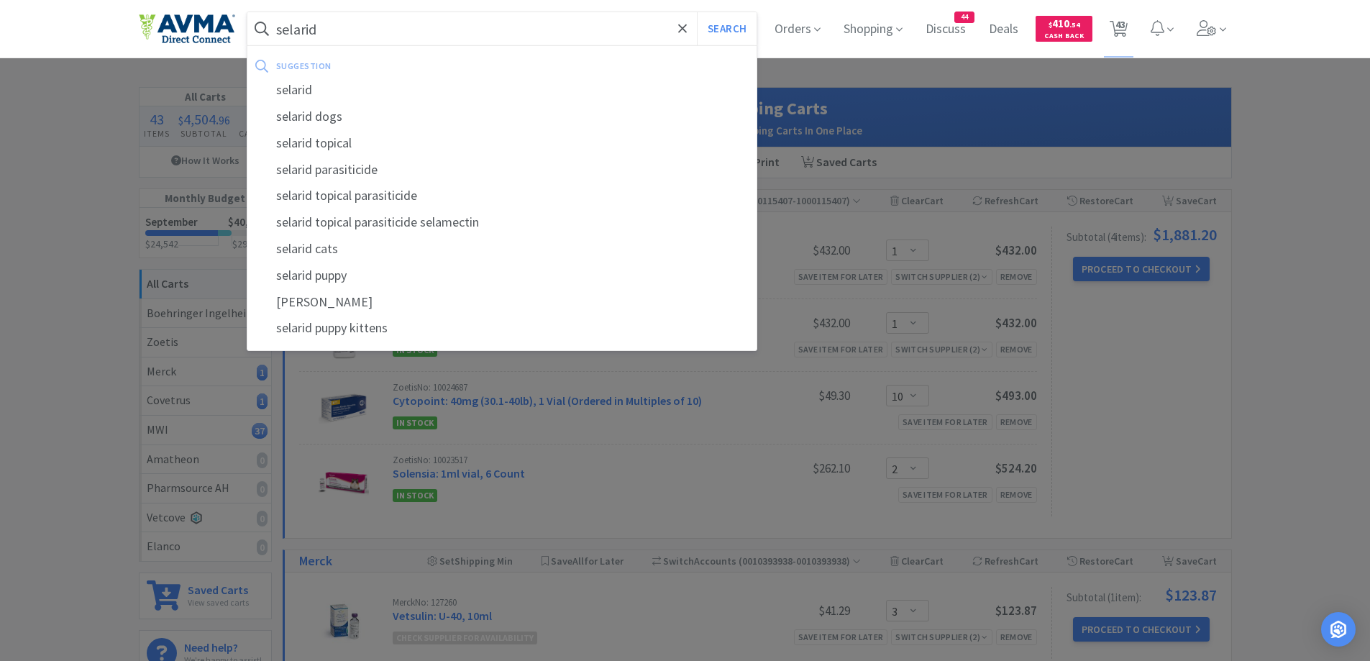
select select "1"
select select "3"
select select "25"
select select "1"
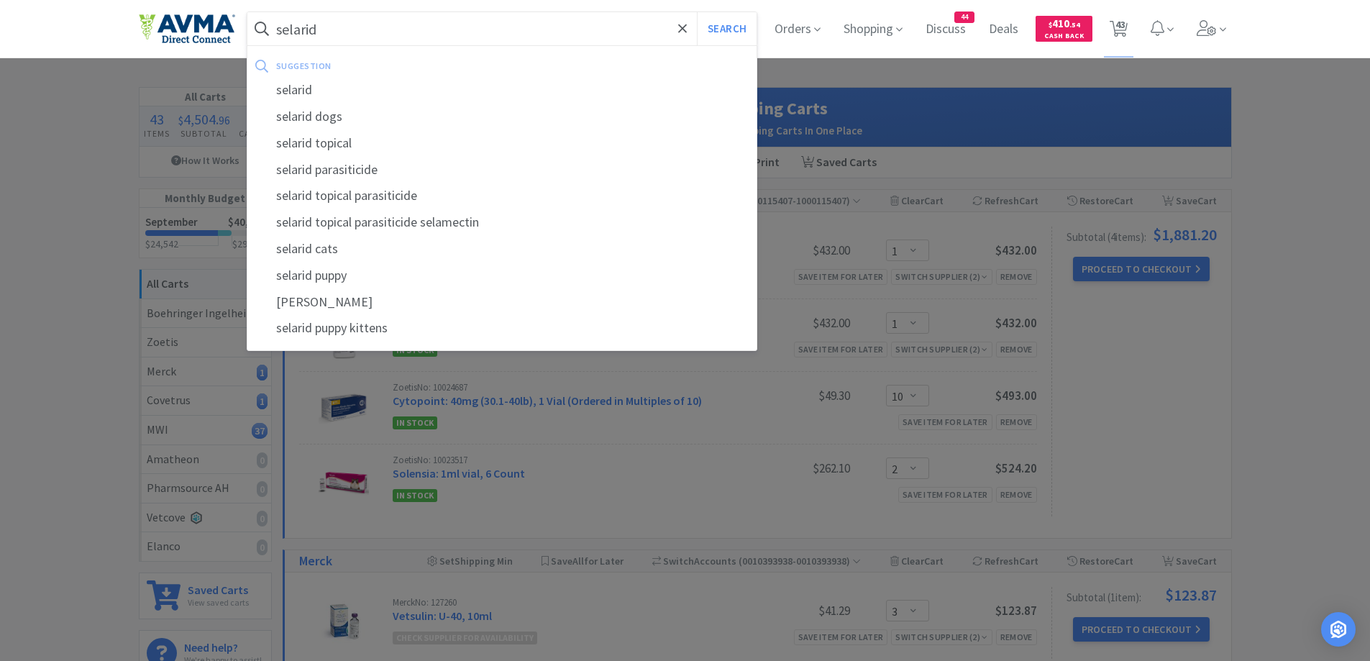
select select "1"
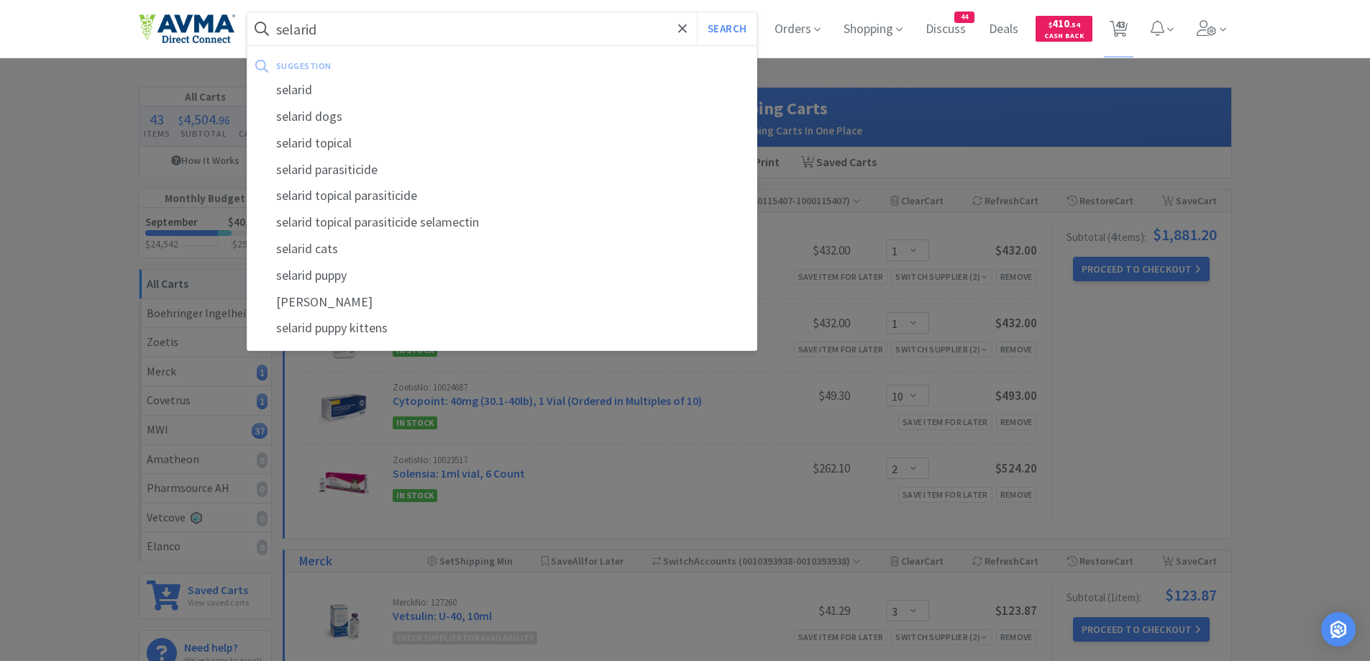
select select "1"
select select "20"
select select "2"
select select "1"
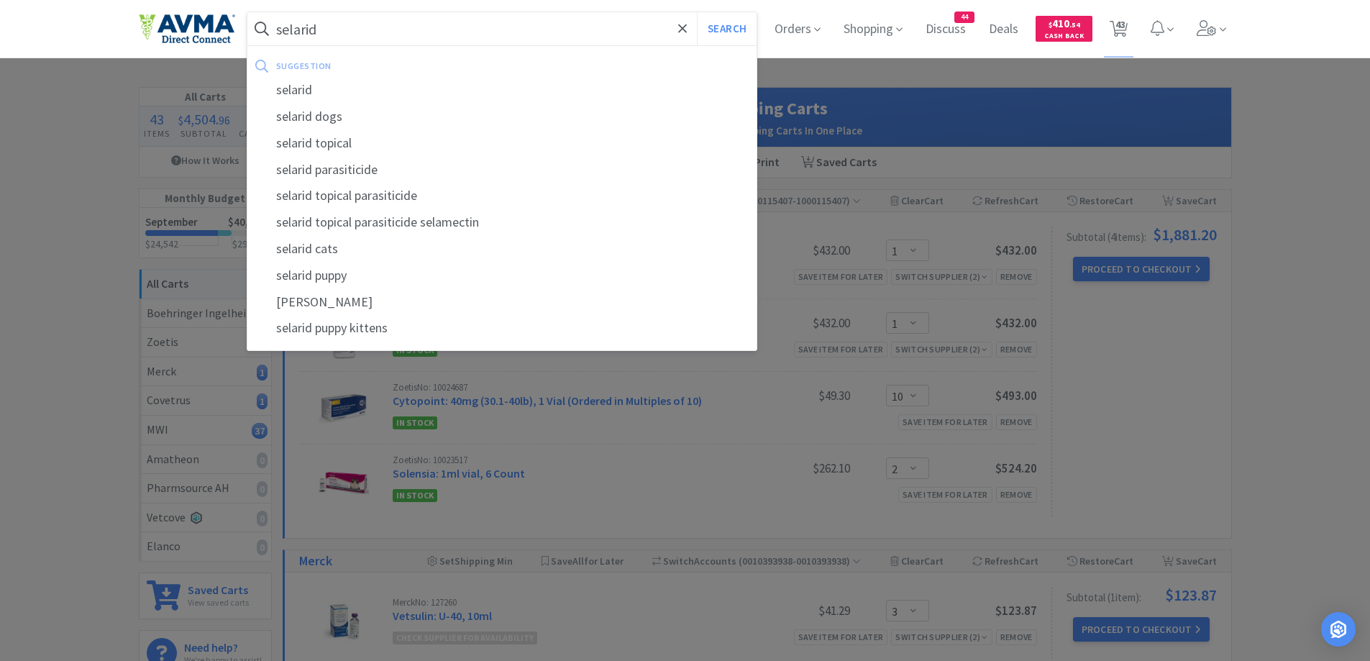
select select "1"
select select "10"
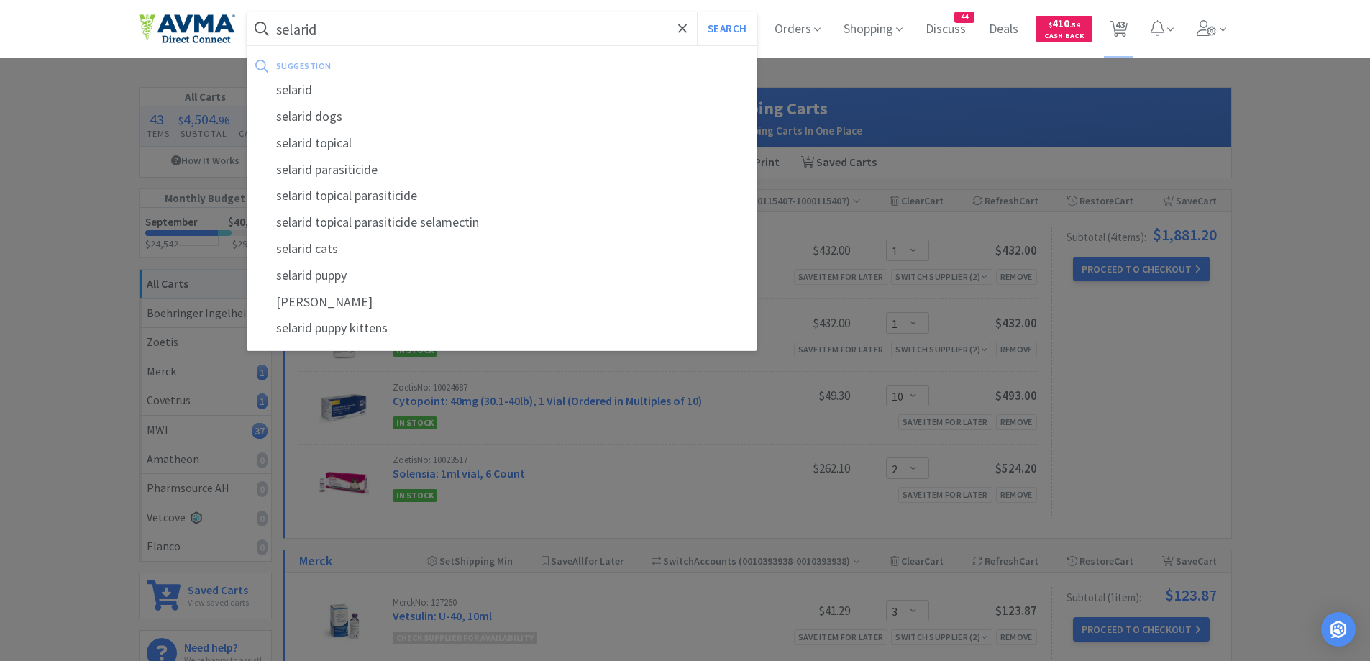
select select "1"
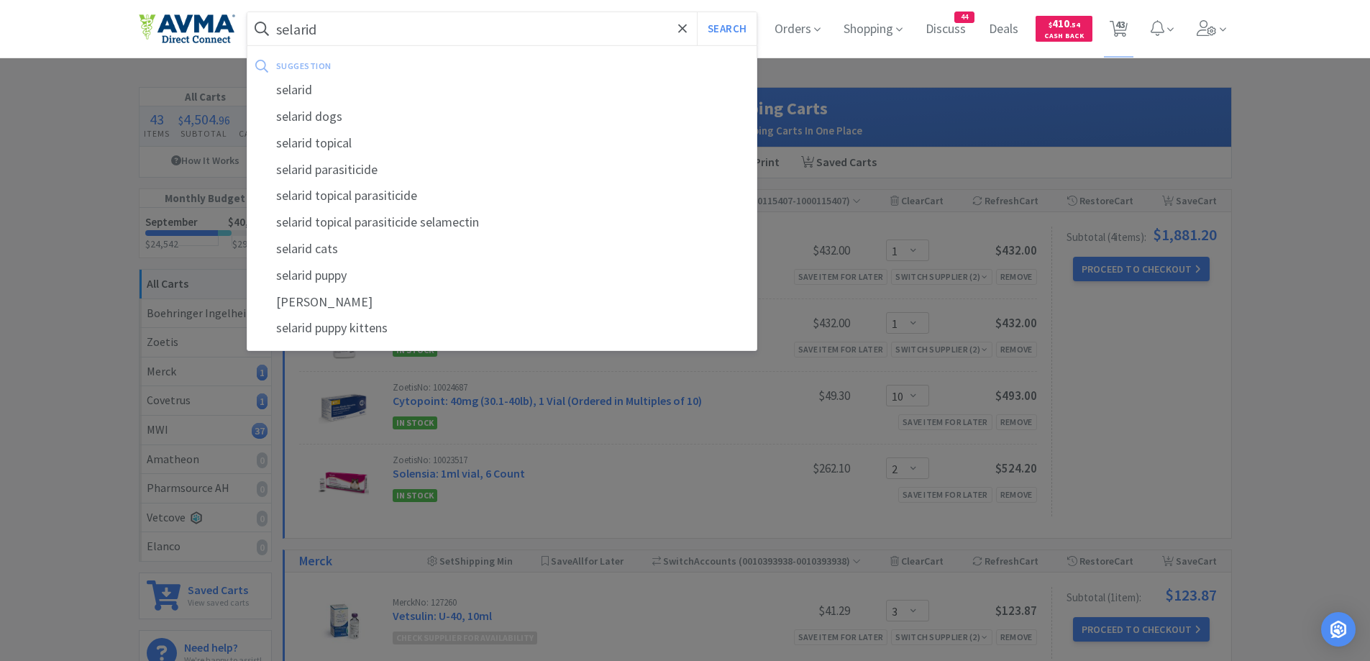
select select "1"
select select "5"
select select "1"
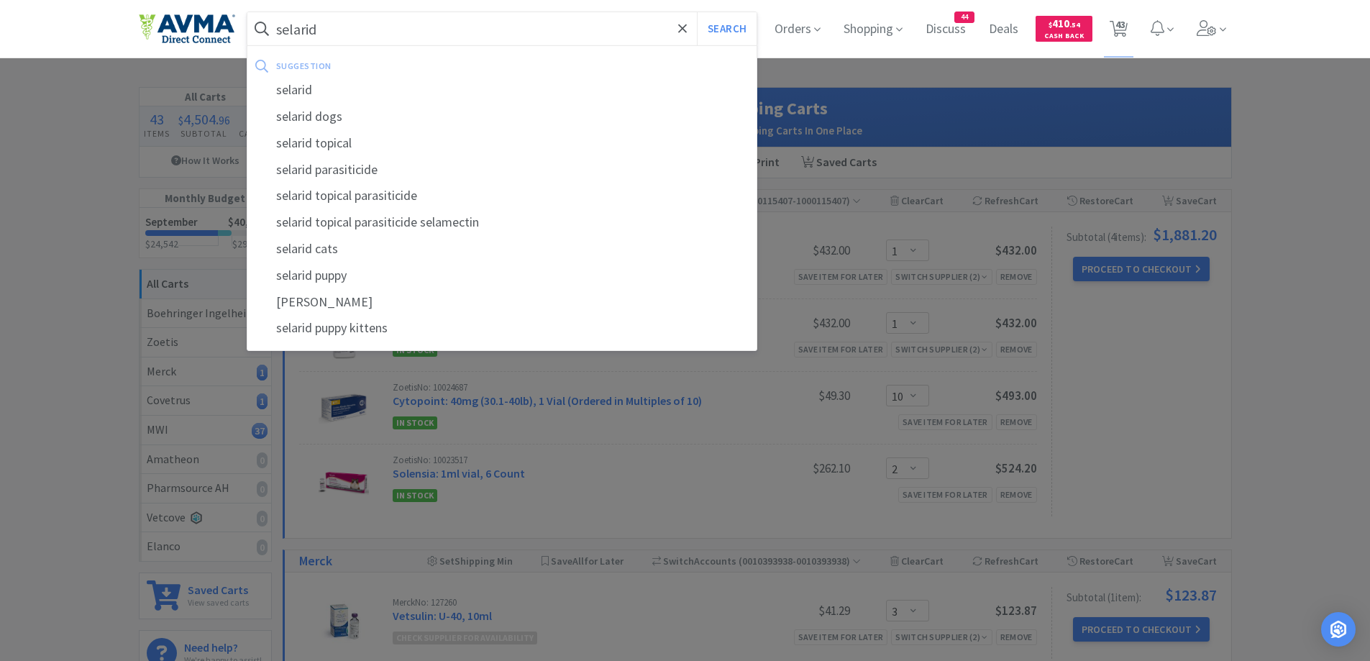
select select "1"
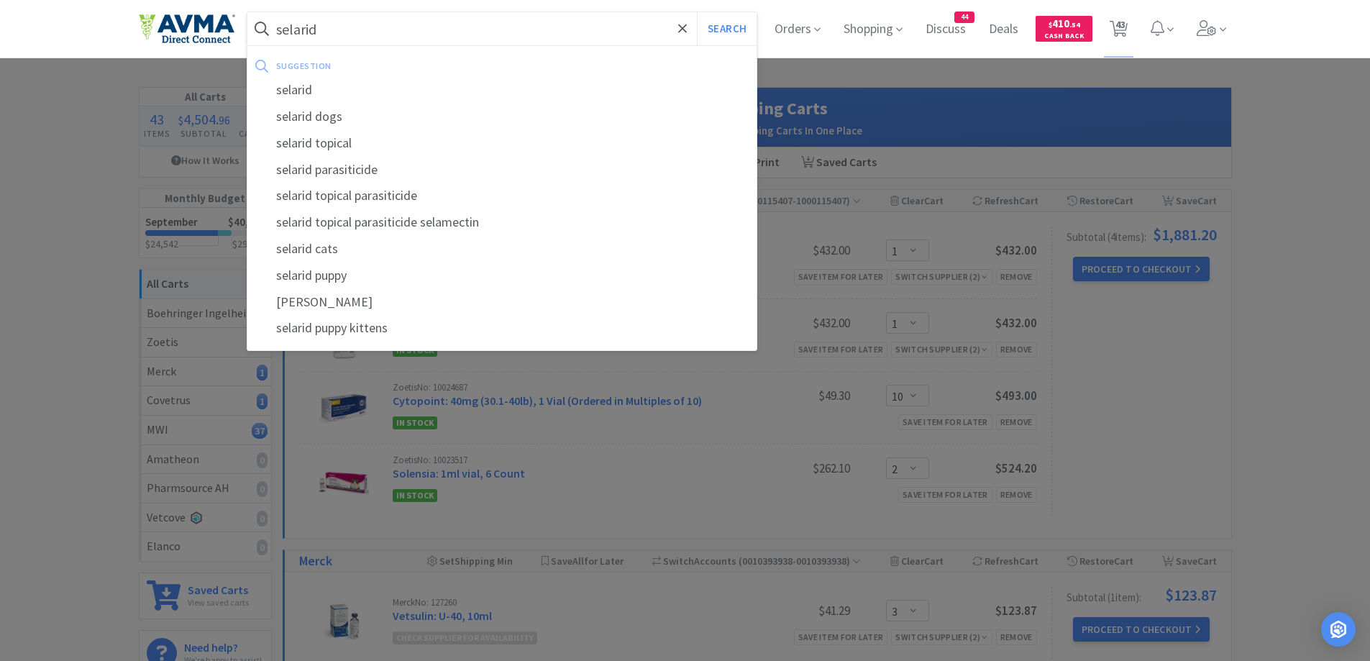
select select "1"
select select "10"
select select "2"
select select "3"
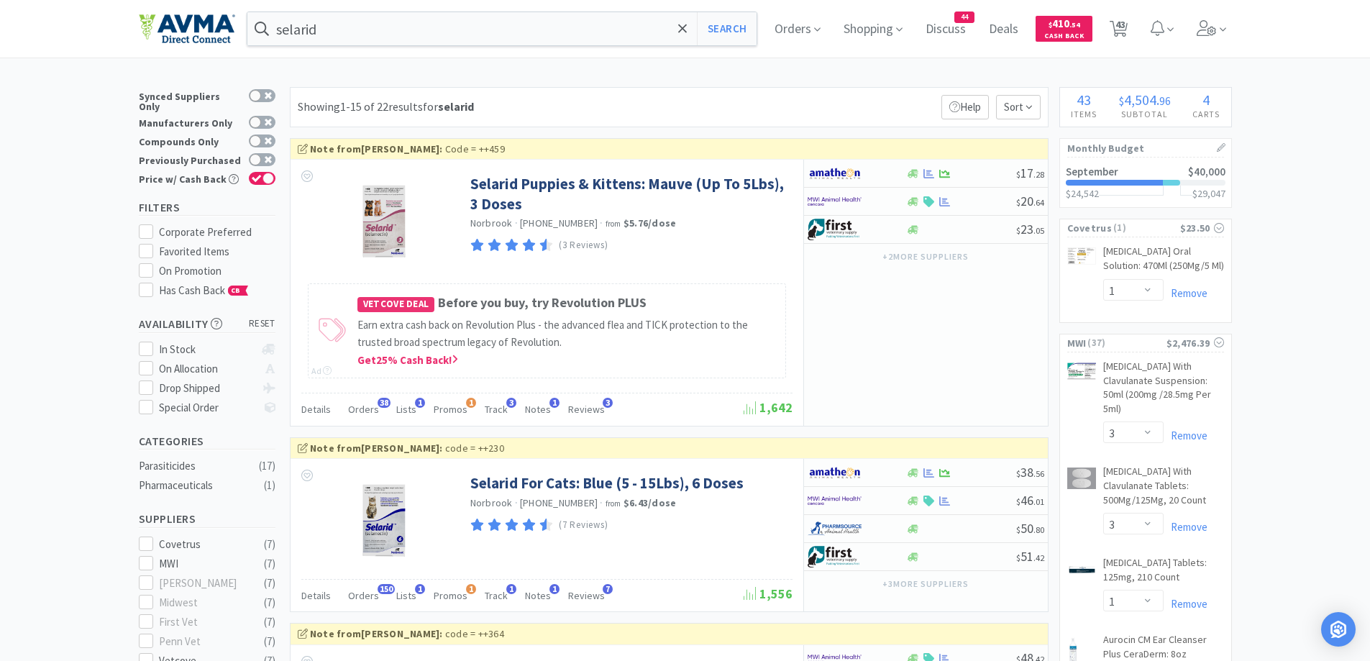
click at [588, 89] on div "Showing 1-15 of 22 results for selarid Filters Help Sort" at bounding box center [669, 107] width 759 height 40
click at [378, 41] on input "selarid" at bounding box center [502, 28] width 510 height 33
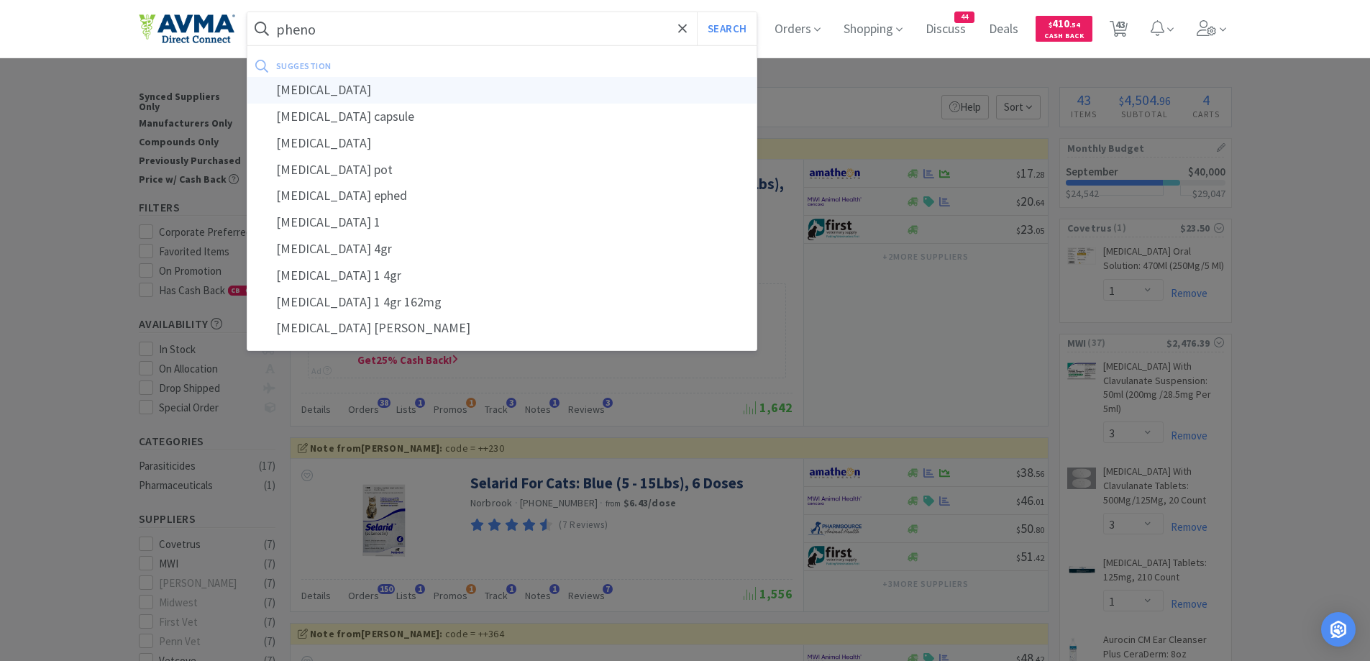
click at [358, 78] on div "phenobarbital" at bounding box center [502, 90] width 510 height 27
type input "phenobarbital"
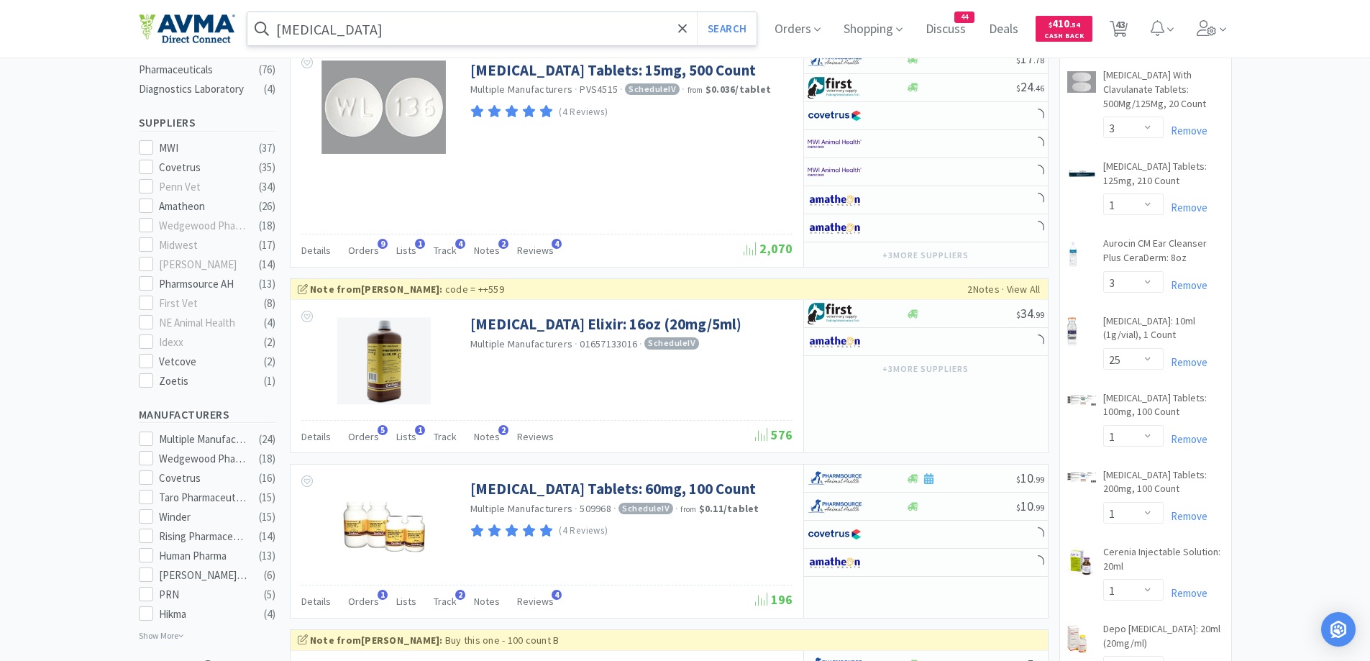
scroll to position [432, 0]
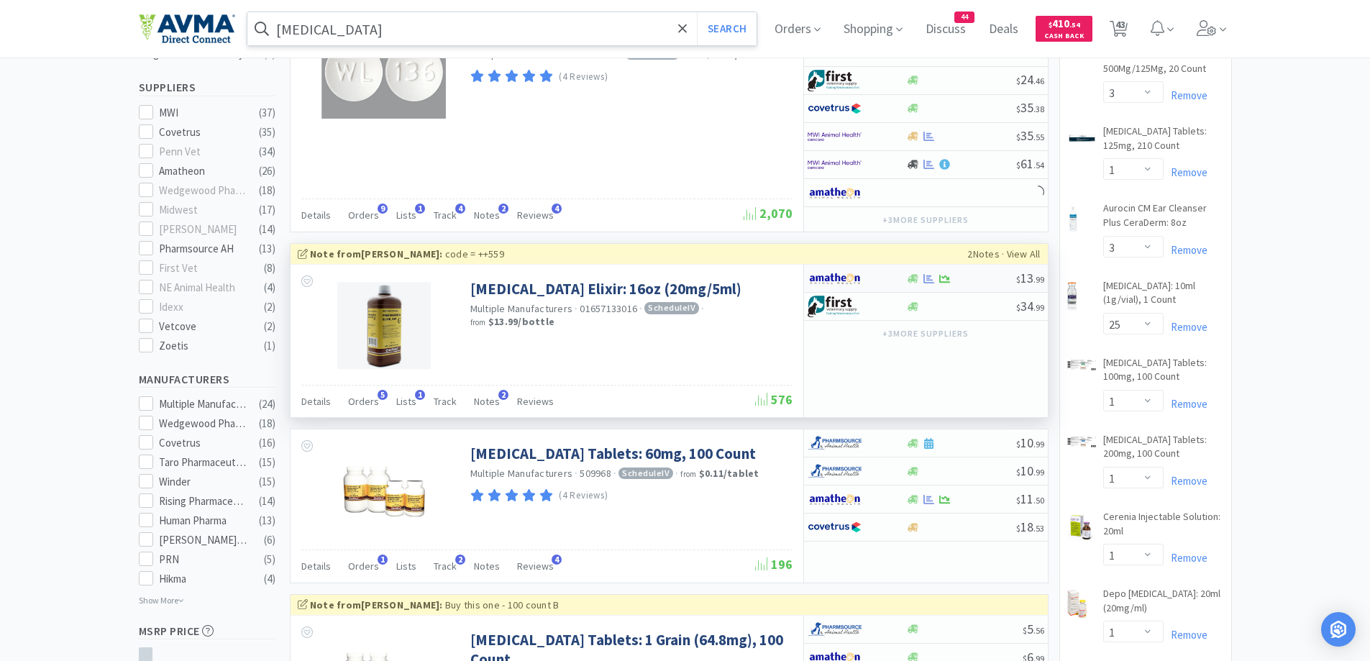
click at [904, 280] on div at bounding box center [857, 278] width 99 height 24
select select "1"
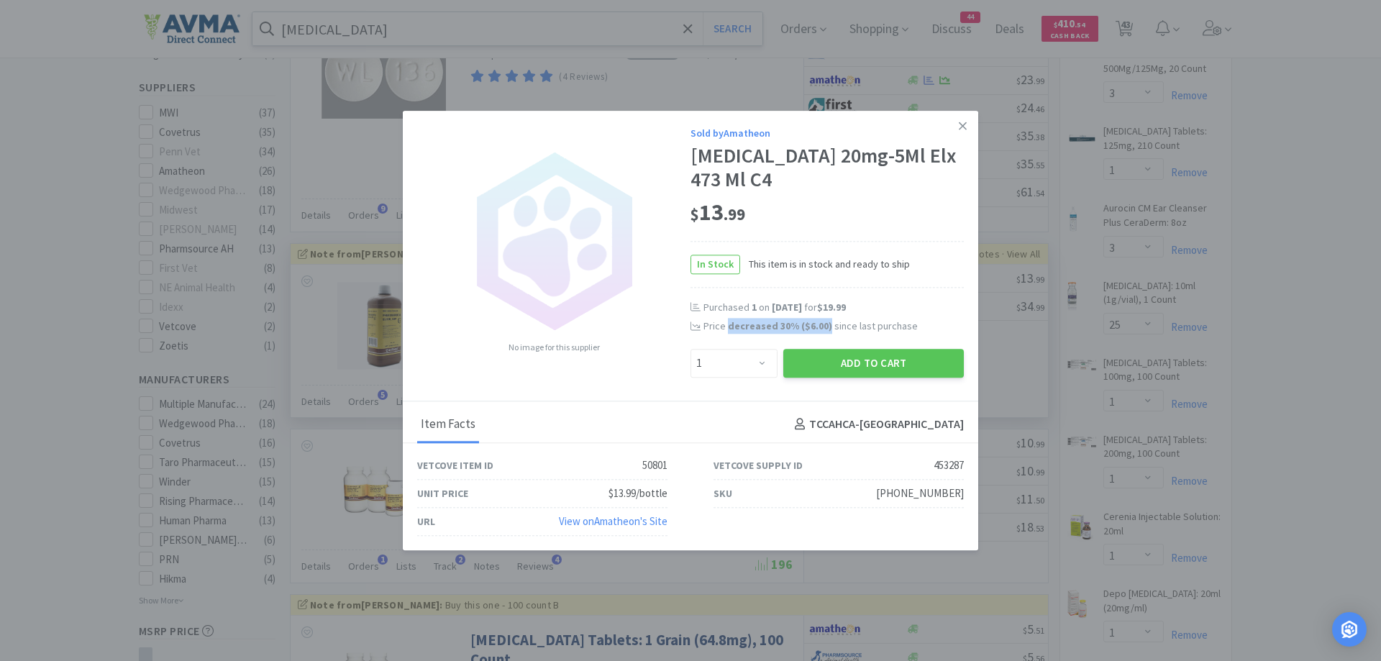
drag, startPoint x: 726, startPoint y: 325, endPoint x: 827, endPoint y: 336, distance: 102.0
click at [827, 336] on div "Purchased 1 on Jun 10th, 2025 for $19.99 Price decreased 30 % ( $6.00 ) since l…" at bounding box center [827, 325] width 273 height 48
click at [927, 281] on div "In Stock This item is in stock and ready to ship" at bounding box center [827, 264] width 273 height 47
click at [857, 365] on button "Add to Cart" at bounding box center [873, 363] width 181 height 29
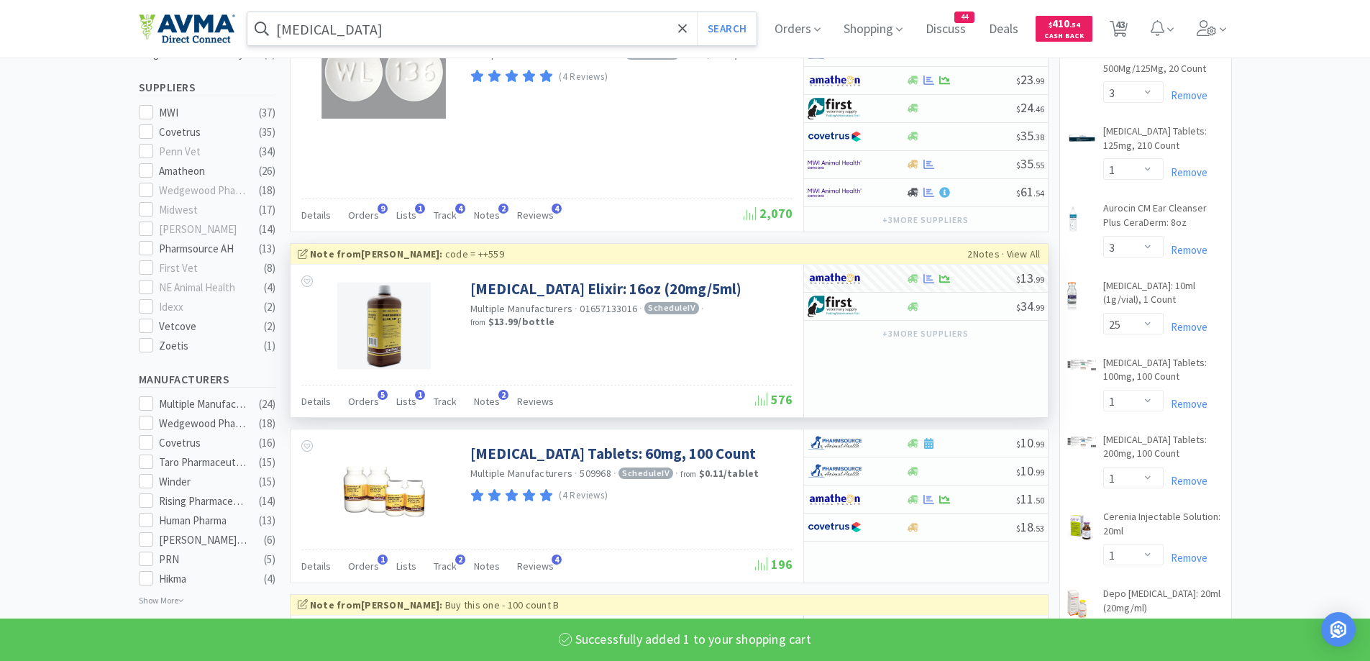
select select "1"
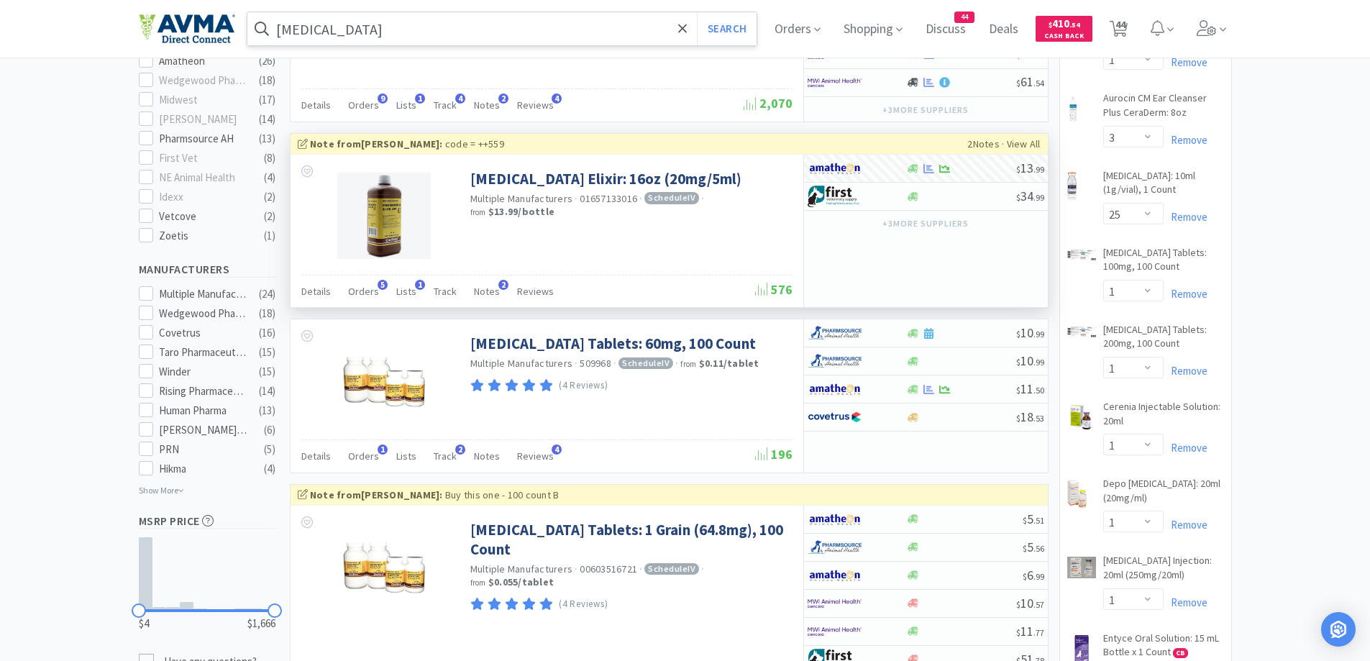
scroll to position [575, 0]
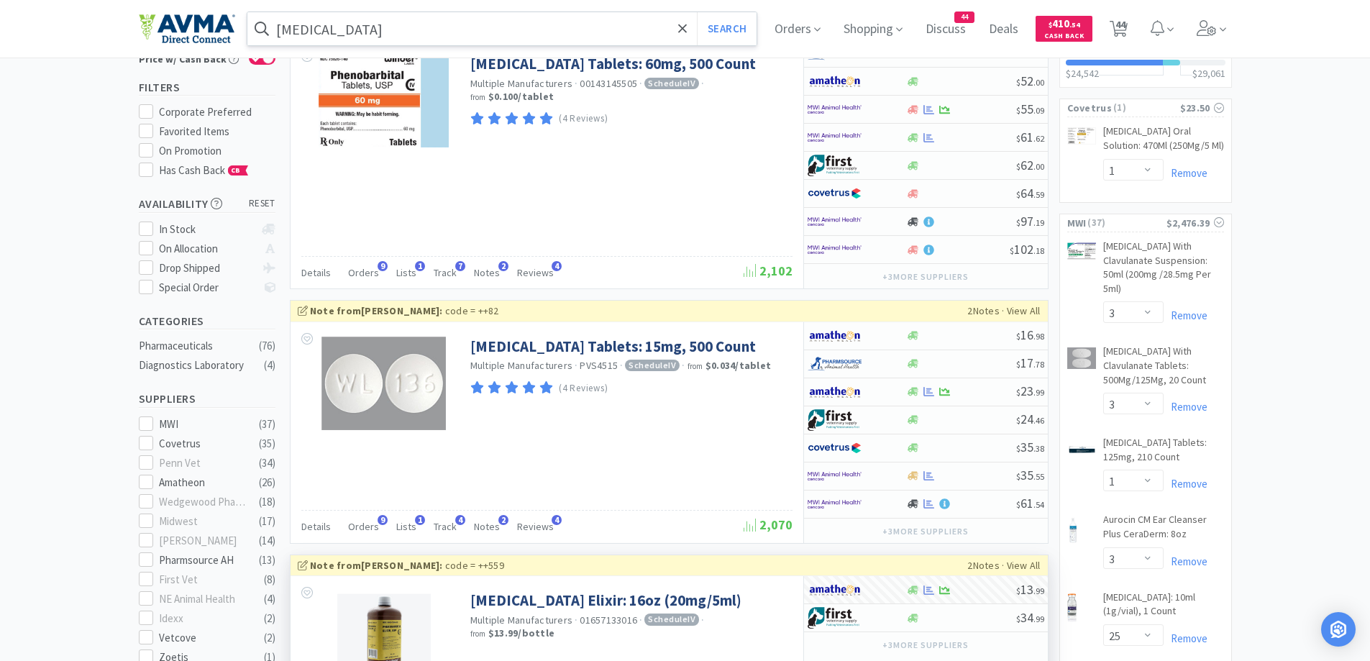
scroll to position [0, 0]
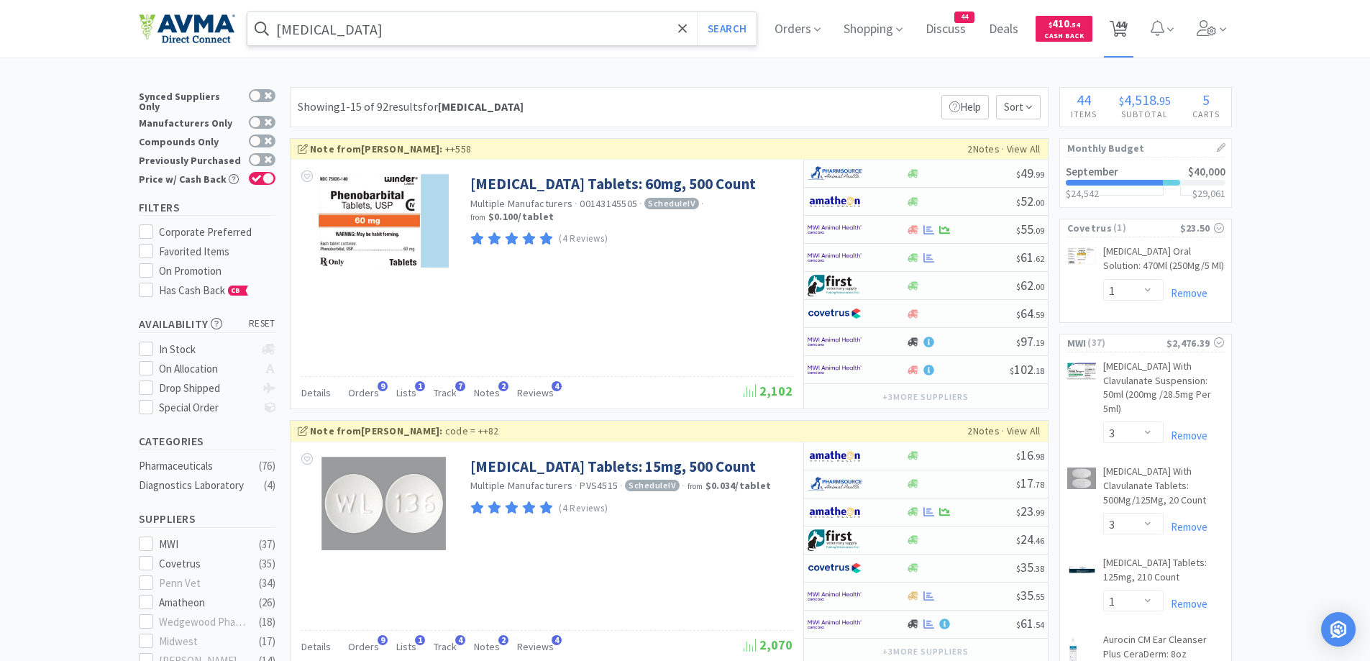
click at [1122, 24] on span "44" at bounding box center [1121, 25] width 10 height 58
select select "1"
select select "10"
select select "2"
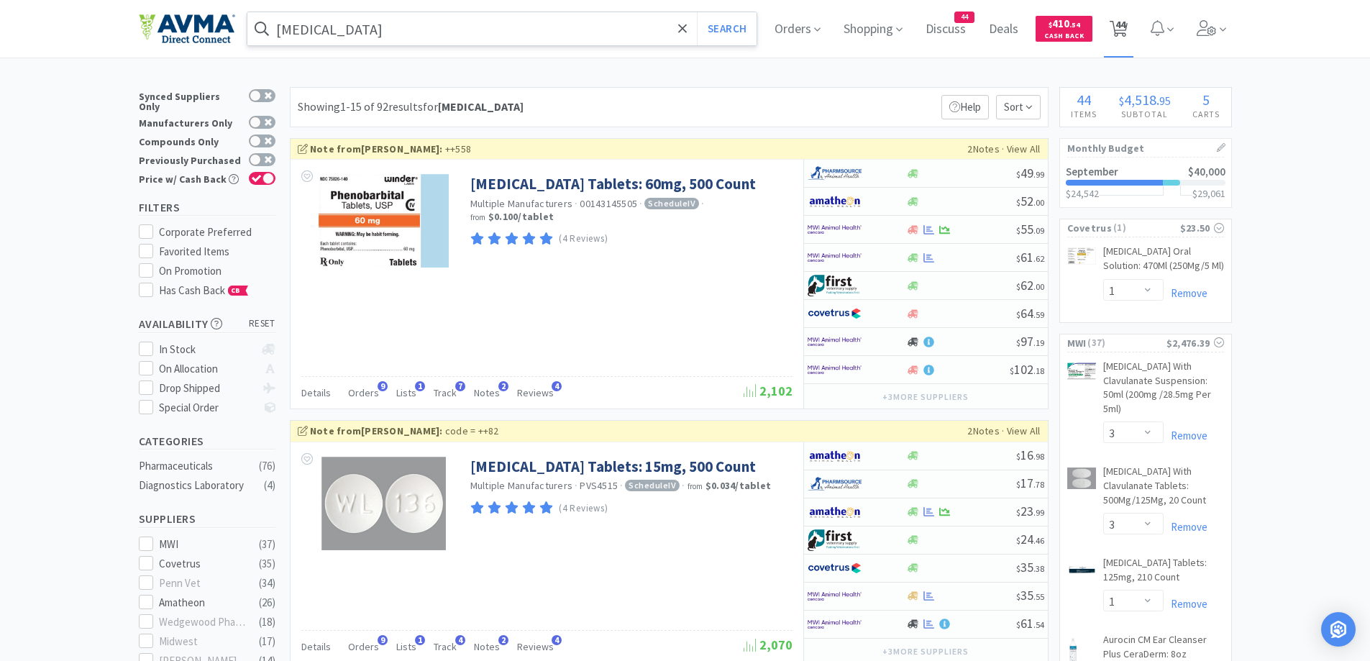
select select "3"
select select "1"
select select "3"
select select "1"
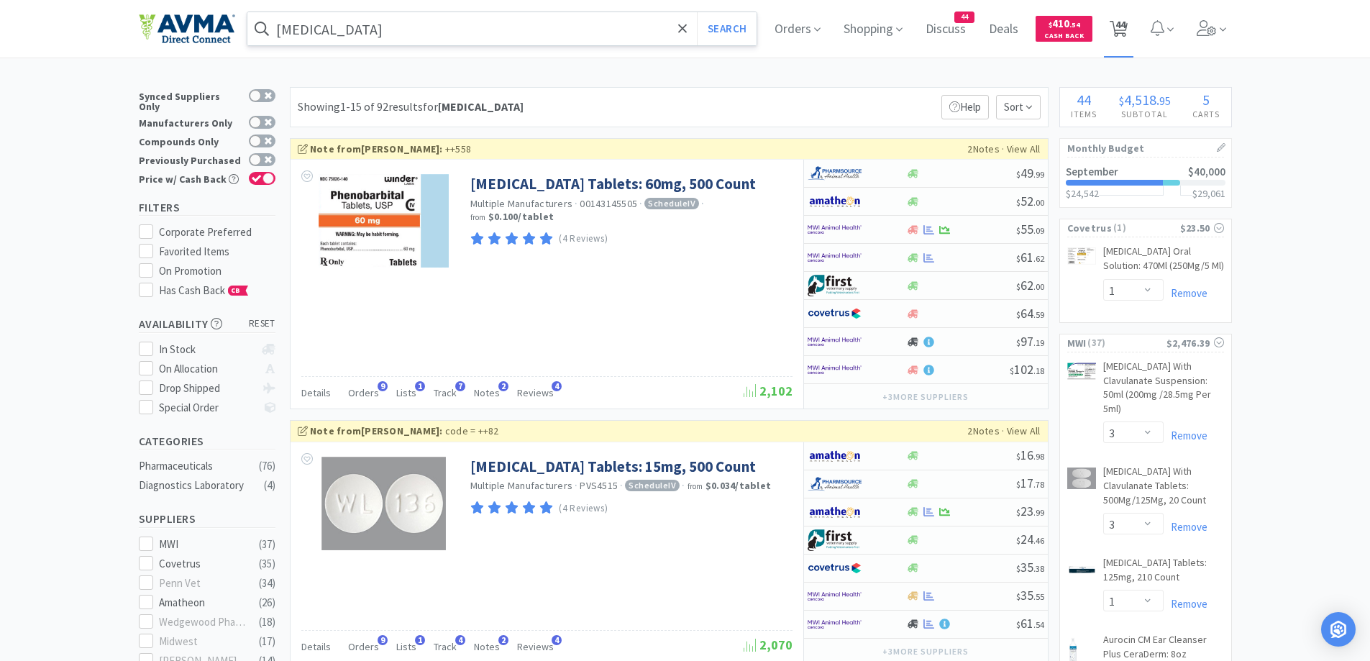
select select "3"
select select "25"
select select "1"
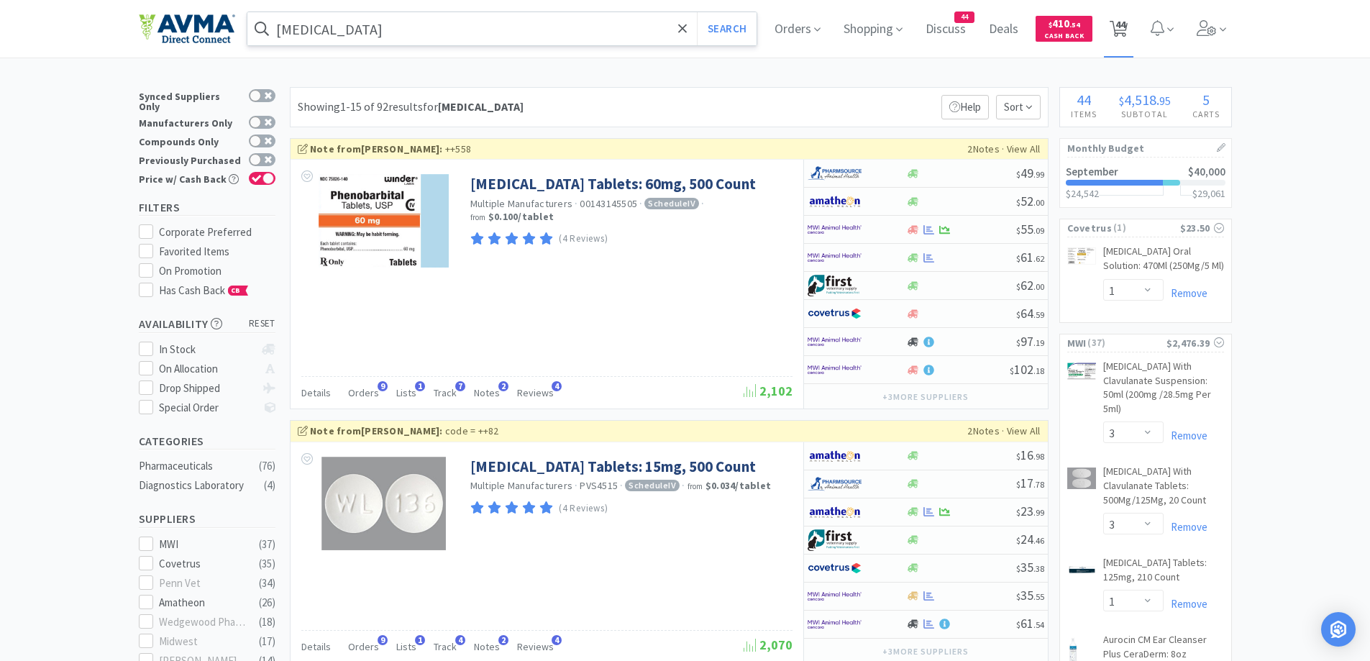
select select "1"
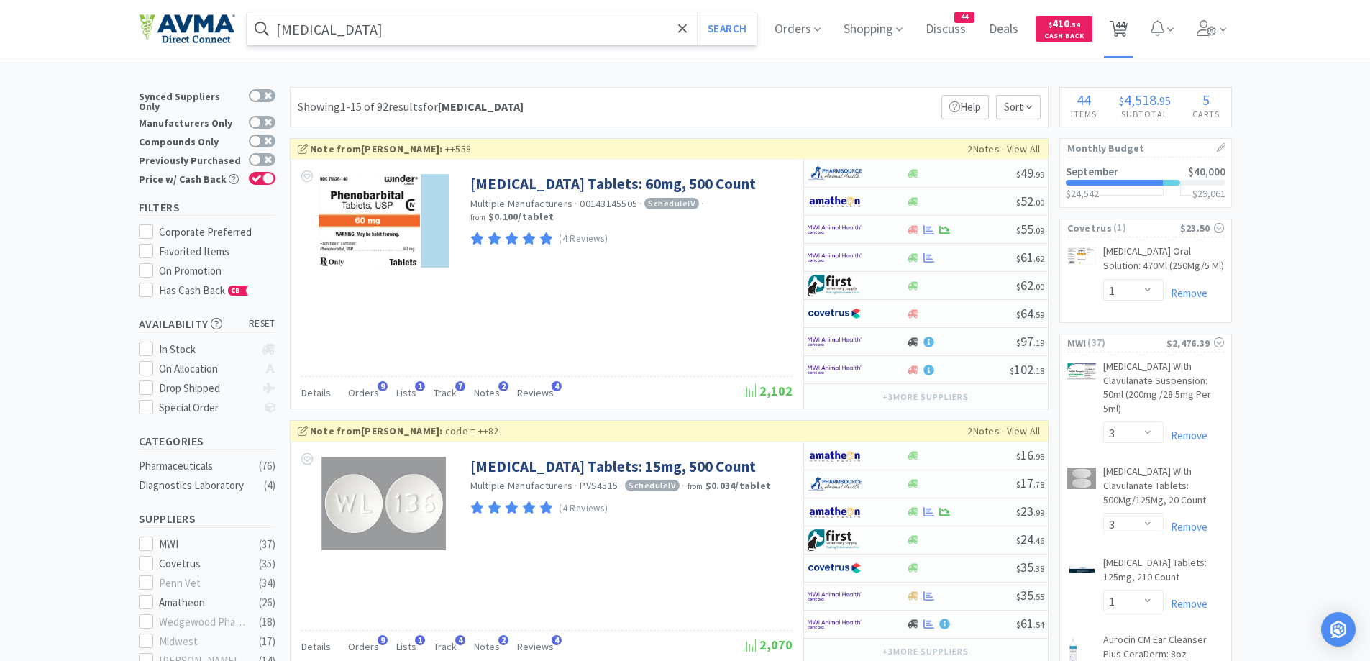
select select "1"
select select "20"
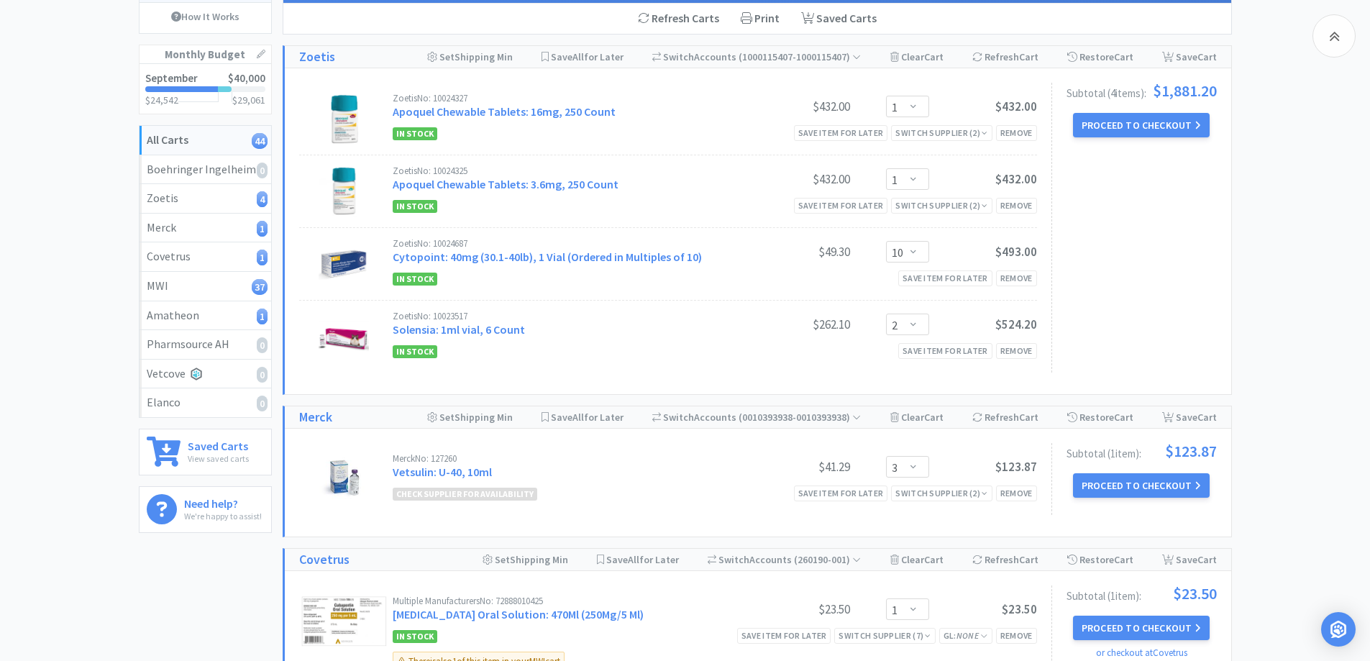
scroll to position [288, 0]
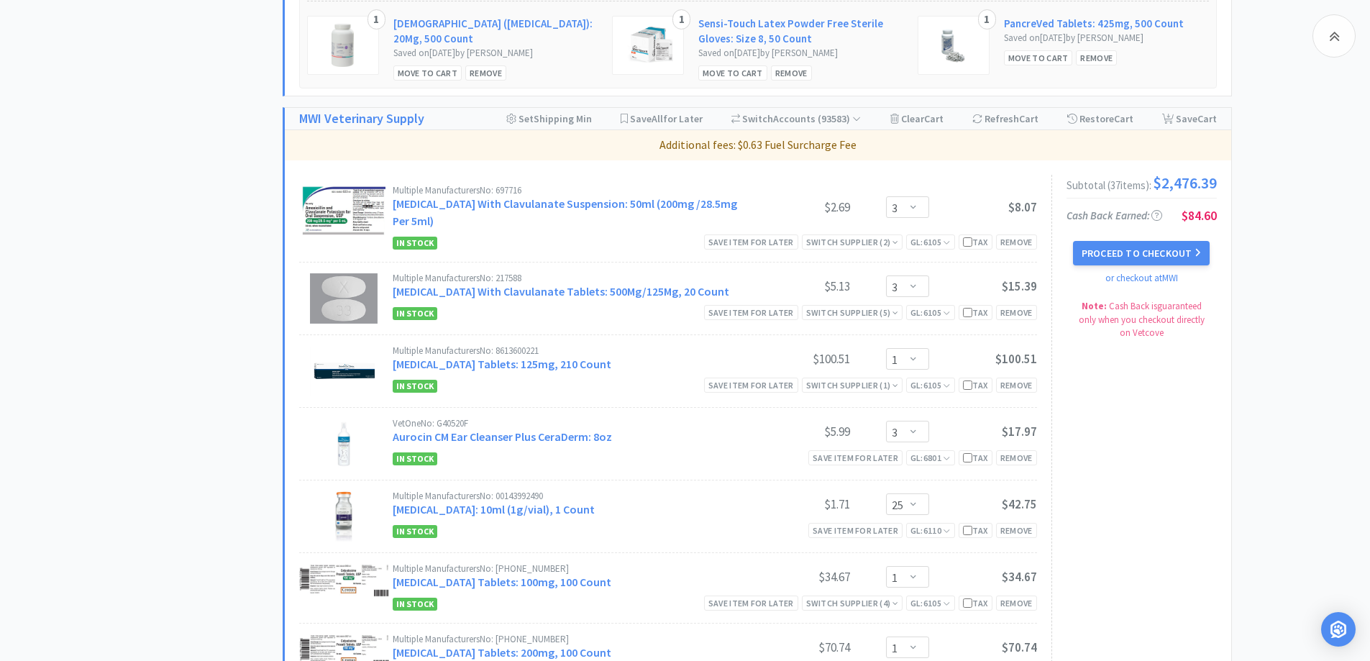
scroll to position [863, 0]
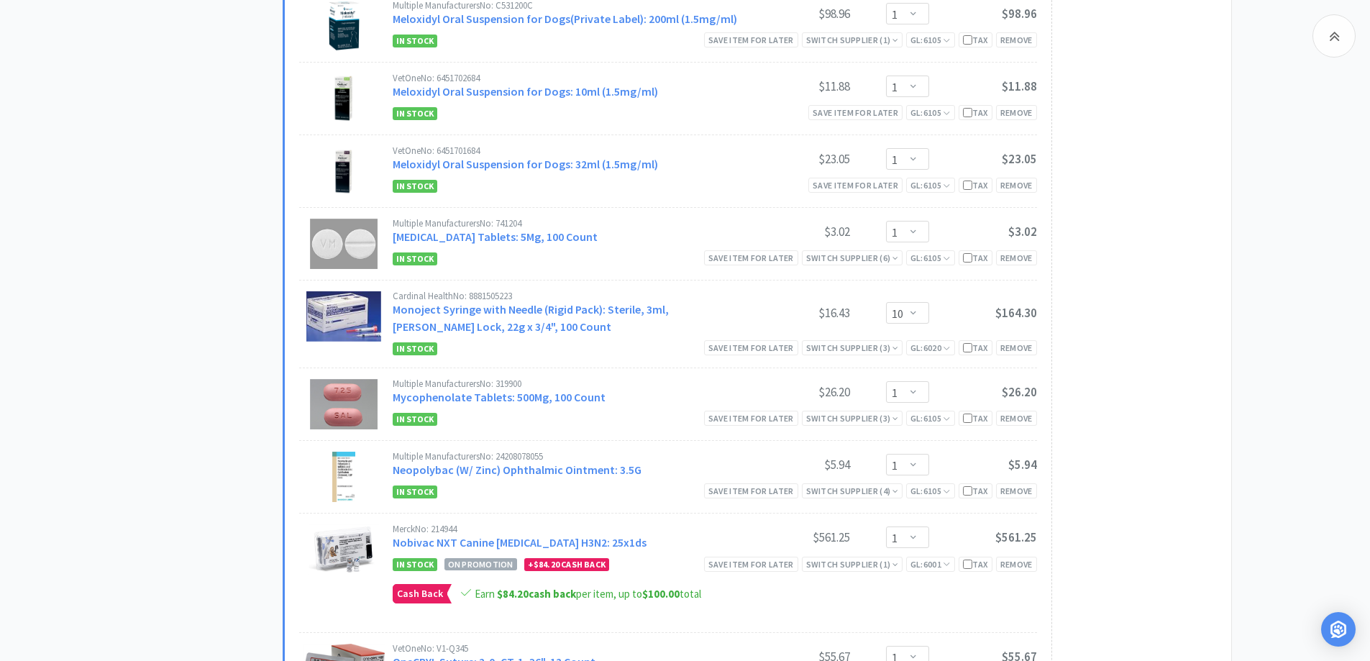
scroll to position [2446, 0]
